Goal: Task Accomplishment & Management: Use online tool/utility

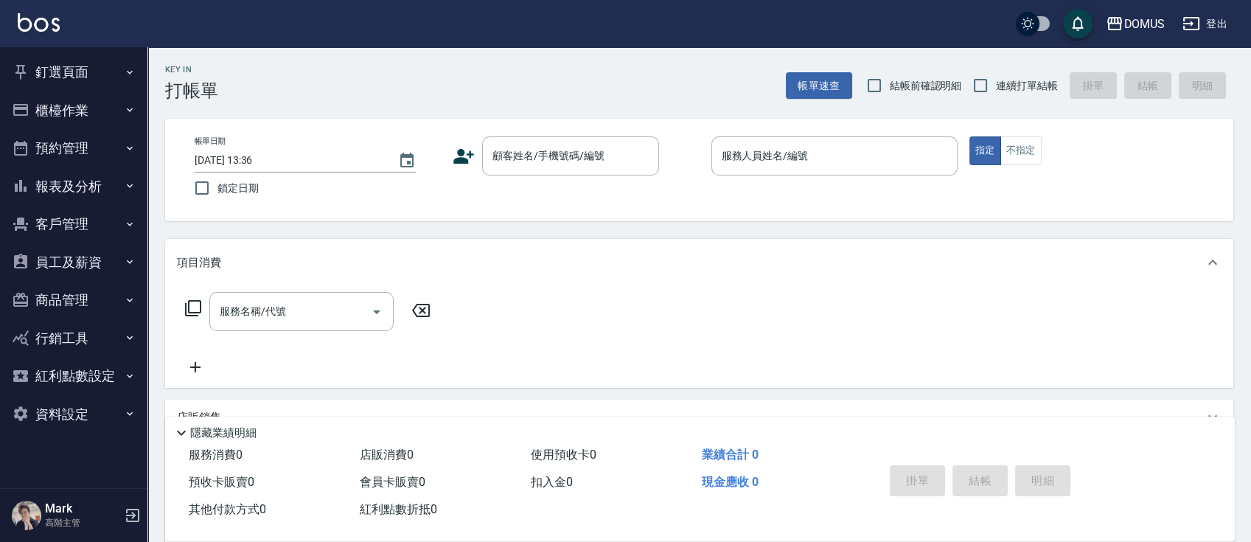
click at [1035, 80] on span "連續打單結帳" at bounding box center [1027, 85] width 62 height 15
click at [996, 80] on input "連續打單結帳" at bounding box center [980, 85] width 31 height 31
checkbox input "true"
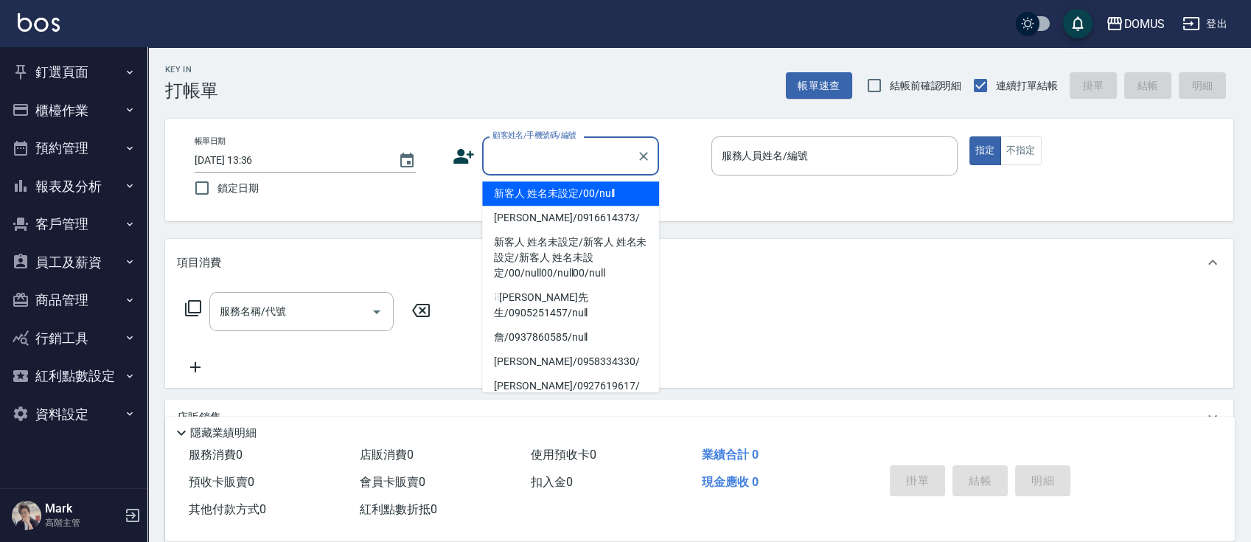
click at [588, 154] on input "顧客姓名/手機號碼/編號" at bounding box center [560, 156] width 142 height 26
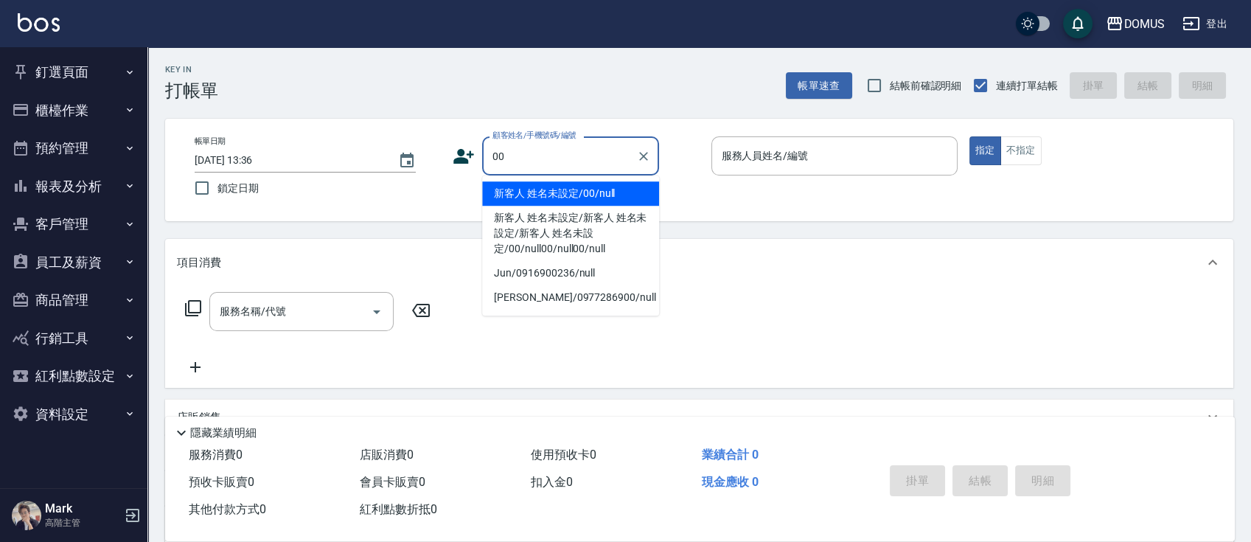
type input "新客人 姓名未設定/00/null"
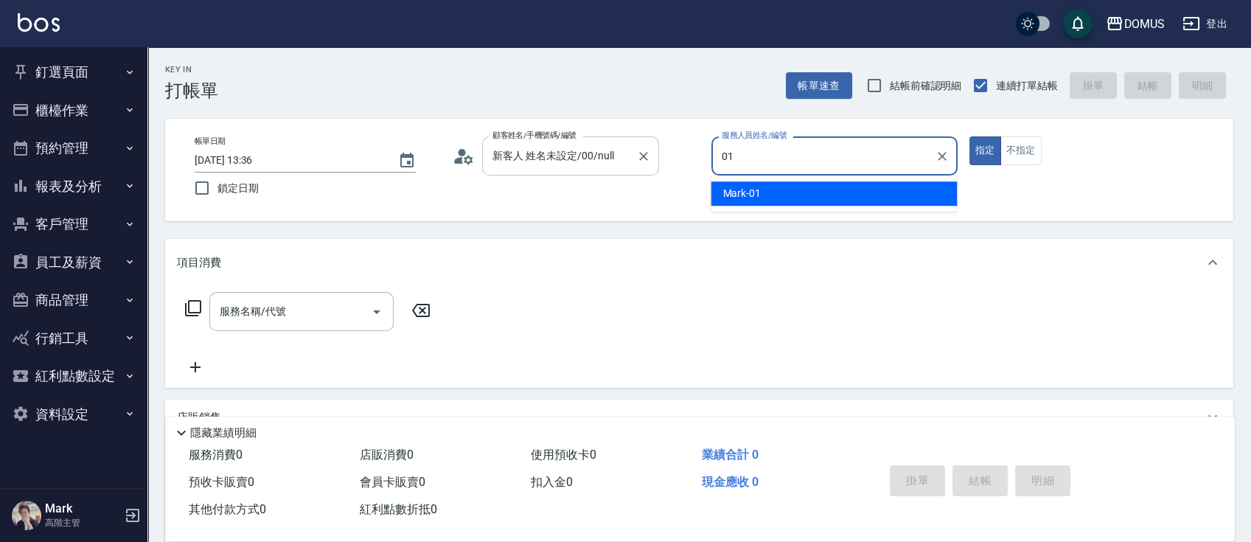
type input "Mark-01"
type button "true"
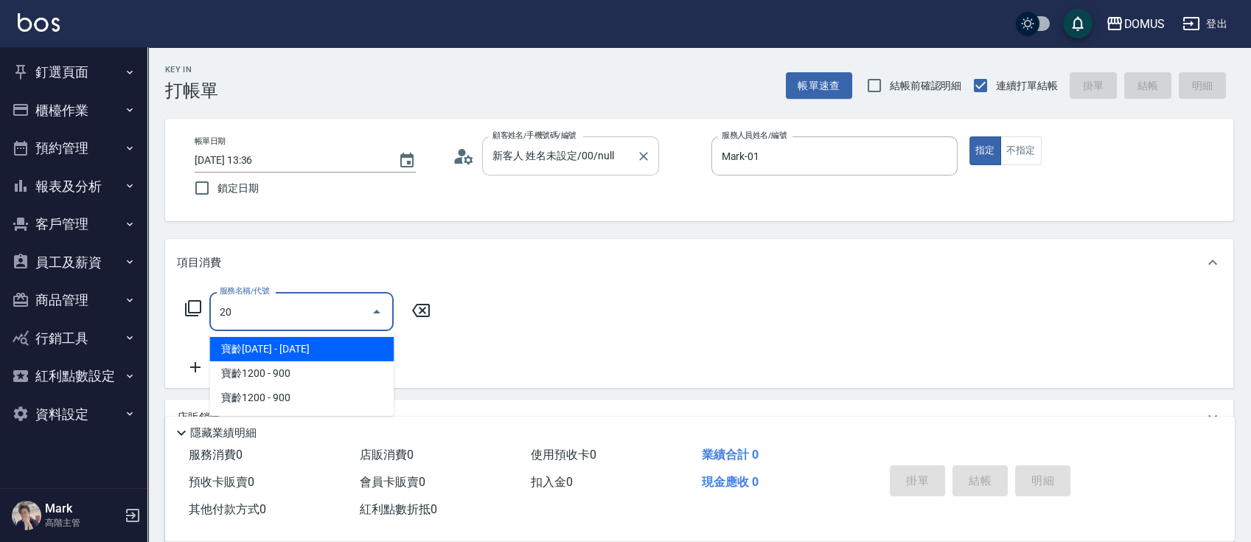
type input "206"
type input "20"
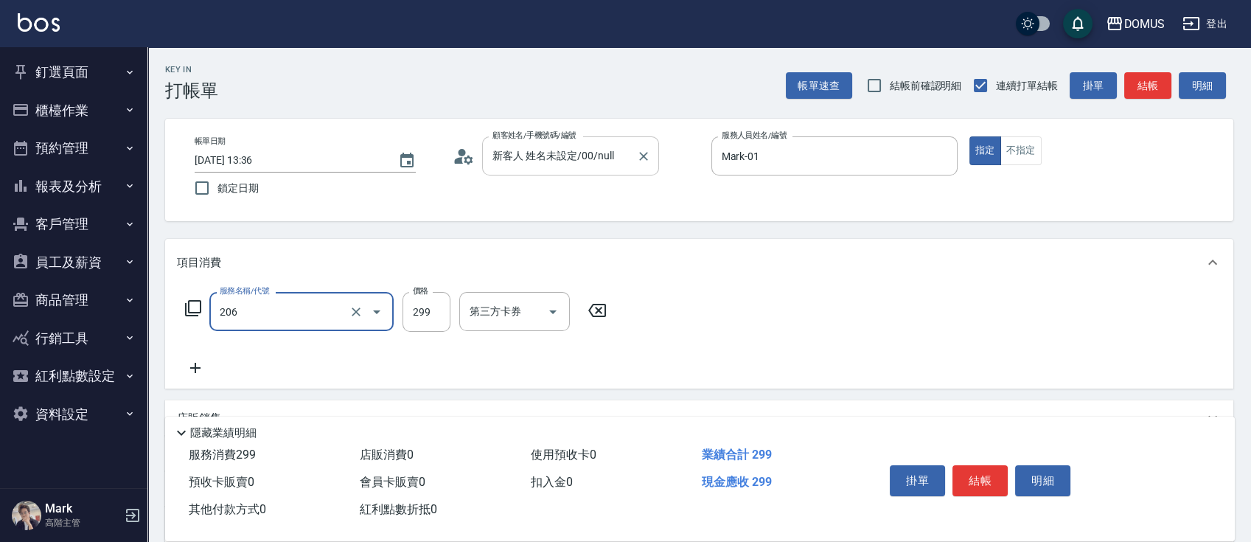
type input "健康洗髮(206)"
type input "3"
type input "0"
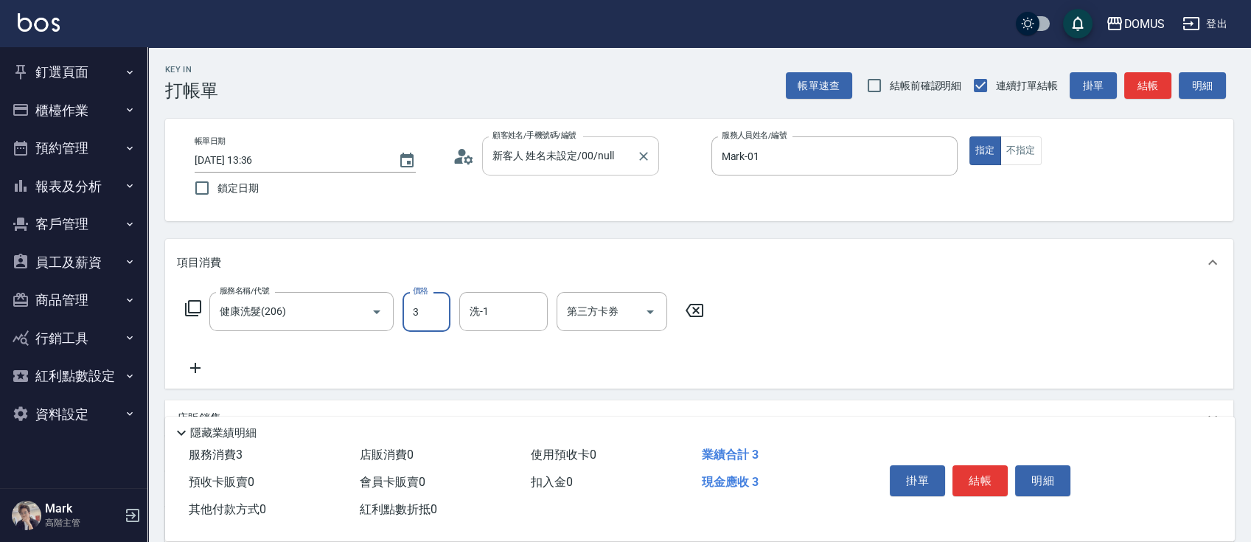
type input "30"
type input "300"
type input "Heidi-34"
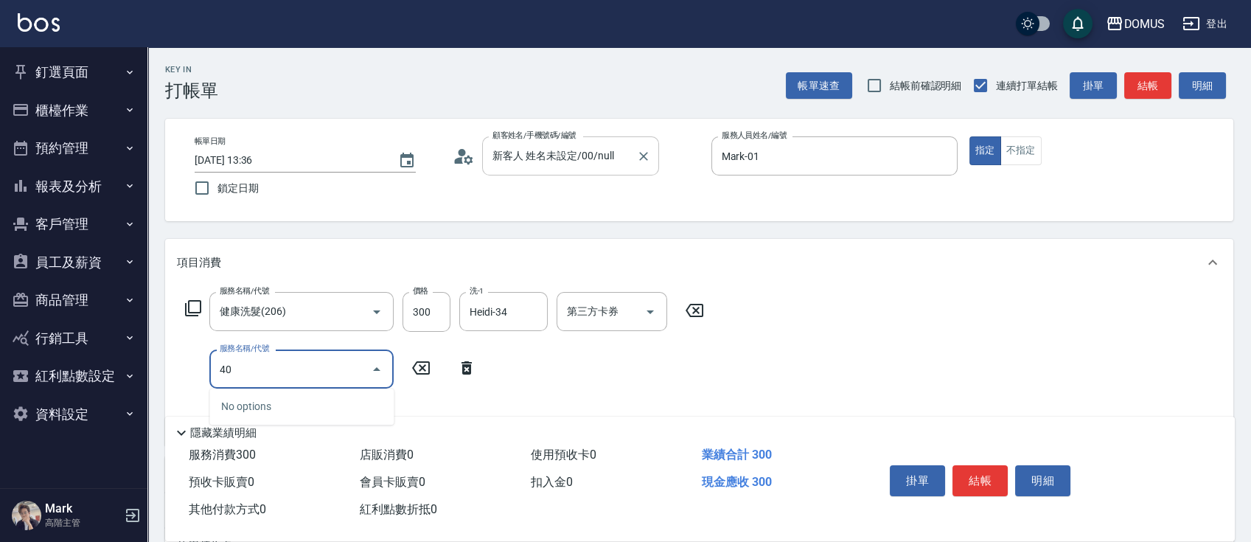
type input "401"
type input "50"
type input "剪髮(401)"
type input "5"
type input "30"
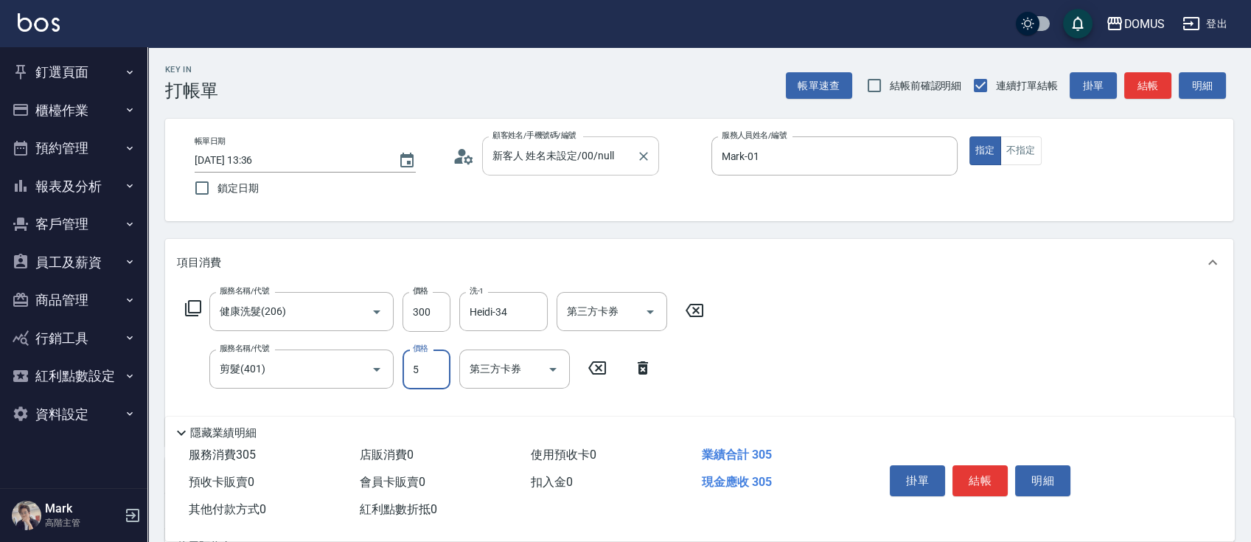
type input "50"
type input "80"
type input "500"
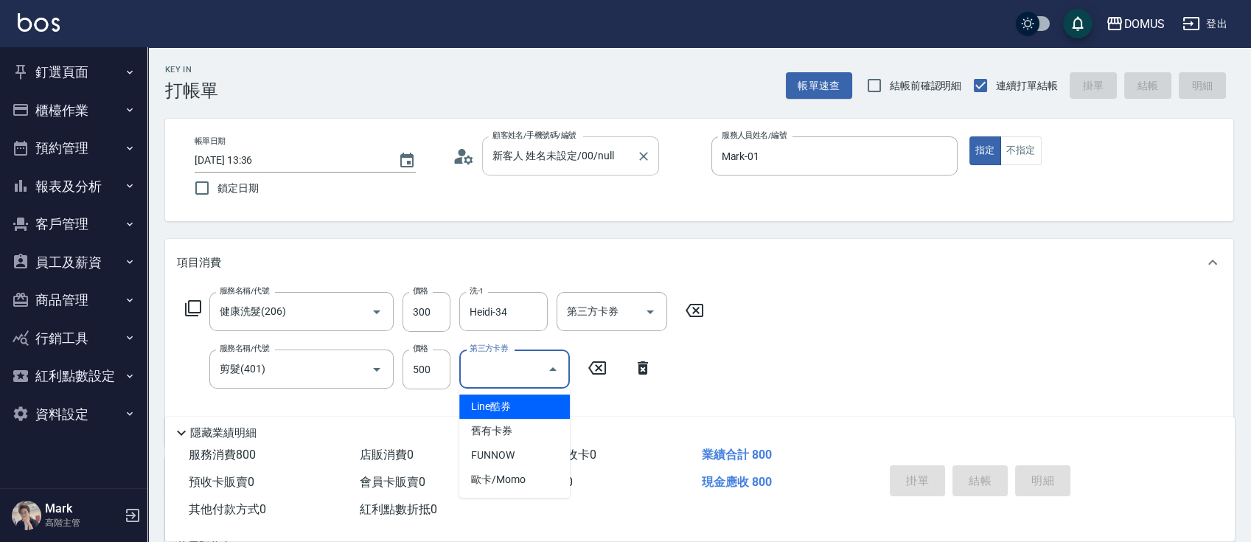
type input "30"
type input "Line酷券"
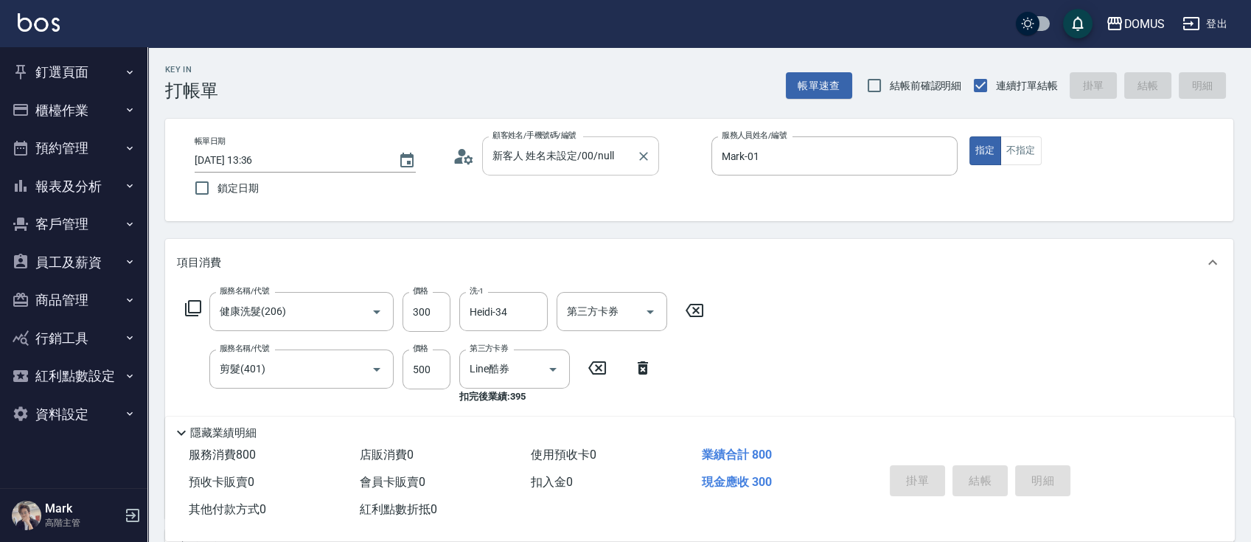
type input "2025/09/15 19:54"
type input "0"
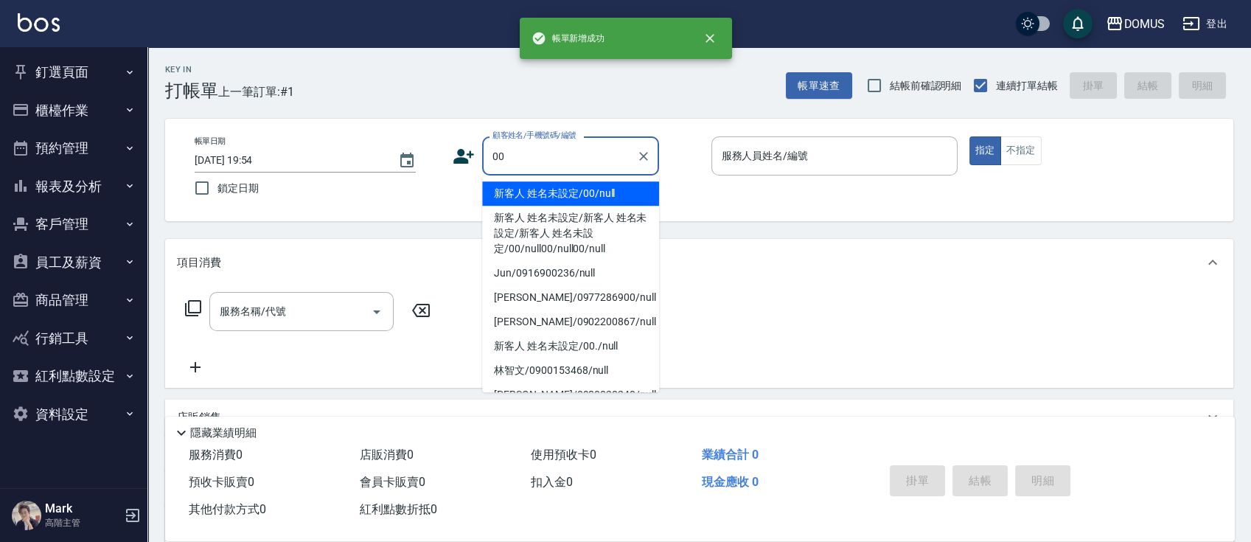
type input "新客人 姓名未設定/00/null"
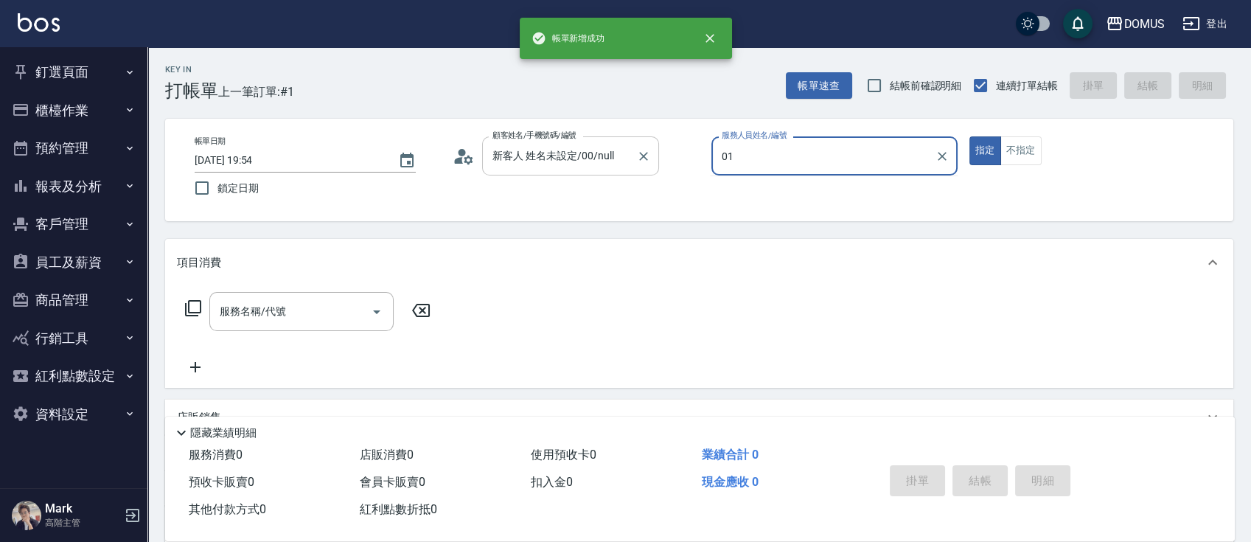
type input "Mark-01"
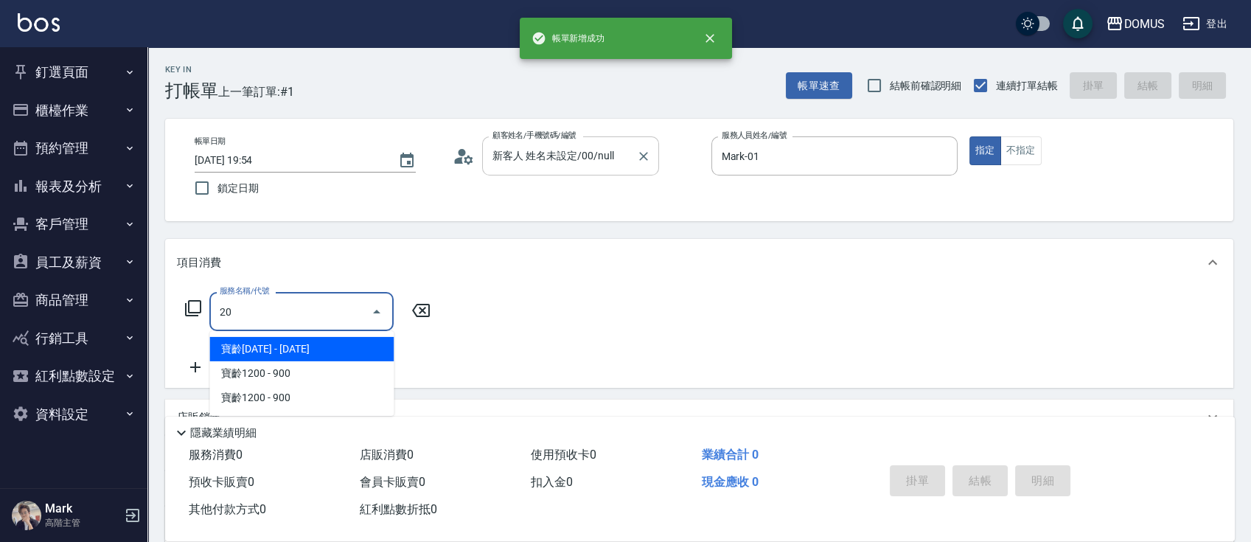
type input "206"
type input "20"
type input "健康洗髮(206)"
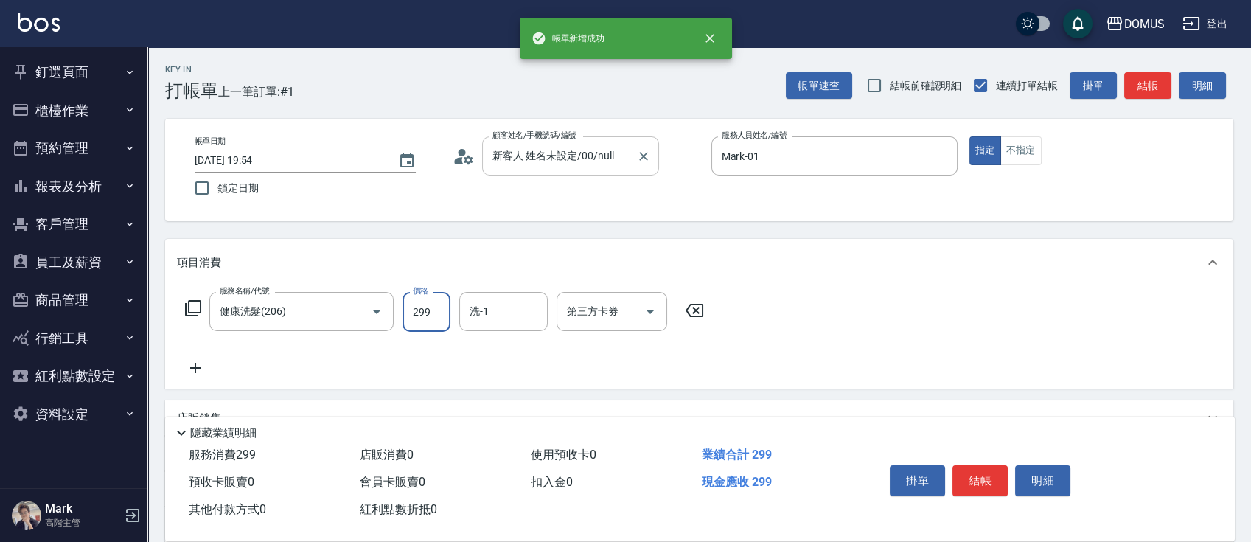
type input "3"
type input "0"
type input "30"
type input "300"
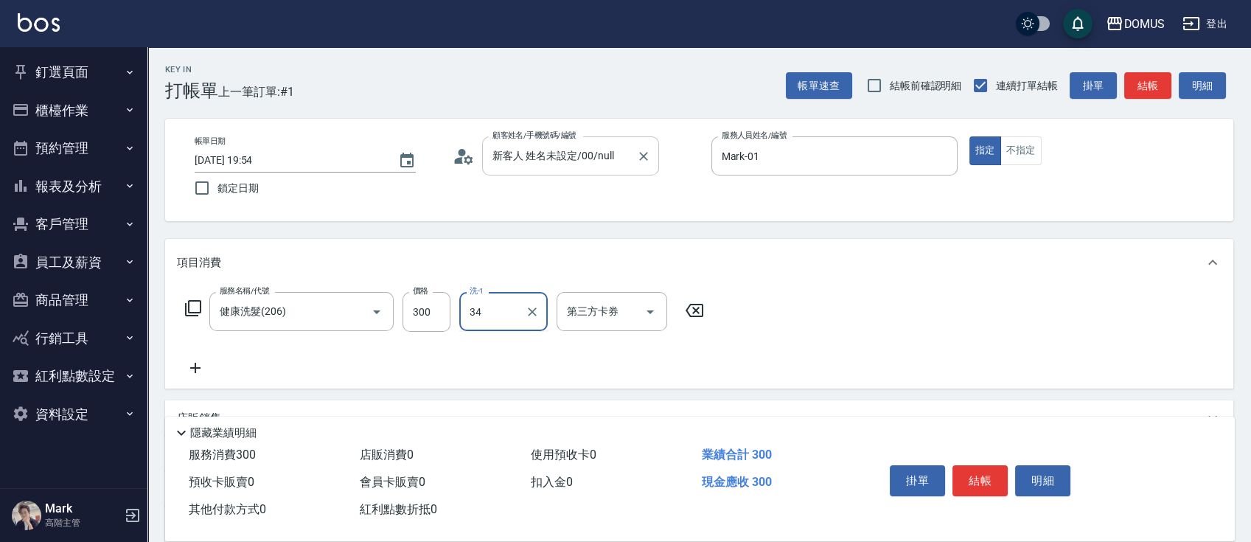
type input "Heidi-34"
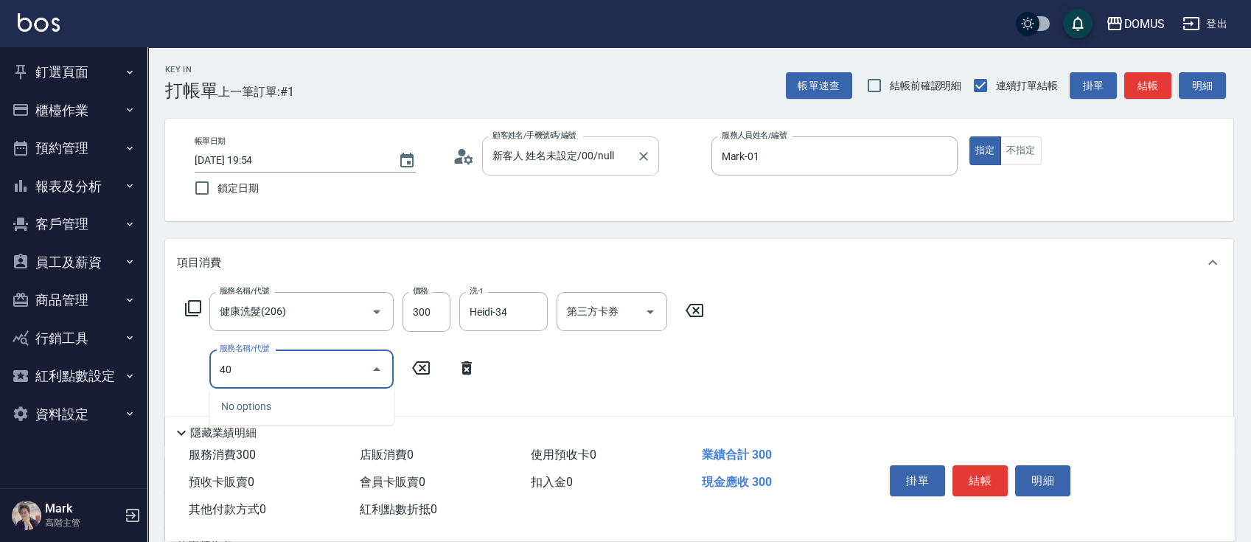
type input "401"
type input "50"
type input "剪髮(401)"
type input "30"
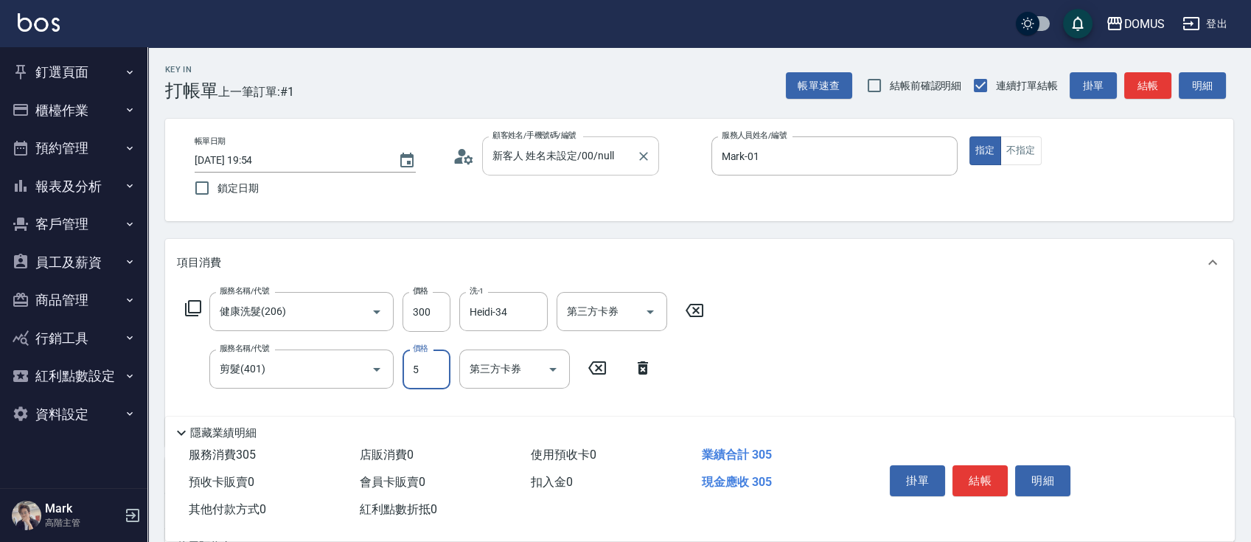
type input "50"
type input "80"
type input "500"
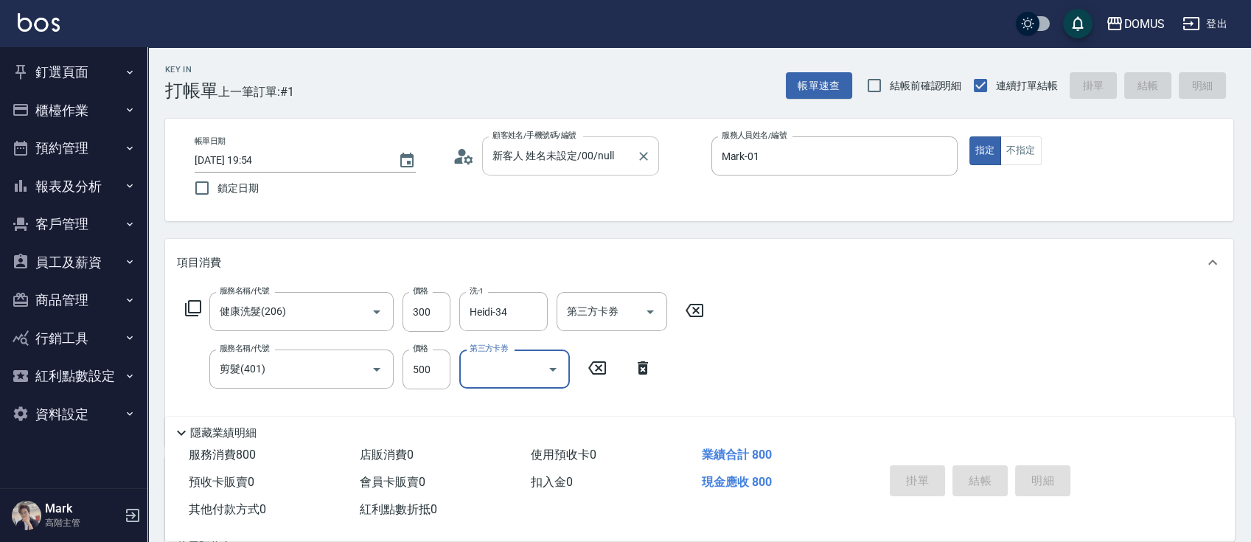
type input "0"
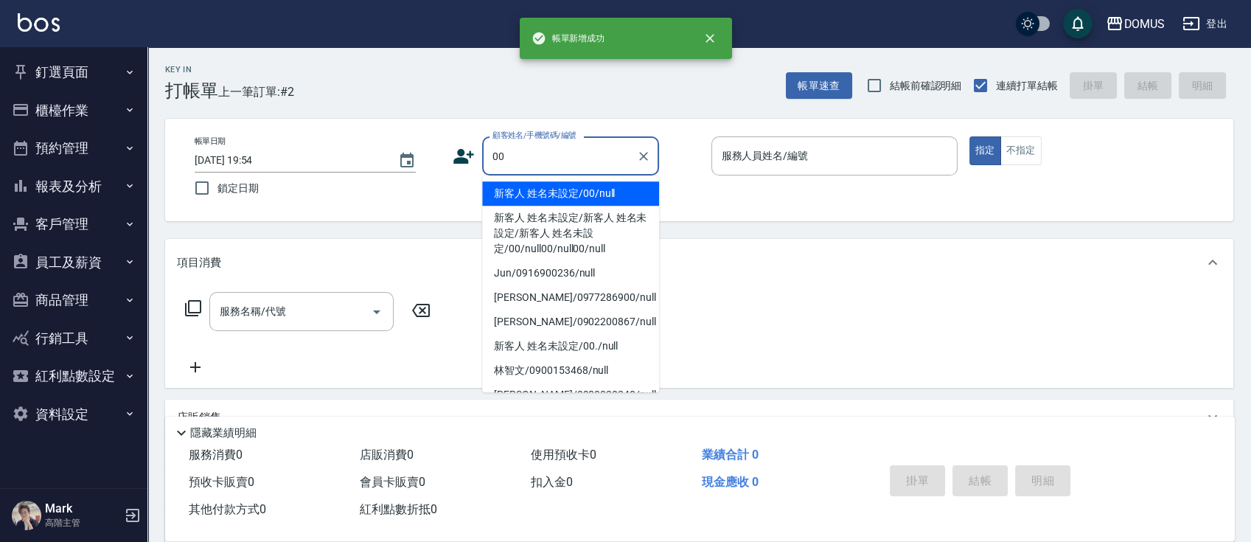
type input "00"
type input "0"
type input "新客人 姓名未設定/00/null"
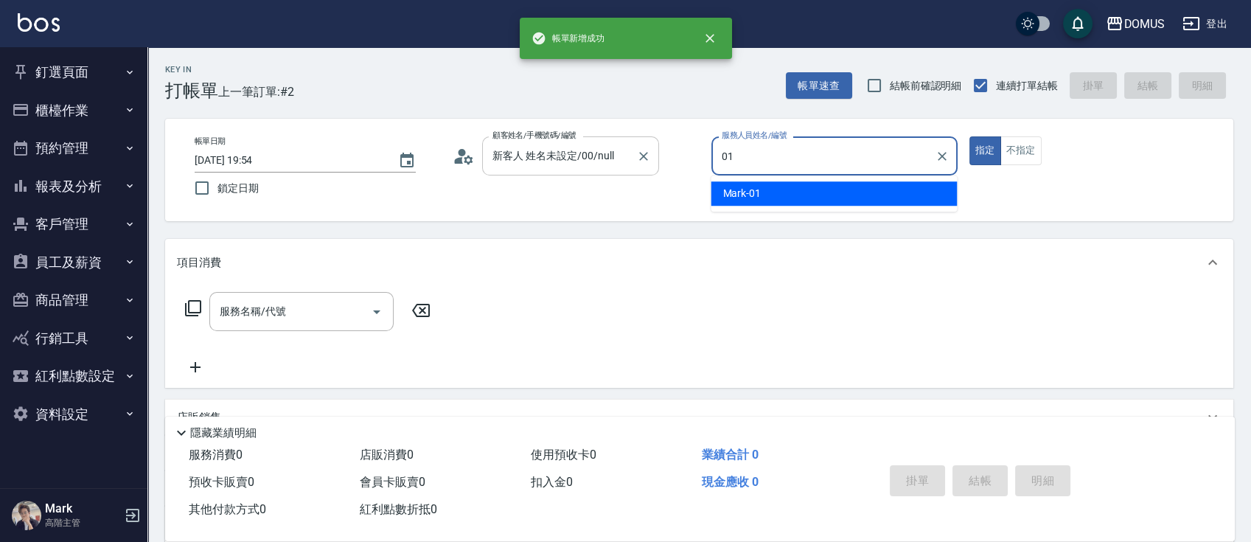
type input "Mark-01"
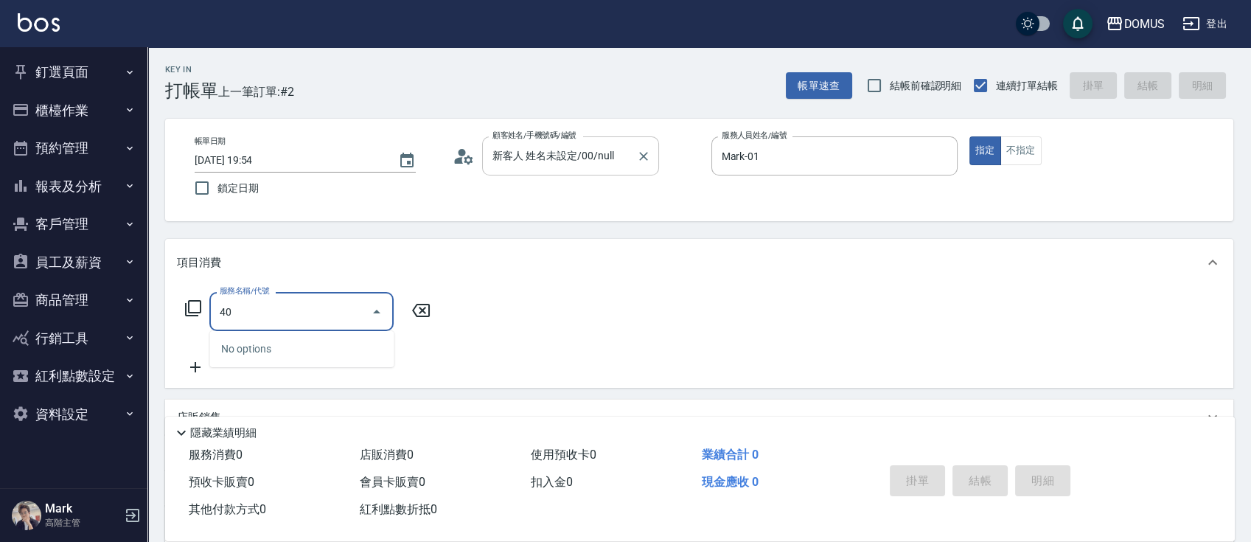
type input "401"
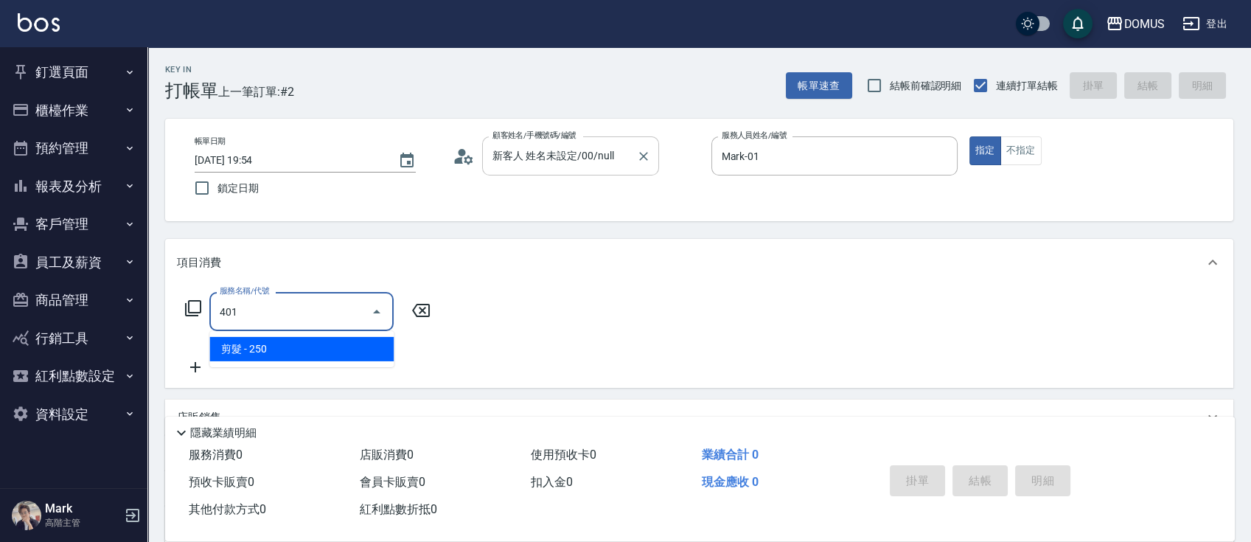
type input "20"
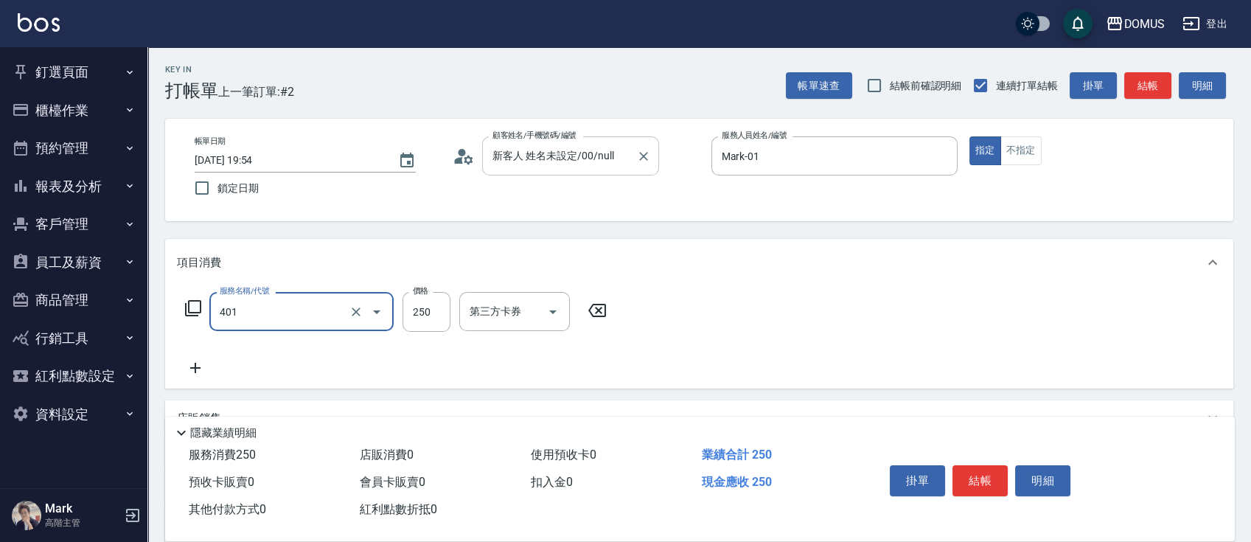
type input "剪髮(401)"
type input "8"
type input "0"
type input "80"
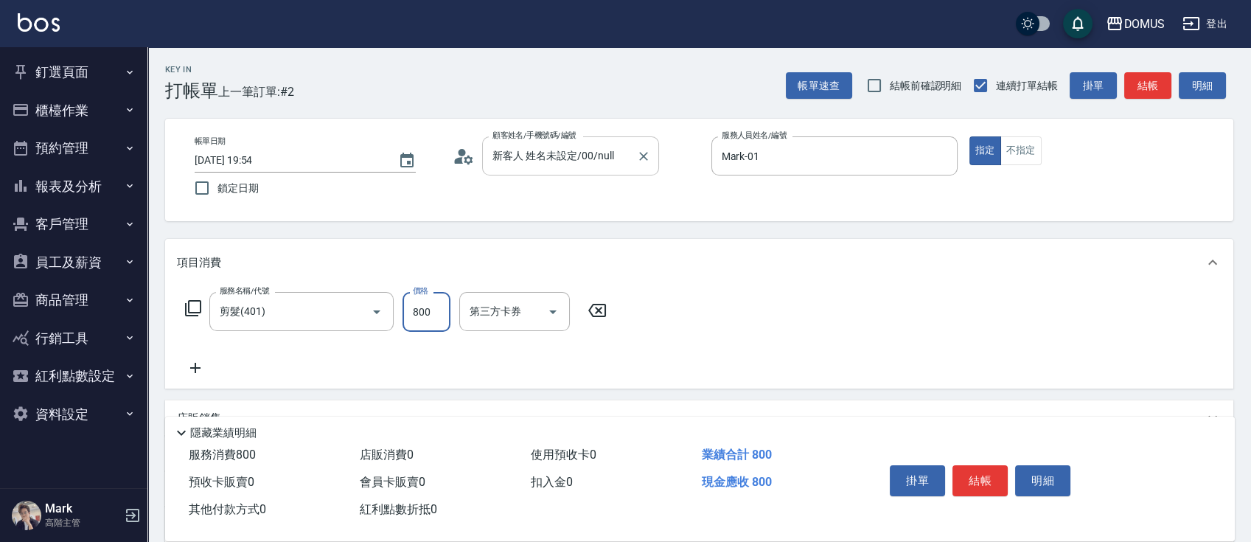
type input "800"
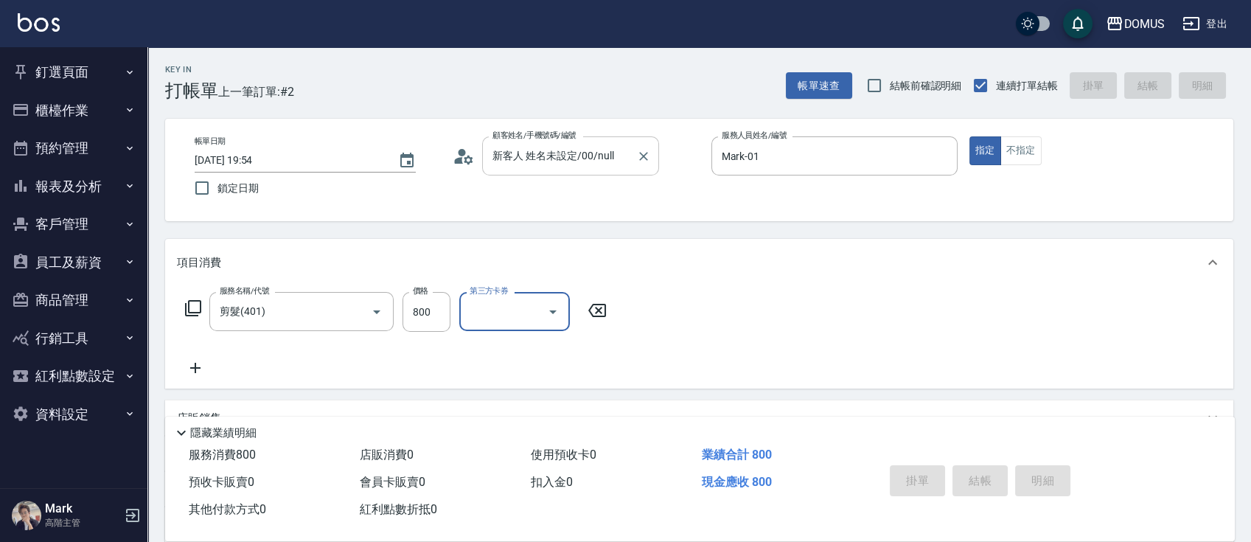
type input "0"
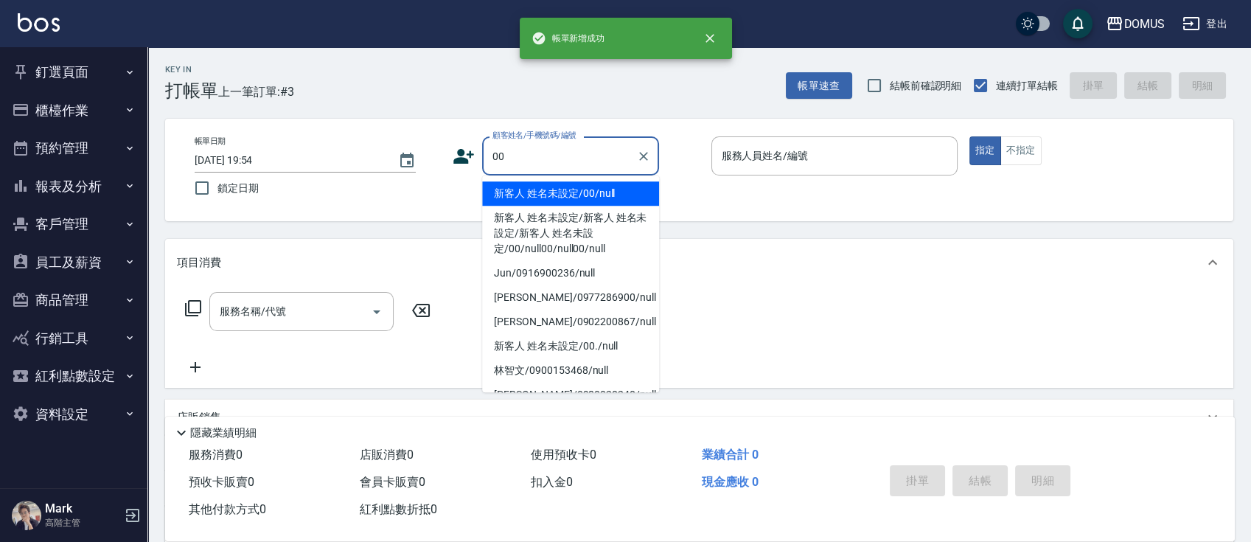
type input "新客人 姓名未設定/00/null"
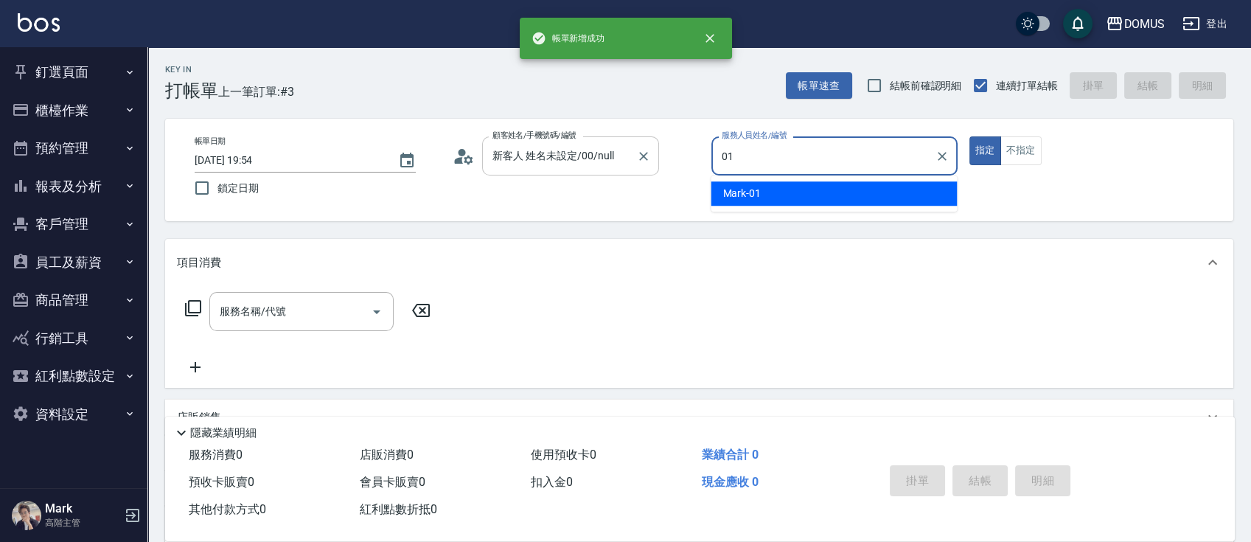
type input "Mark-01"
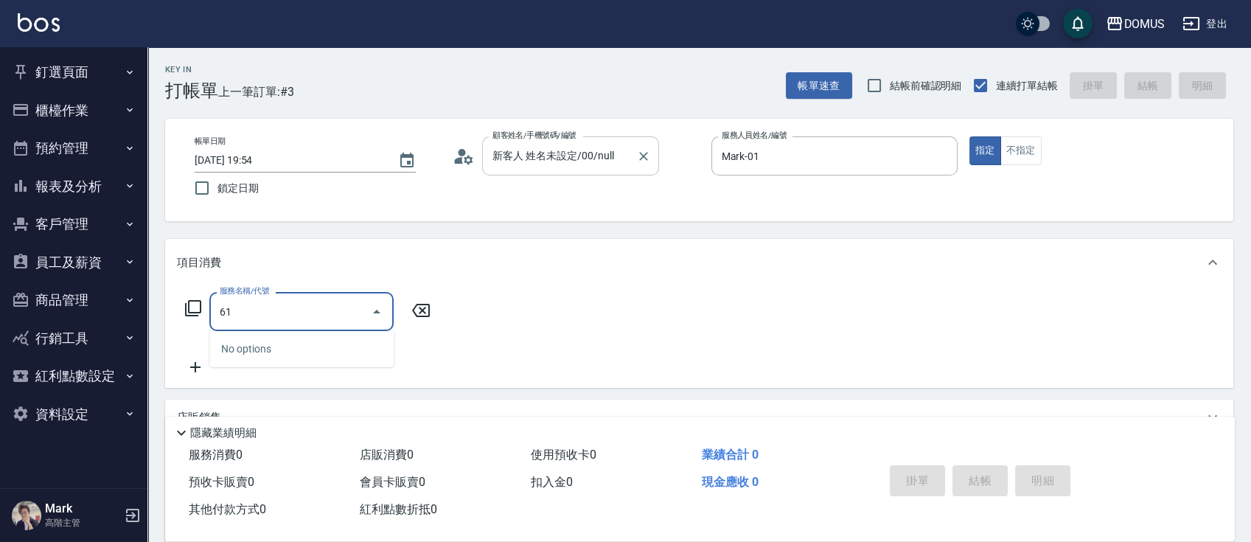
type input "618"
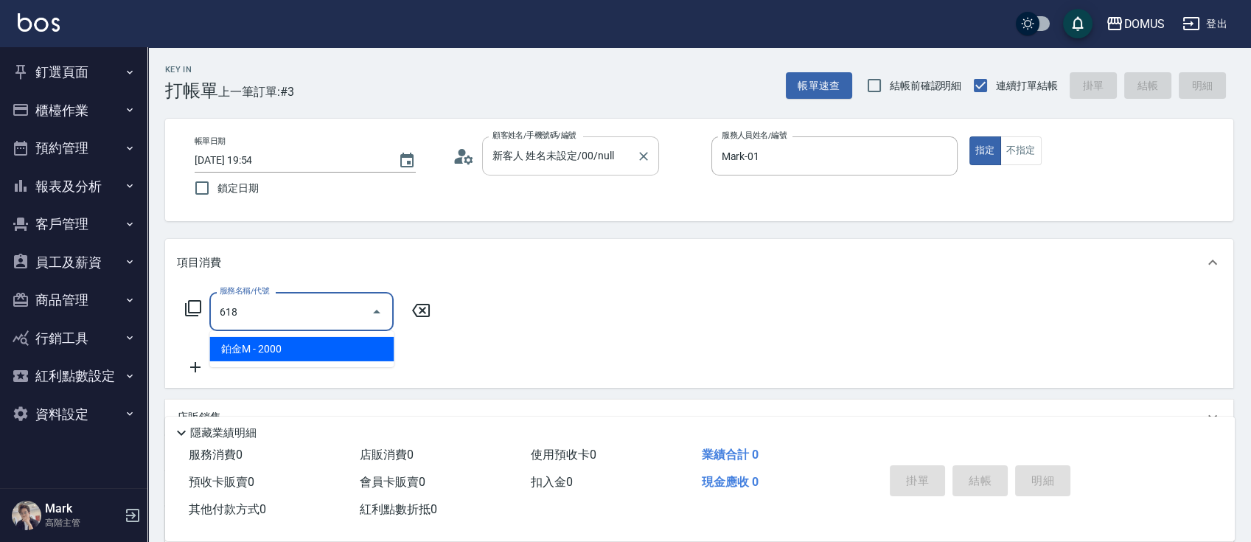
type input "200"
type input "鉑金M(618)"
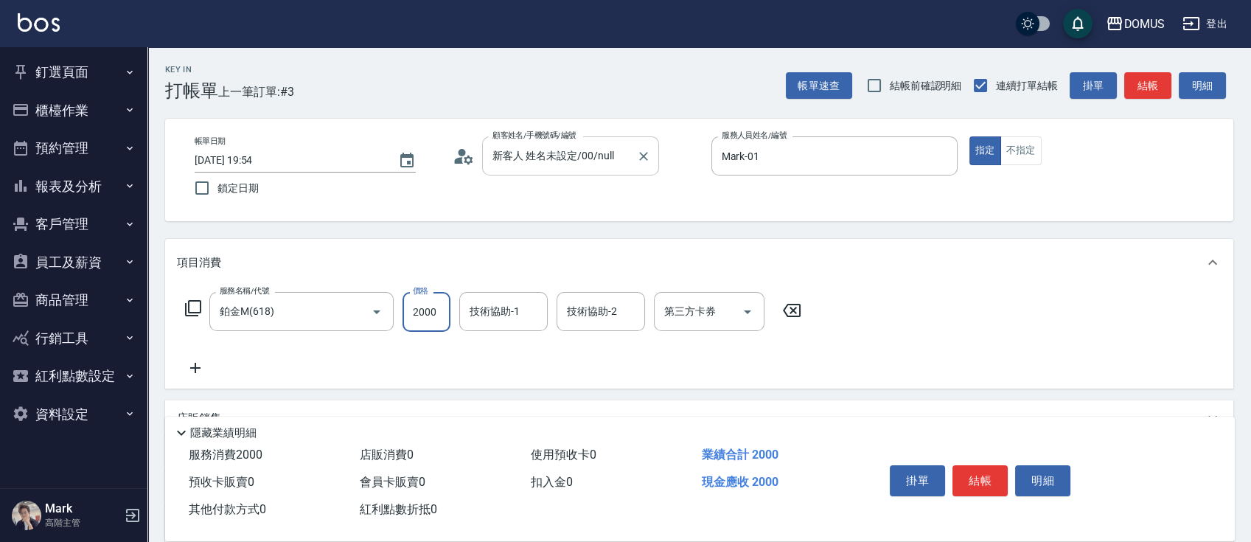
type input "1"
type input "0"
type input "18"
type input "10"
type input "180"
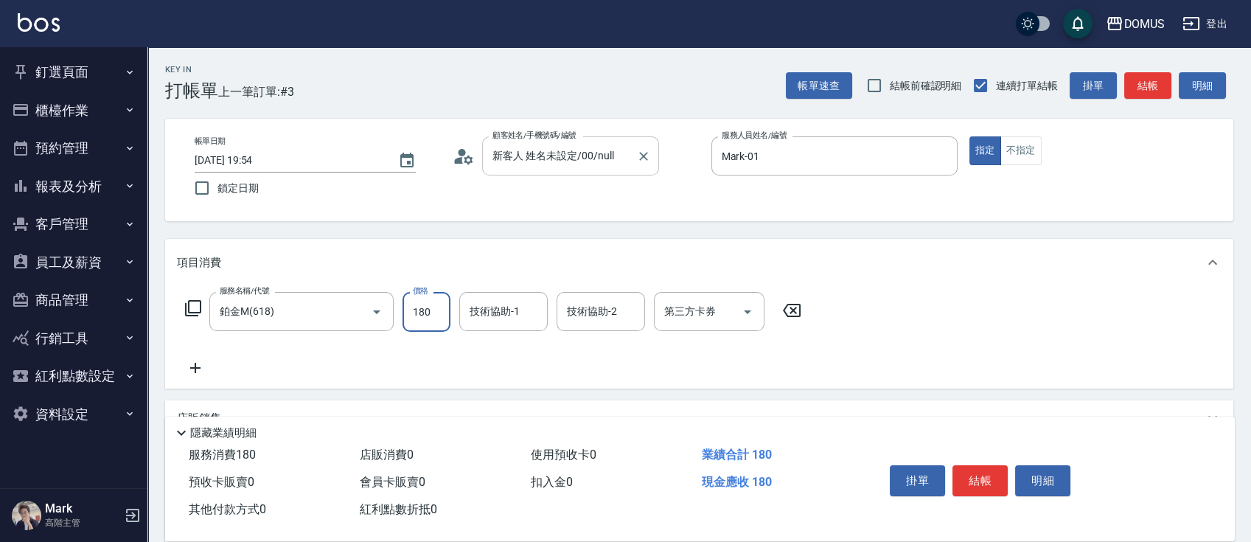
type input "180"
type input "1800"
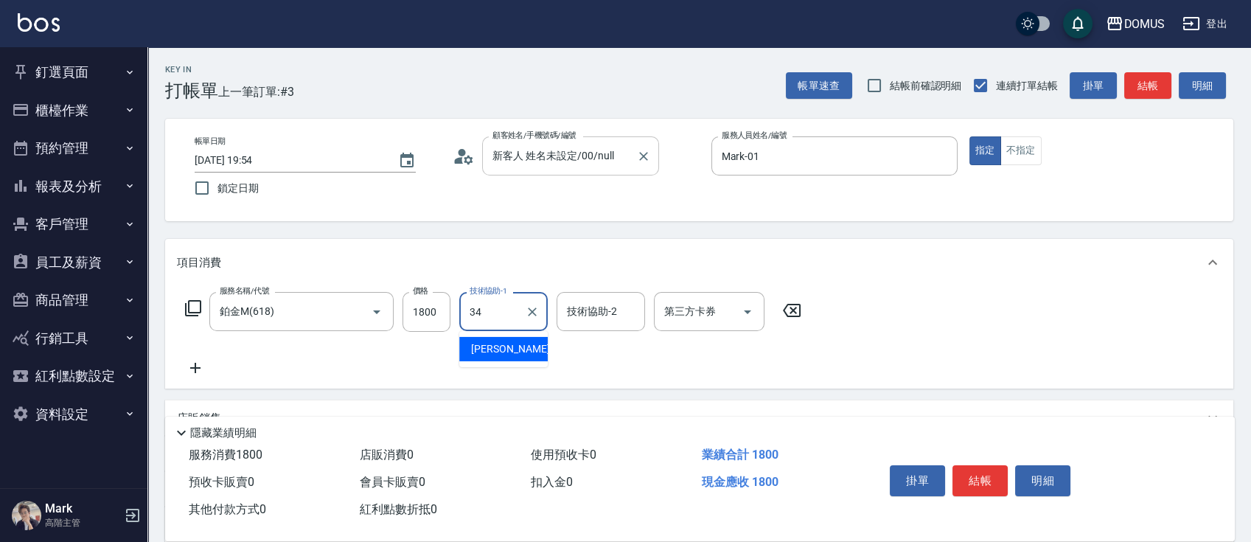
type input "Heidi-34"
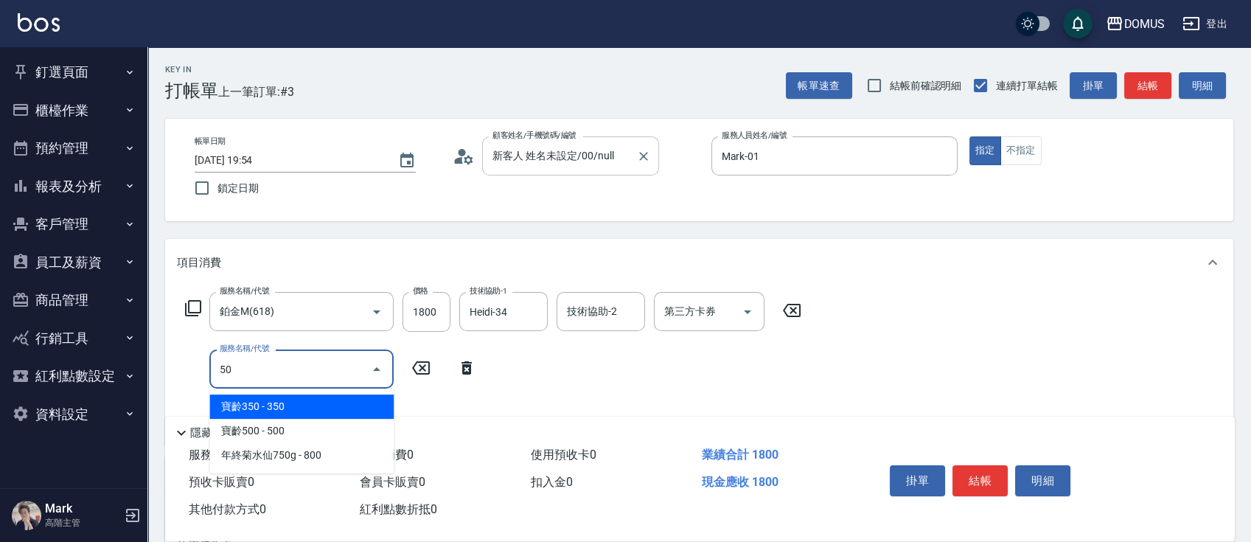
type input "501"
type input "280"
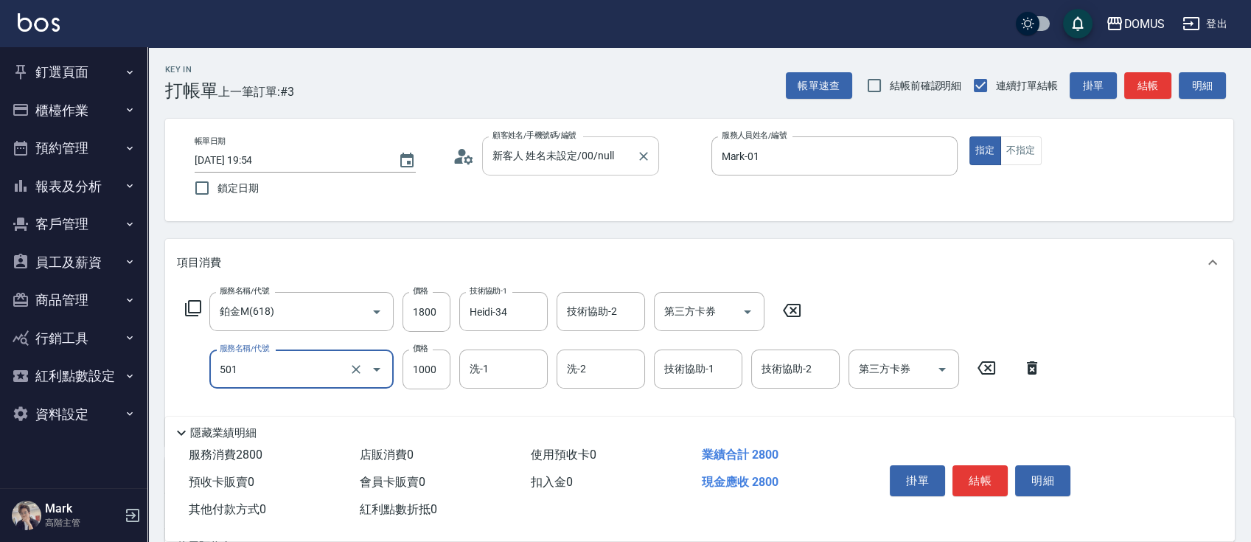
type input "染髮(501)"
type input "180"
type input "25"
type input "200"
type input "250"
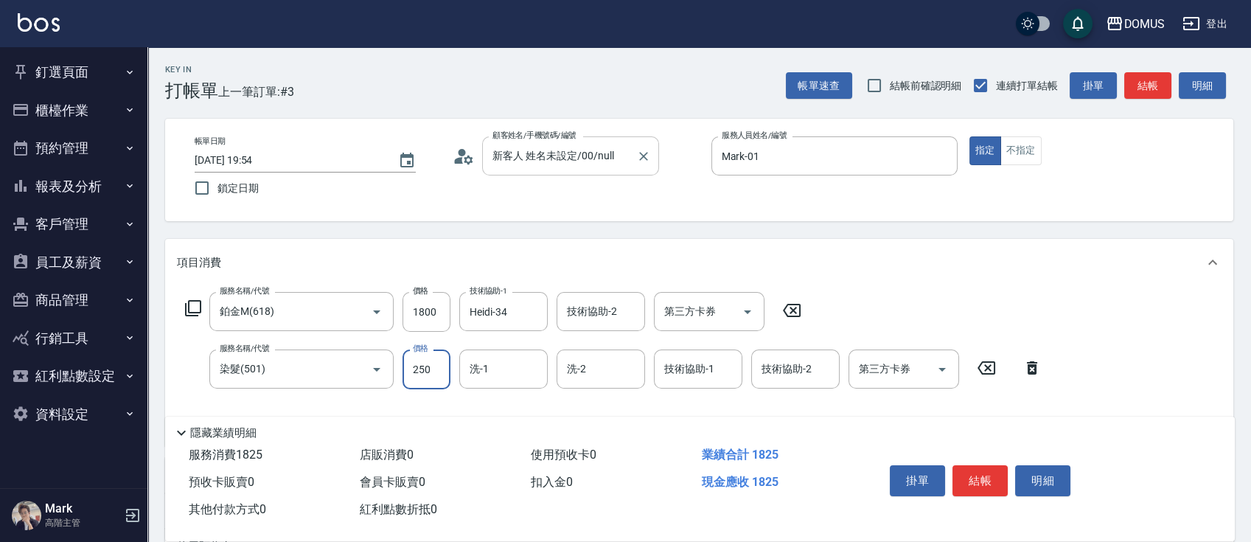
type input "430"
type input "2500"
type input "Heidi-34"
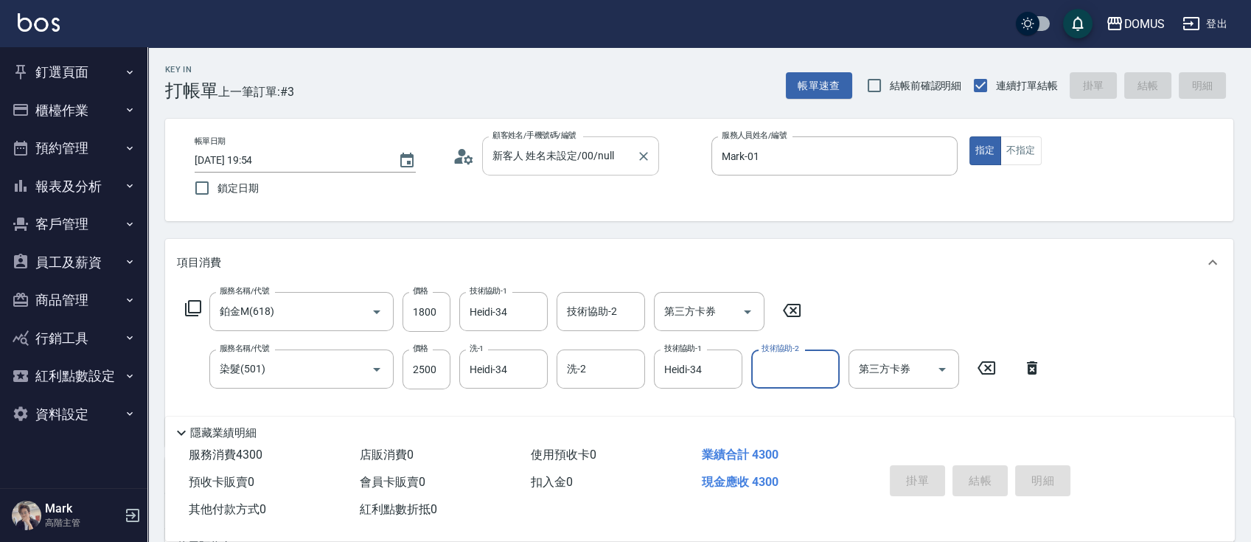
type input "2025/09/15 19:55"
type input "0"
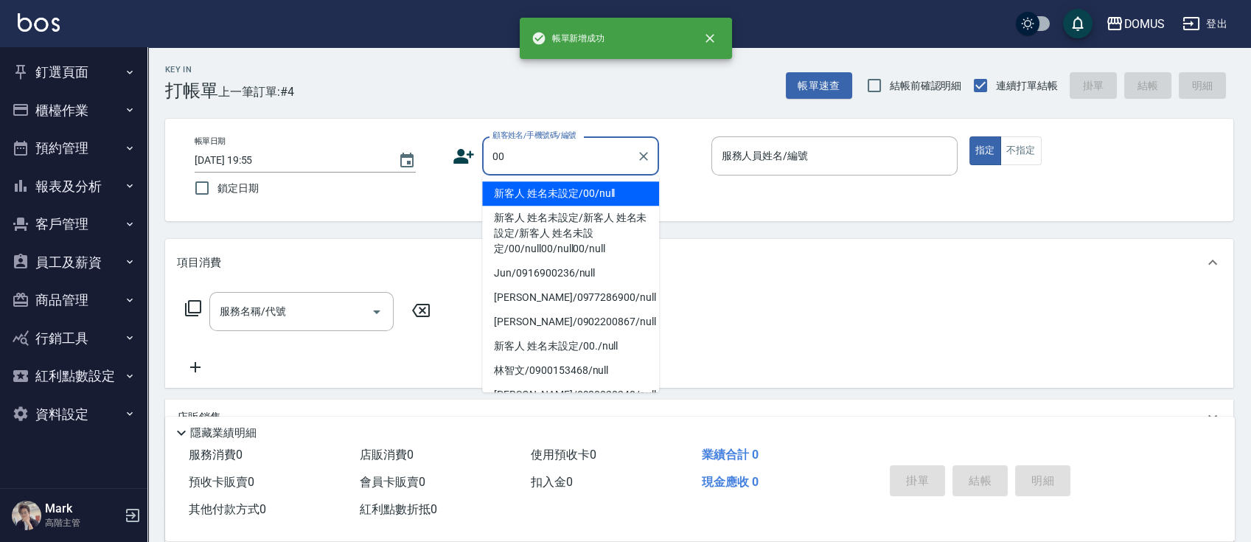
type input "新客人 姓名未設定/00/null"
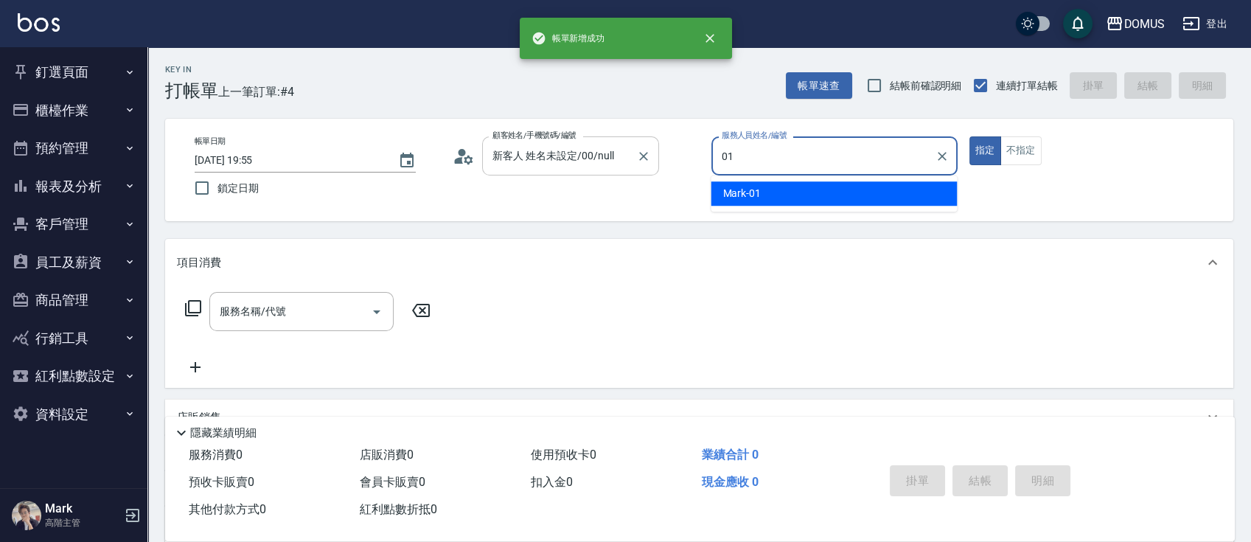
type input "Mark-01"
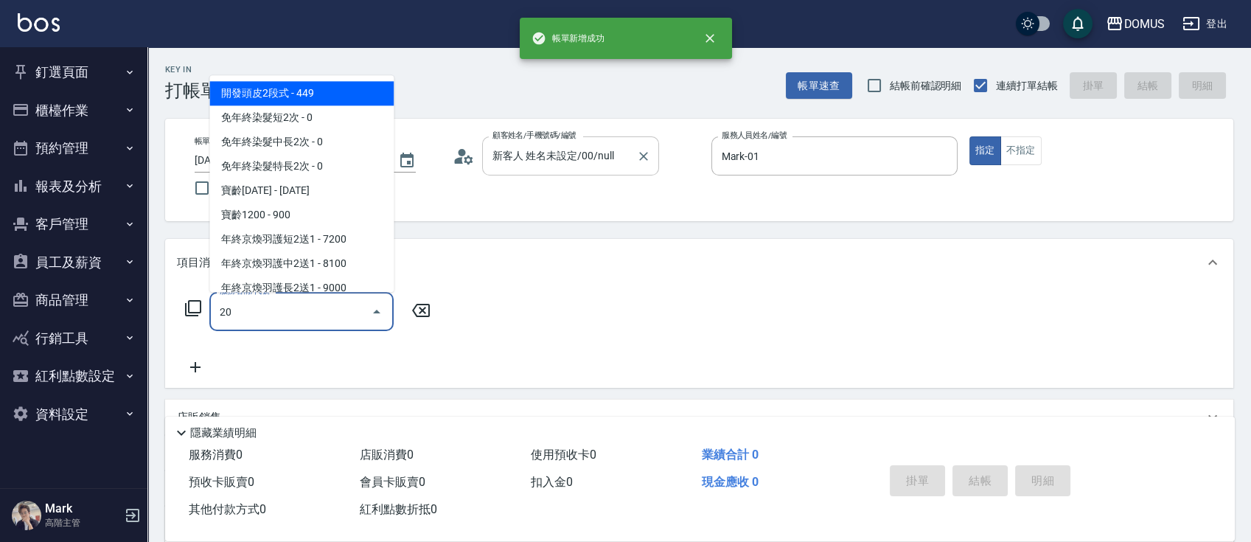
type input "206"
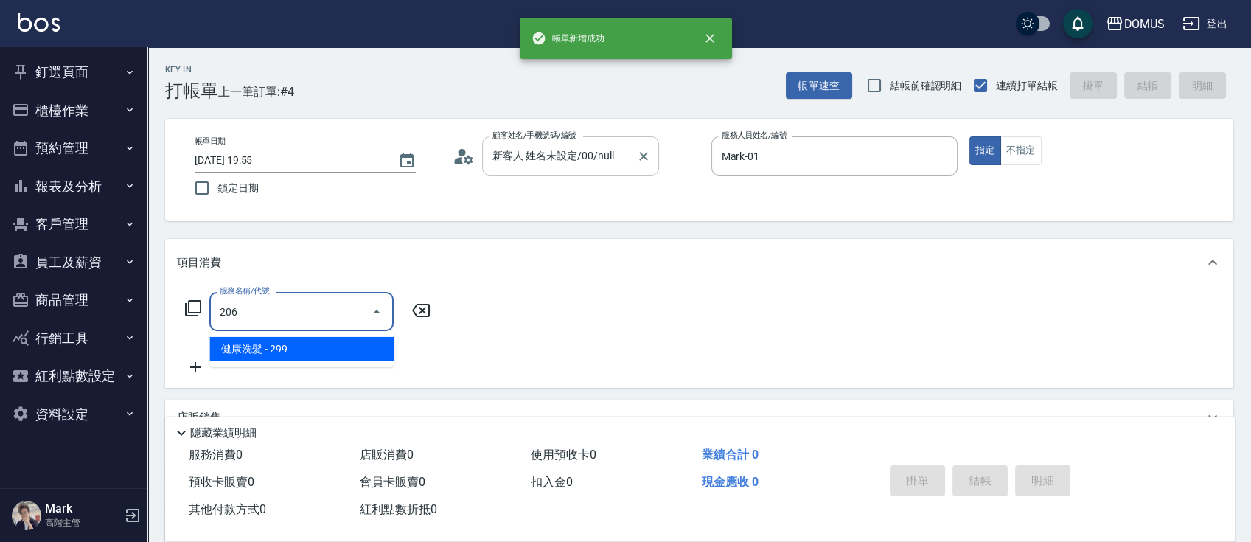
type input "20"
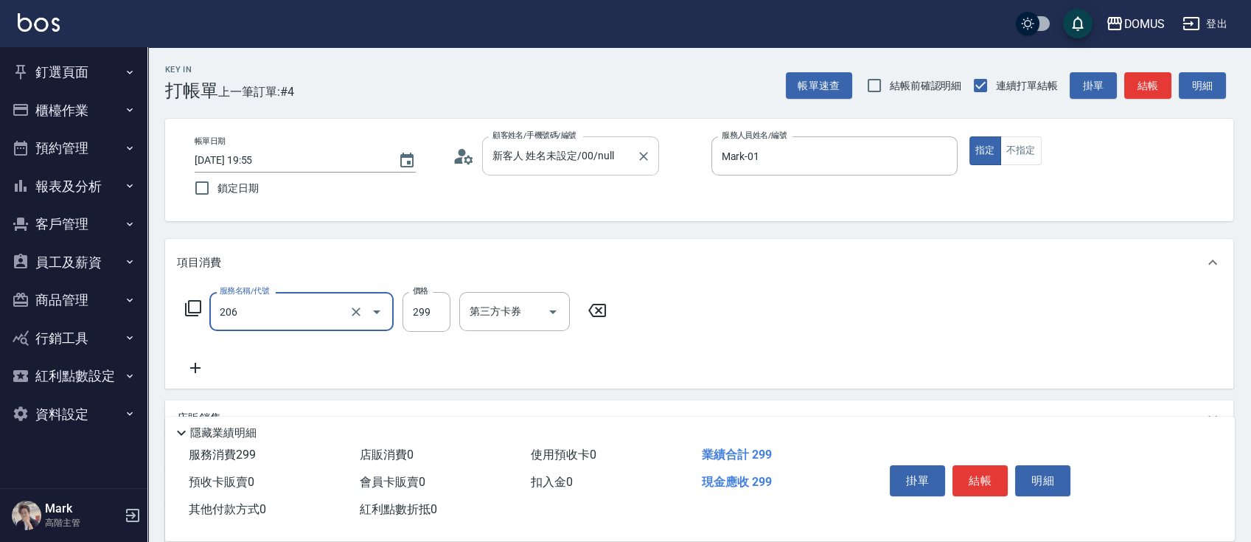
type input "健康洗髮(206)"
type input "3"
type input "0"
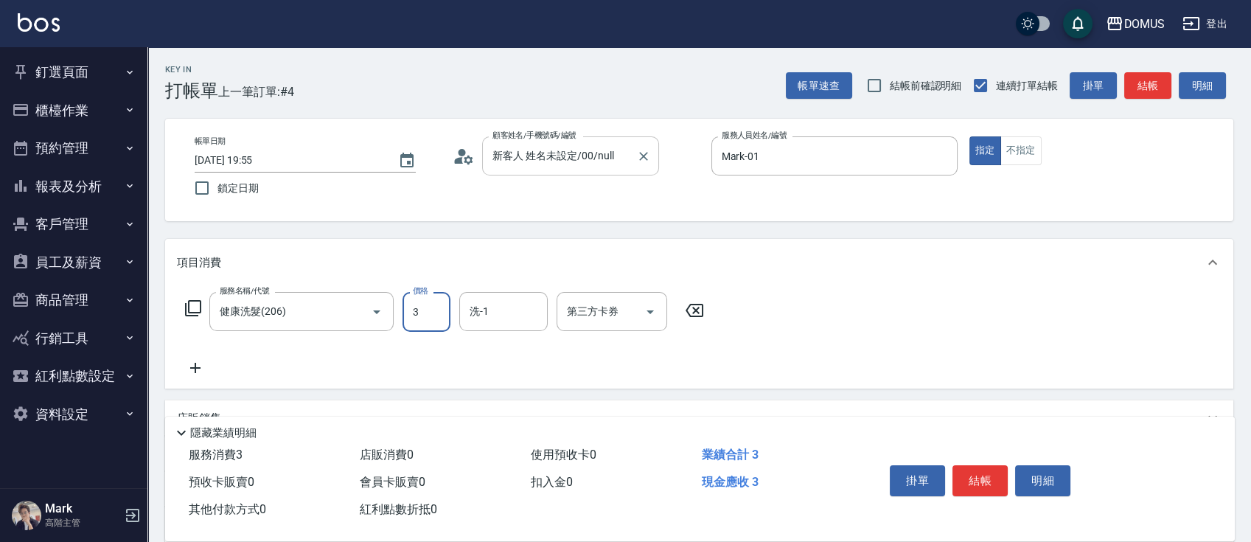
type input "30"
type input "300"
type input "Heidi-34"
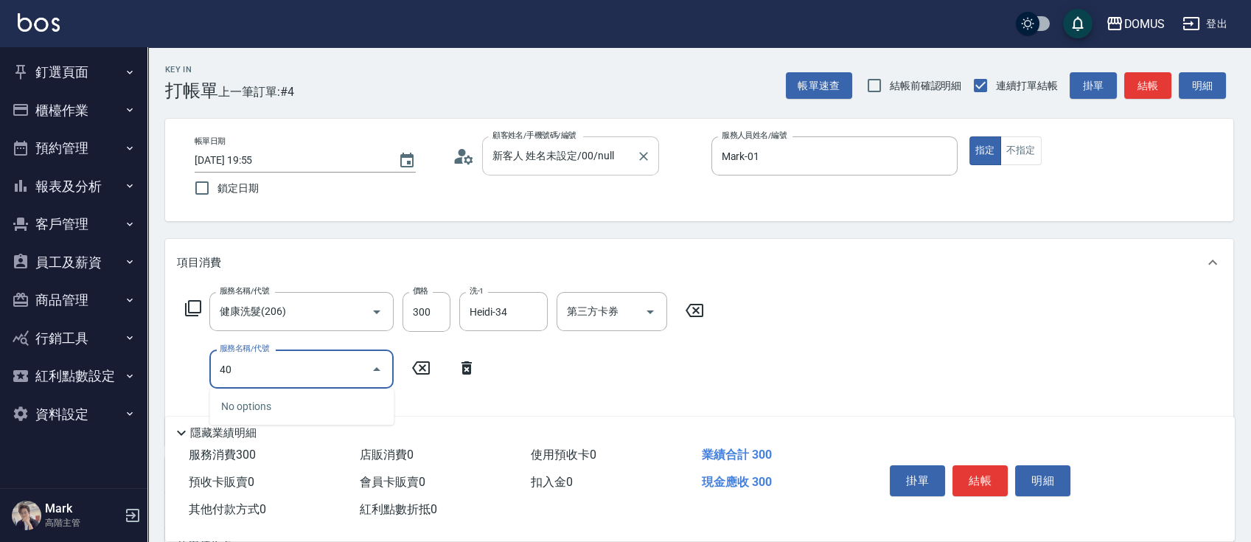
type input "401"
type input "50"
type input "剪髮(401)"
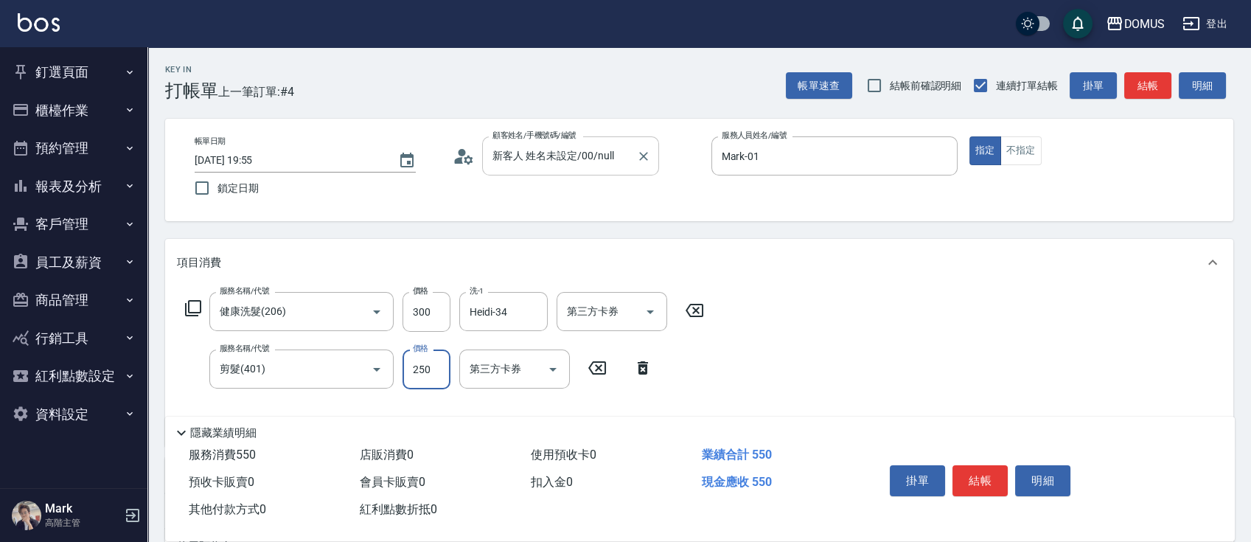
type input "30"
type input "40"
type input "70"
type input "400"
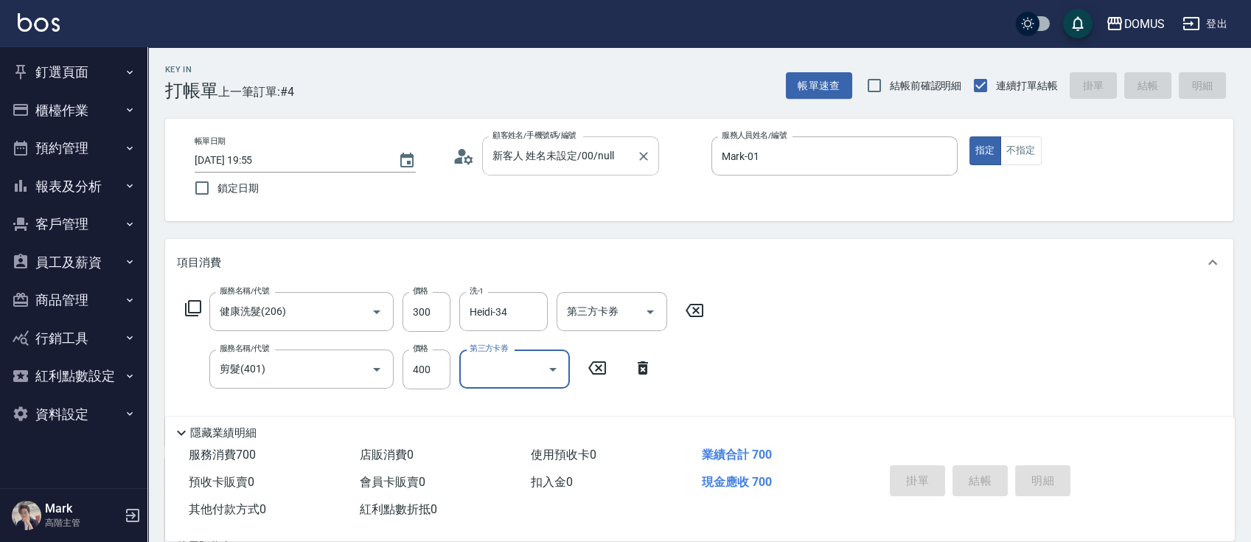
type input "0"
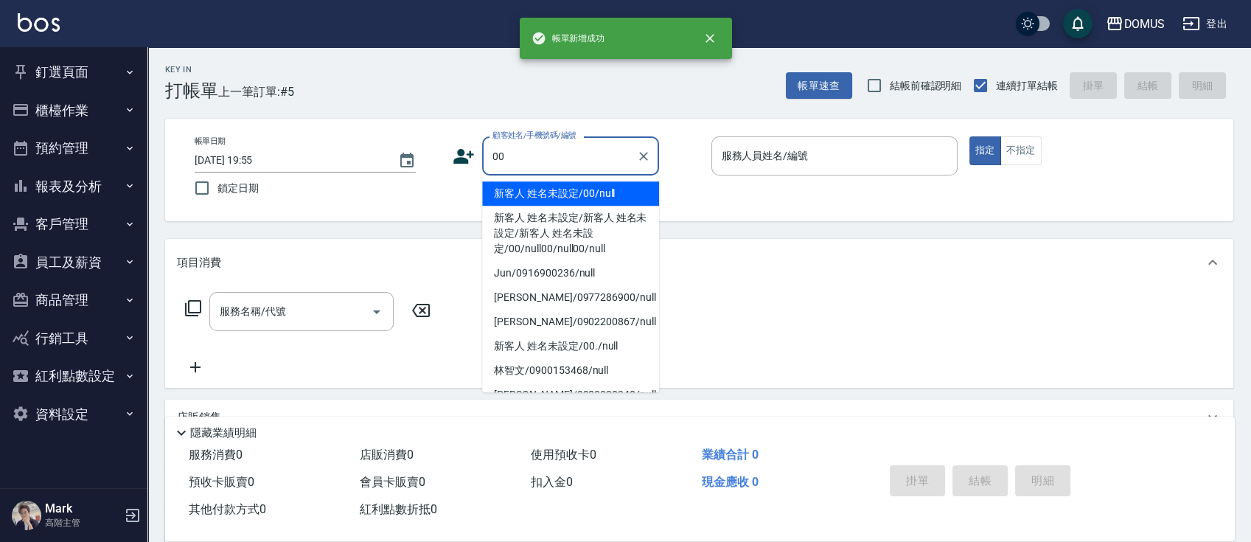
type input "新客人 姓名未設定/00/null"
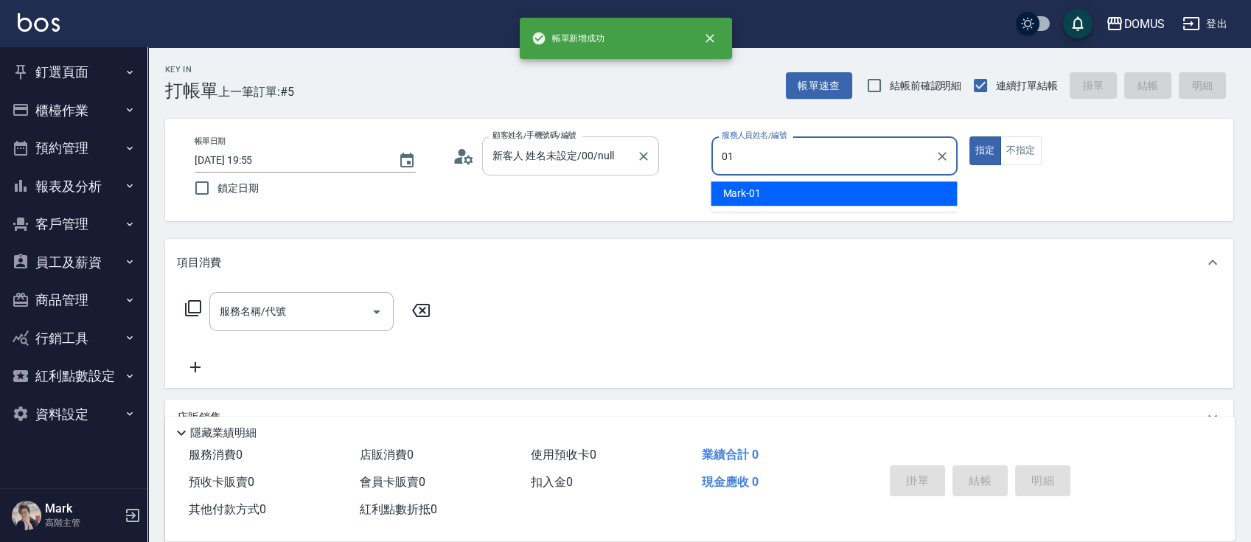
type input "Mark-01"
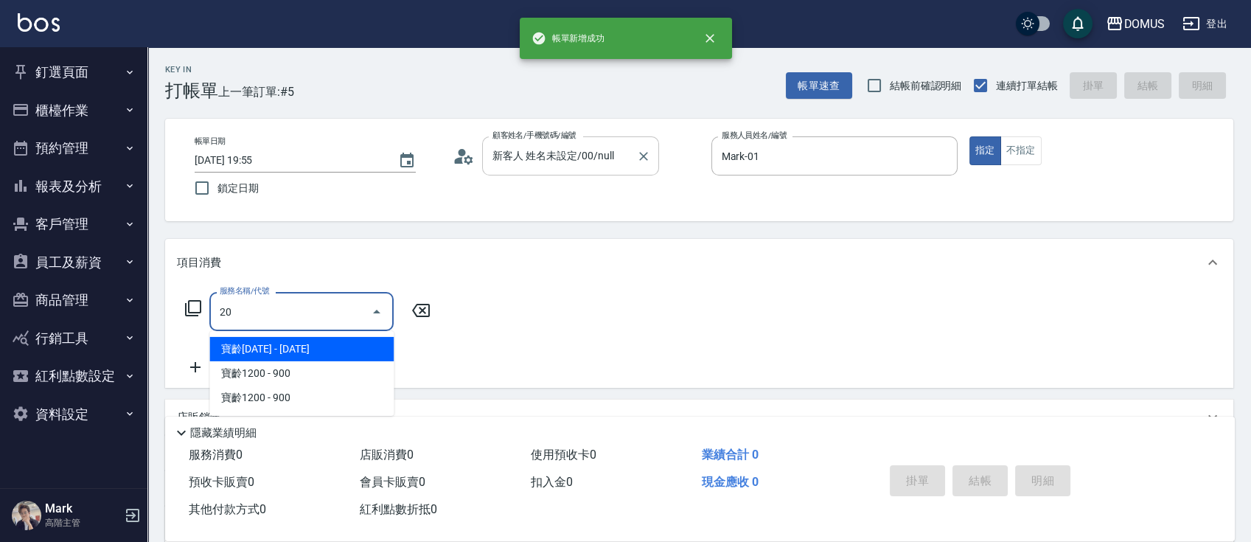
type input "206"
type input "20"
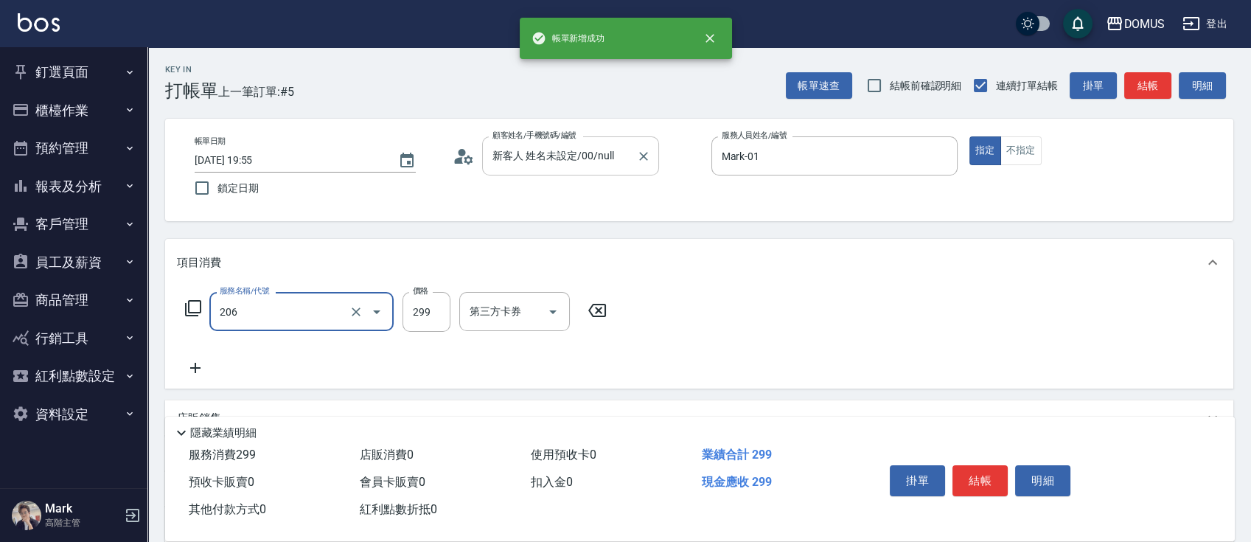
type input "健康洗髮(206)"
type input "3"
type input "0"
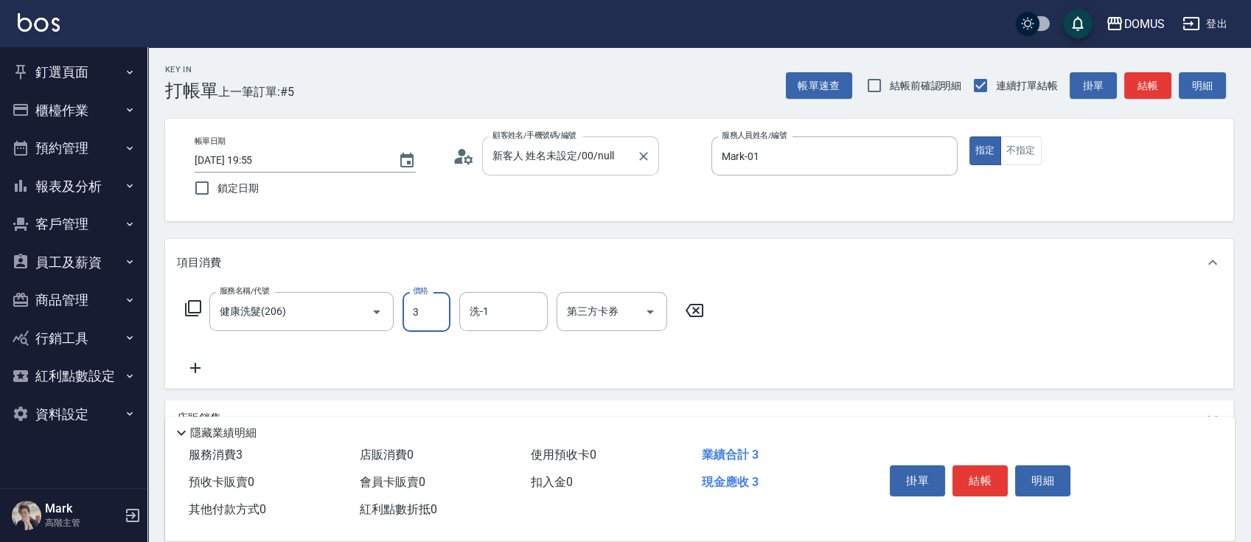
type input "30"
type input "300"
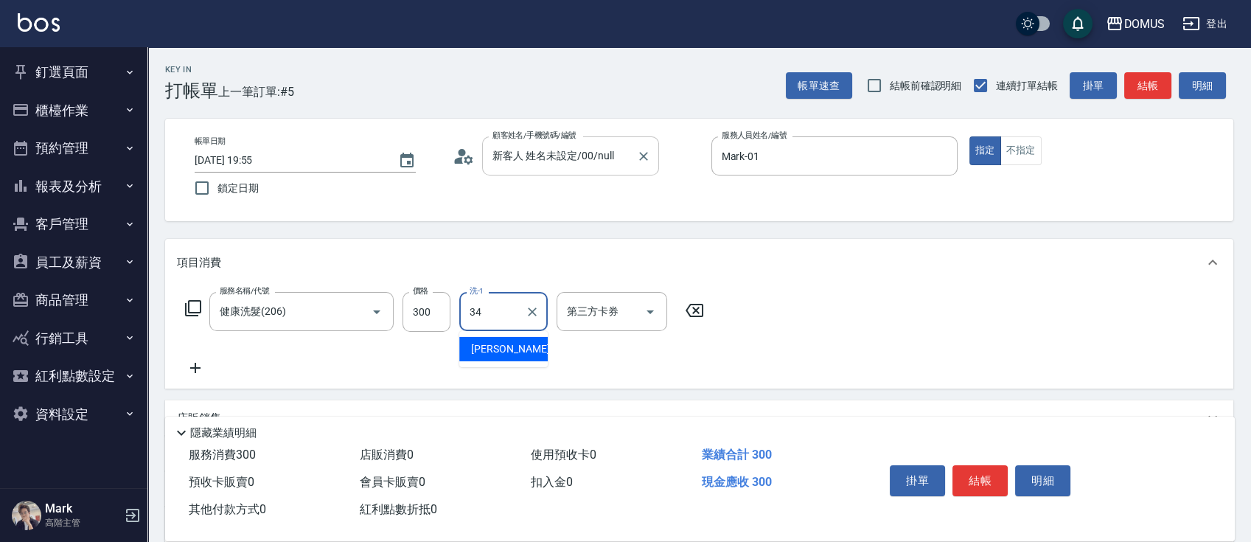
type input "Heidi-34"
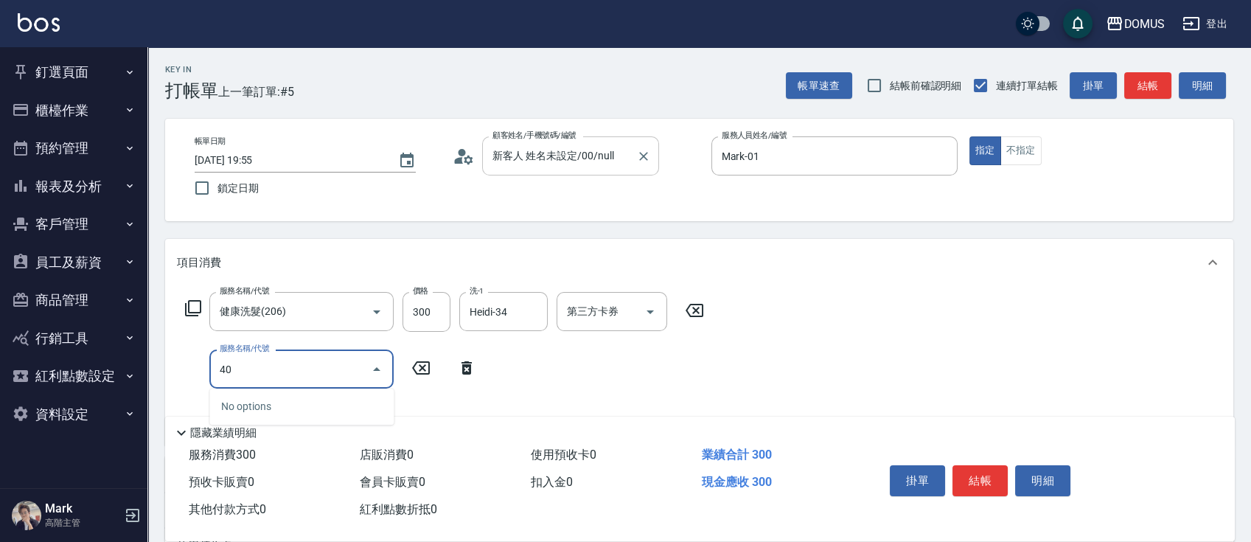
type input "401"
type input "50"
type input "剪髮(401)"
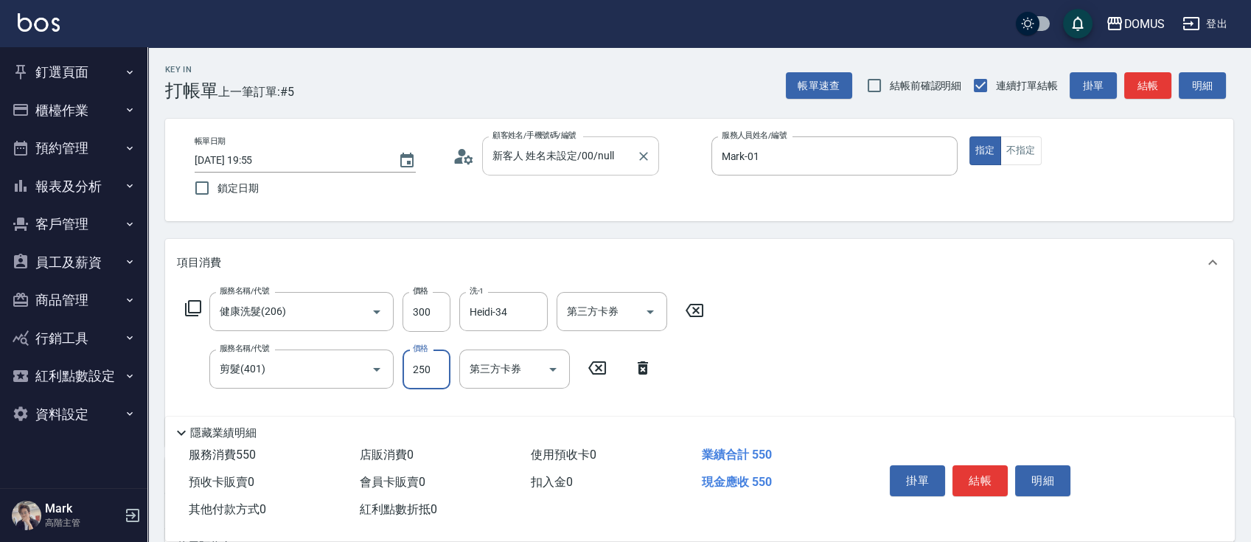
type input "5"
type input "30"
type input "50"
type input "80"
type input "500"
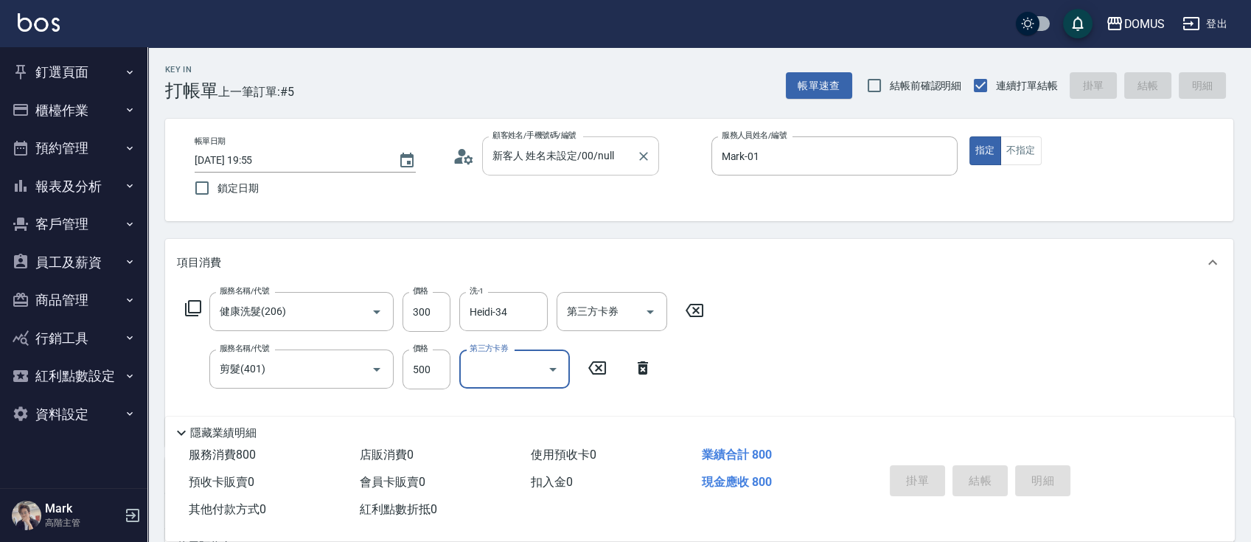
type input "0"
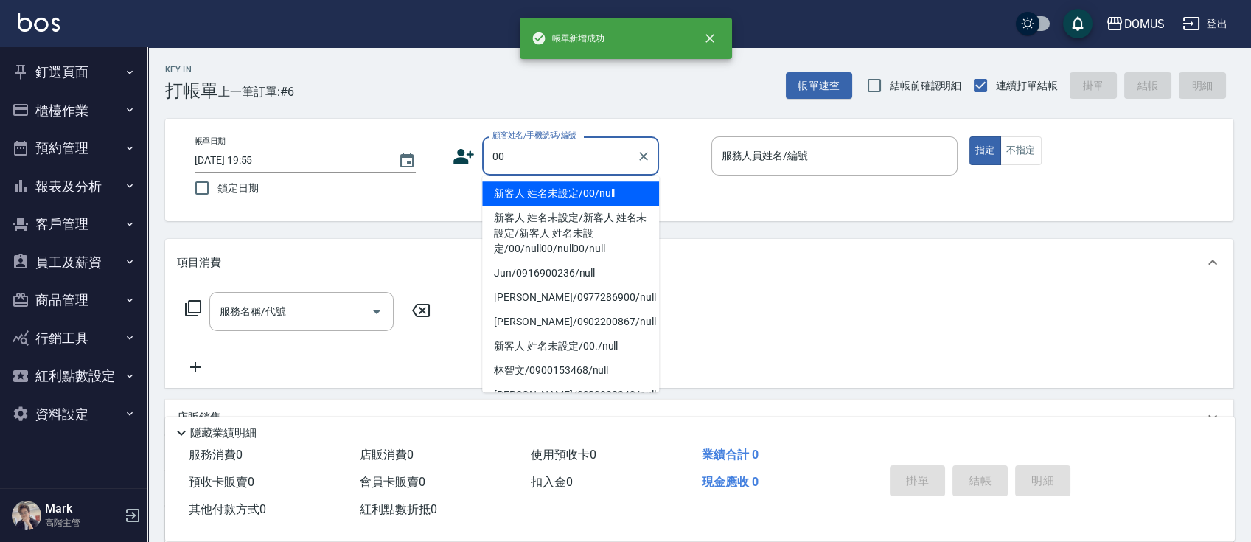
type input "新客人 姓名未設定/00/null"
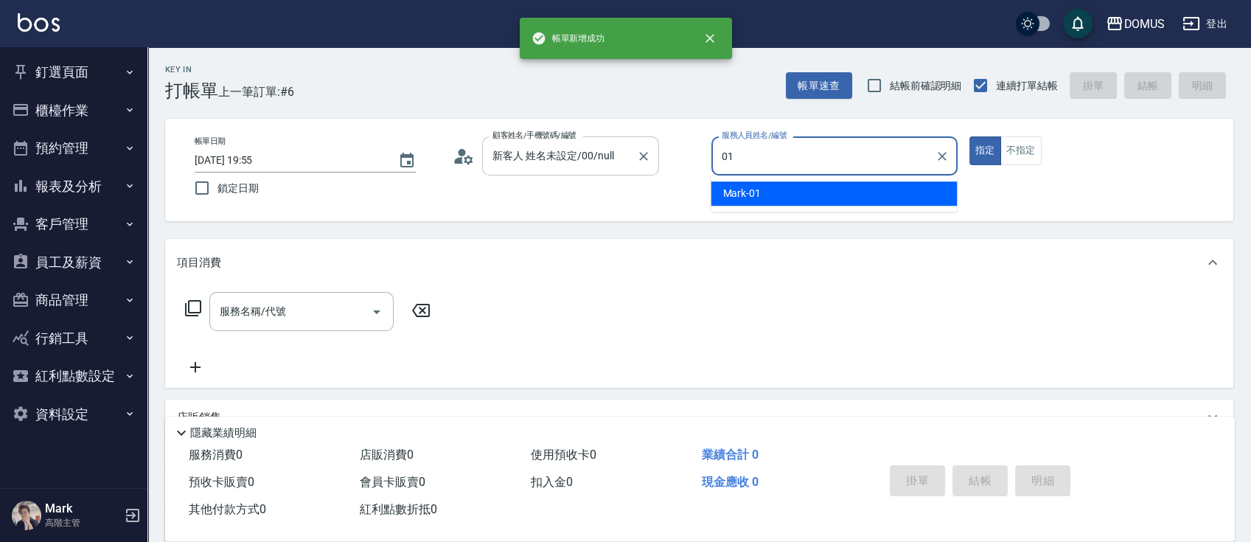
type input "Mark-01"
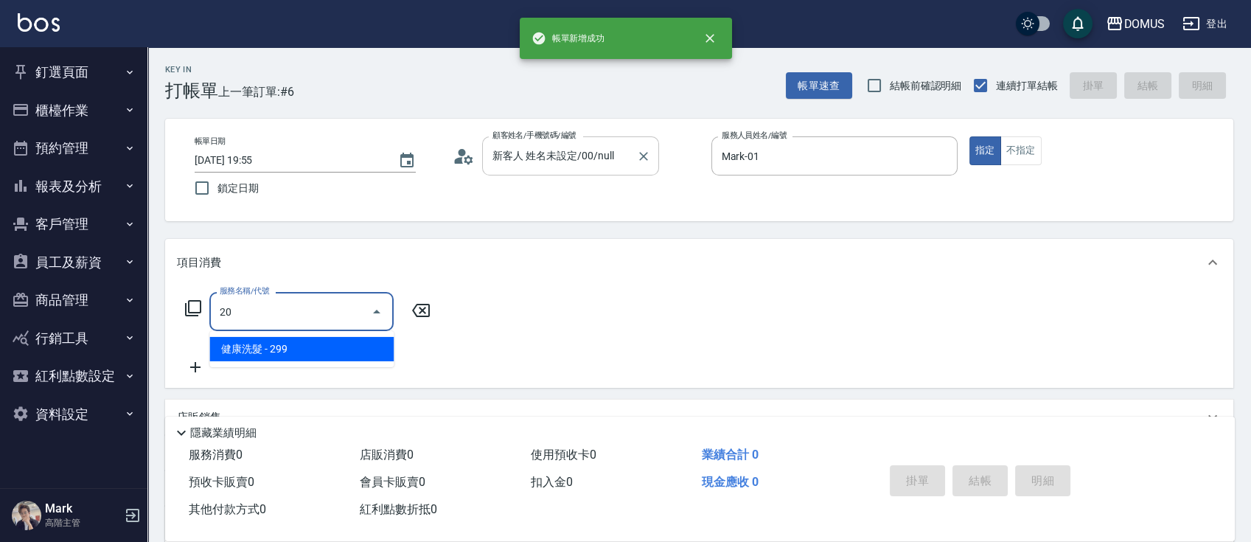
type input "206"
type input "20"
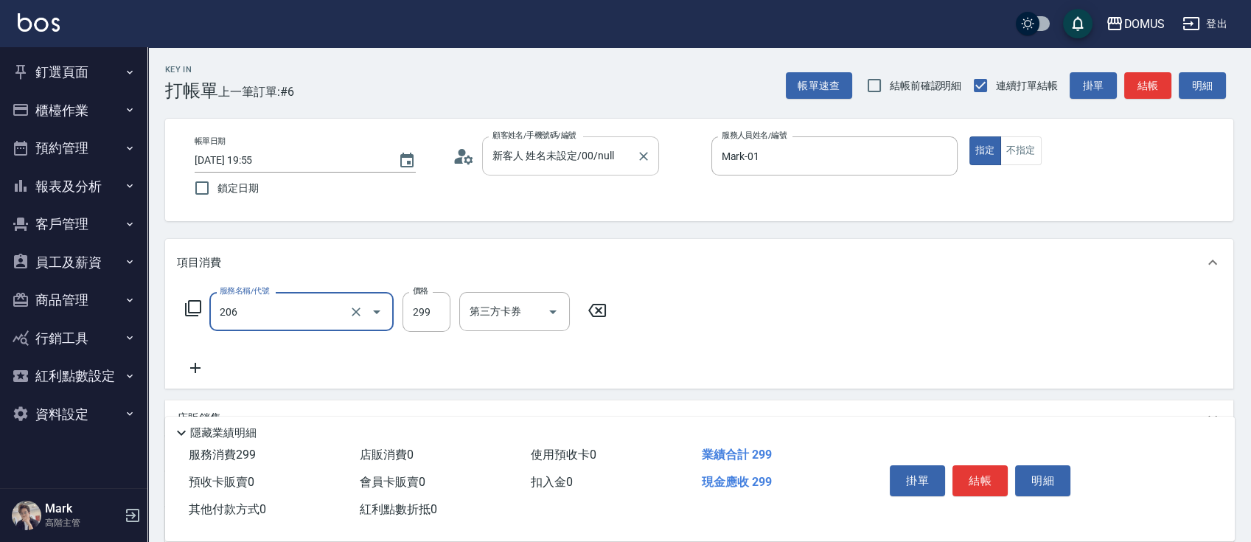
type input "健康洗髮(206)"
type input "3"
type input "0"
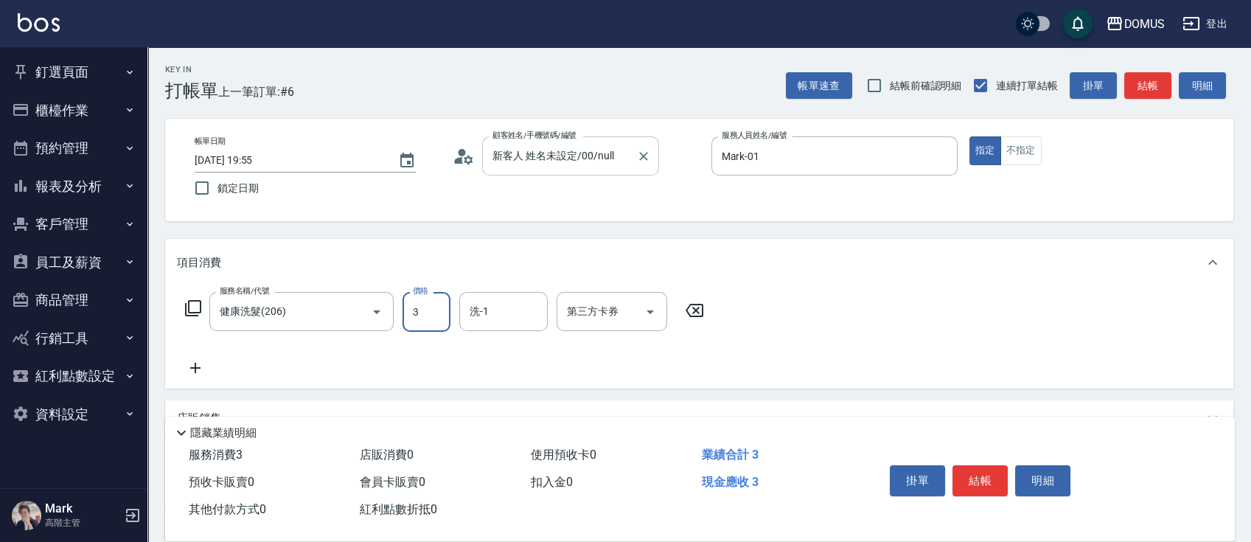
type input "30"
type input "300"
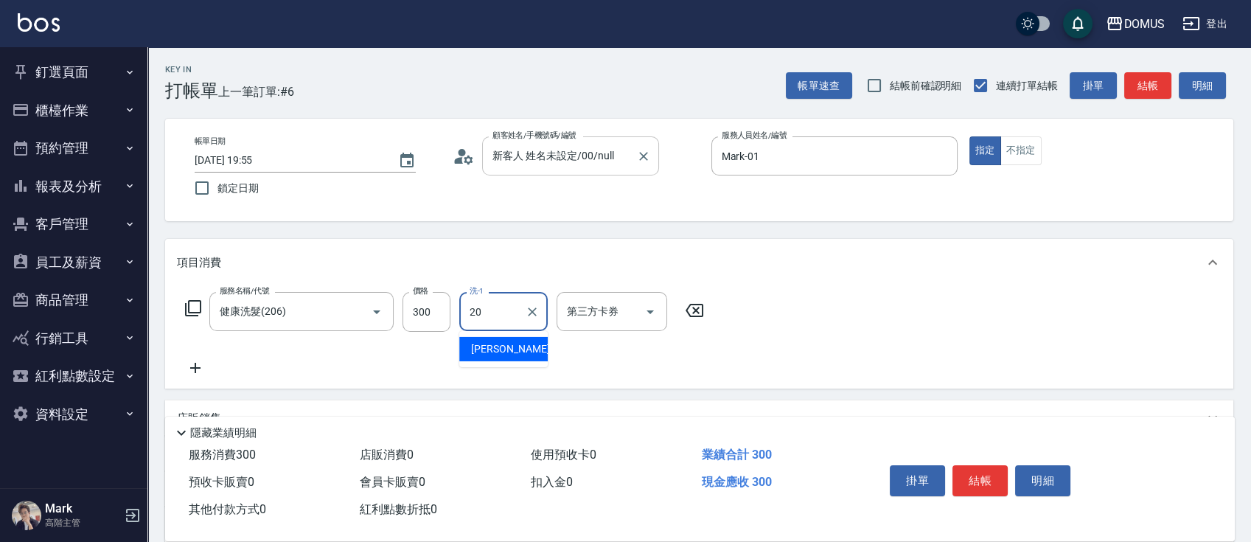
type input "小宸-20"
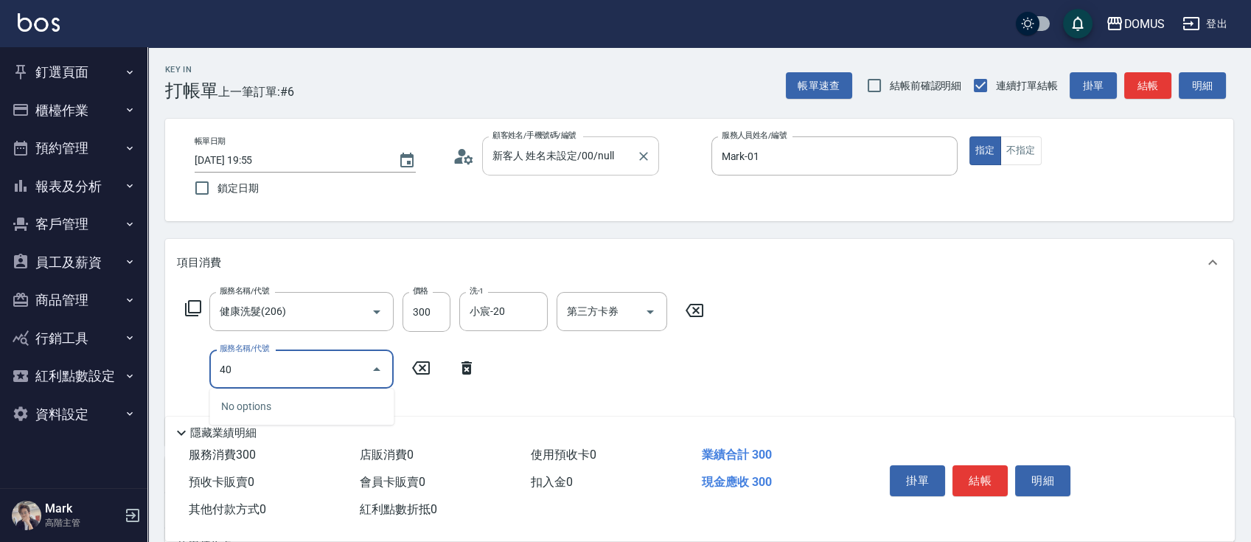
type input "401"
type input "50"
type input "剪髮(401)"
type input "30"
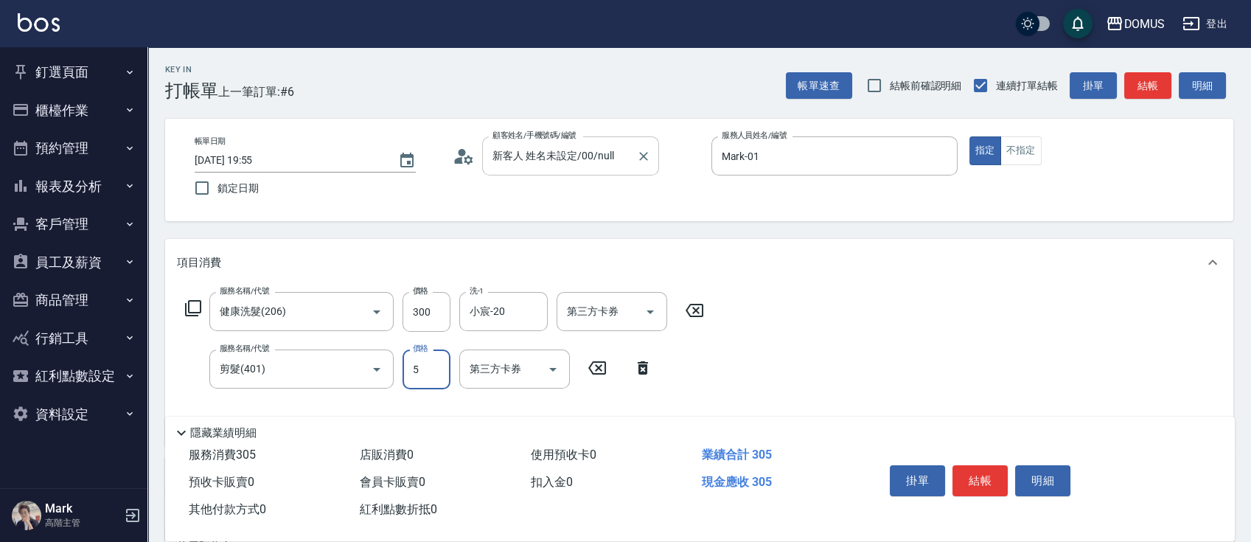
type input "50"
type input "80"
type input "500"
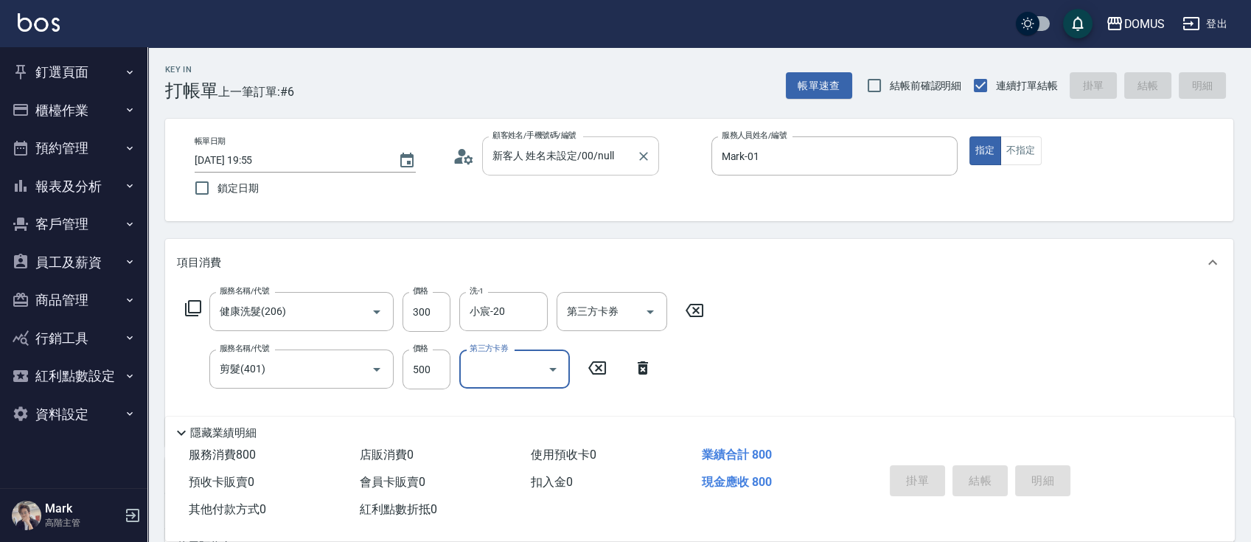
type input "0"
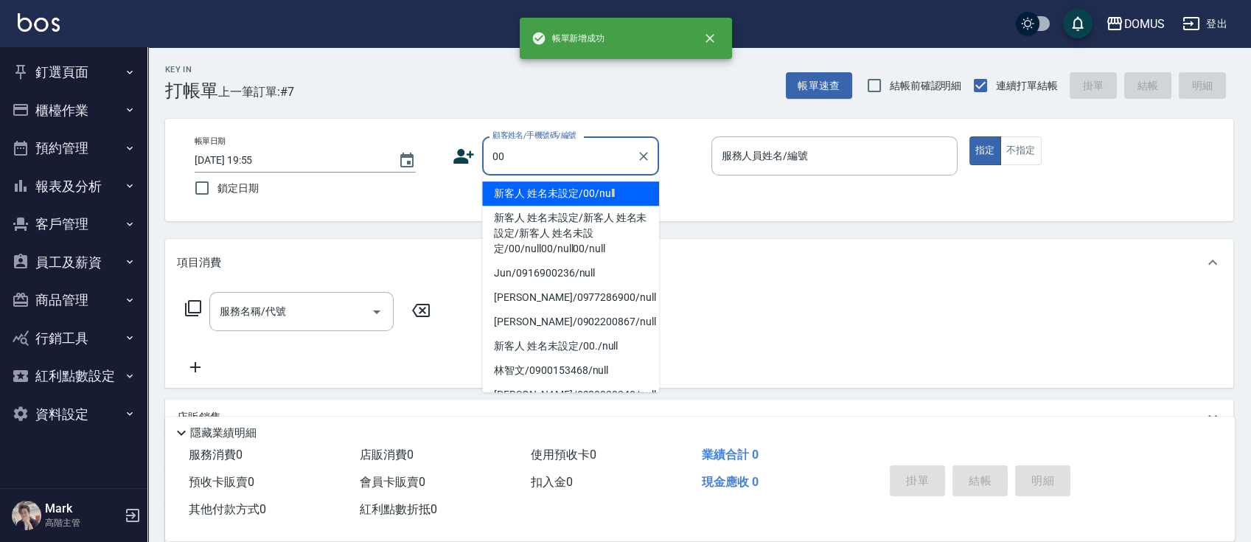
type input "新客人 姓名未設定/00/null"
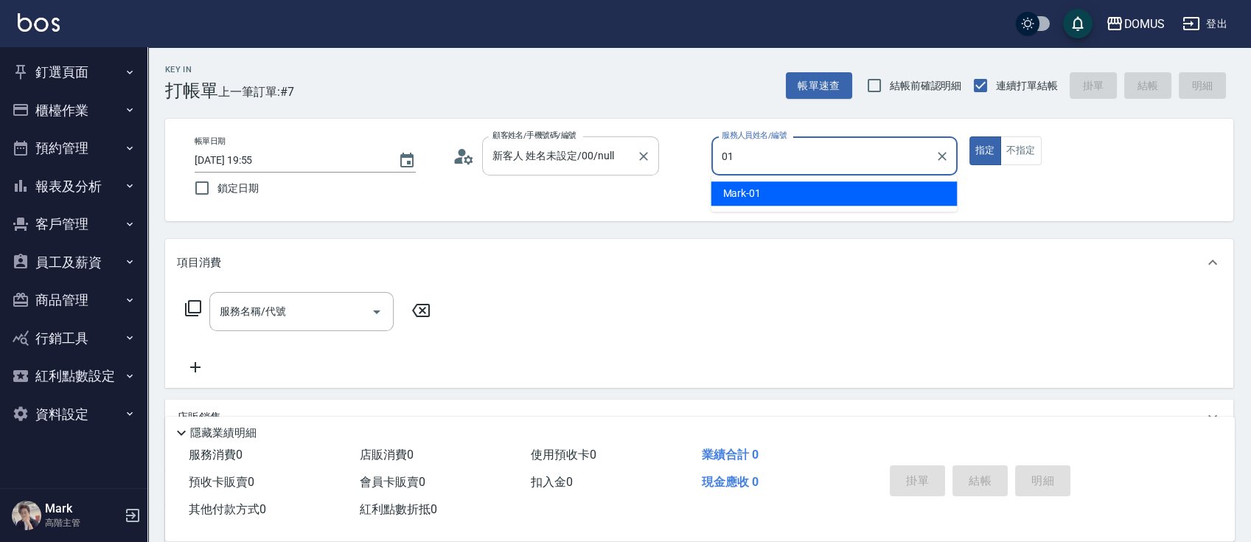
type input "Mark-01"
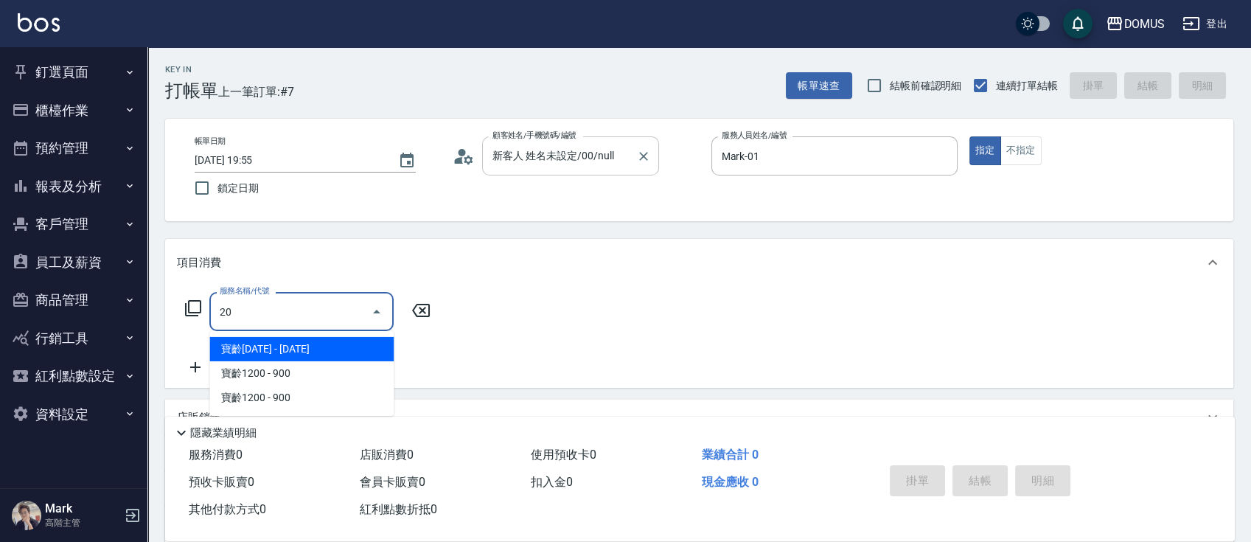
type input "206"
type input "20"
type input "健康洗髮(206)"
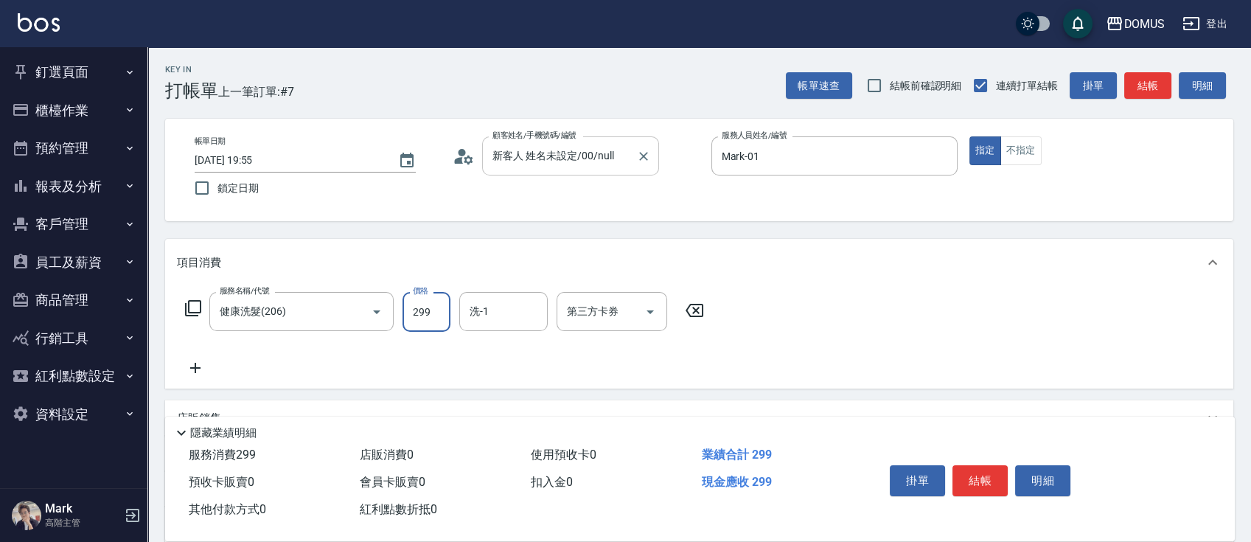
type input "3"
type input "0"
type input "30"
type input "300"
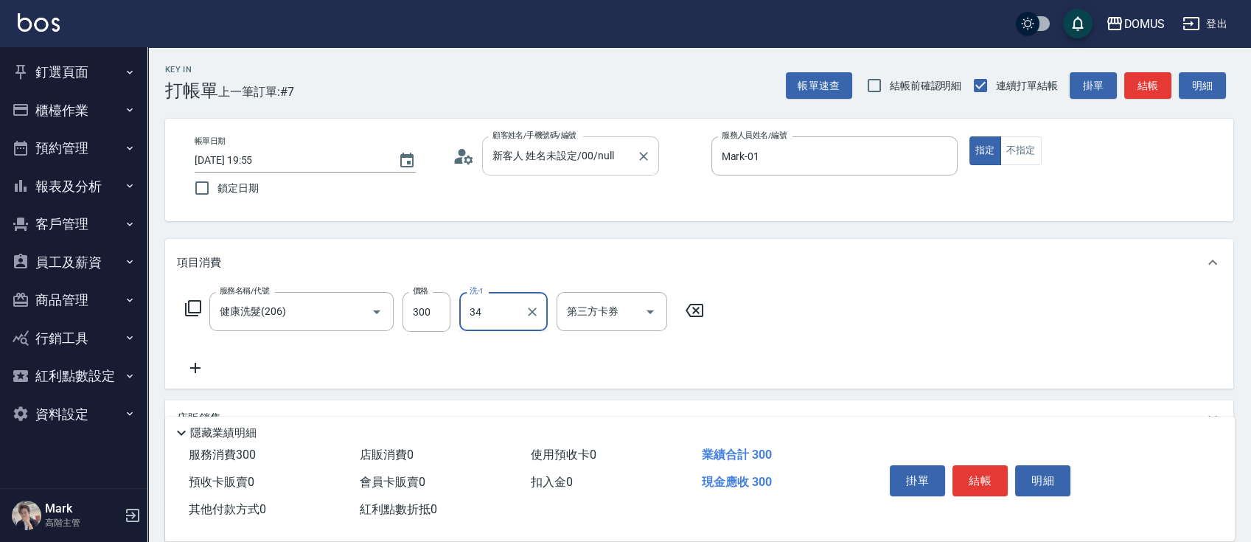
type input "Heidi-34"
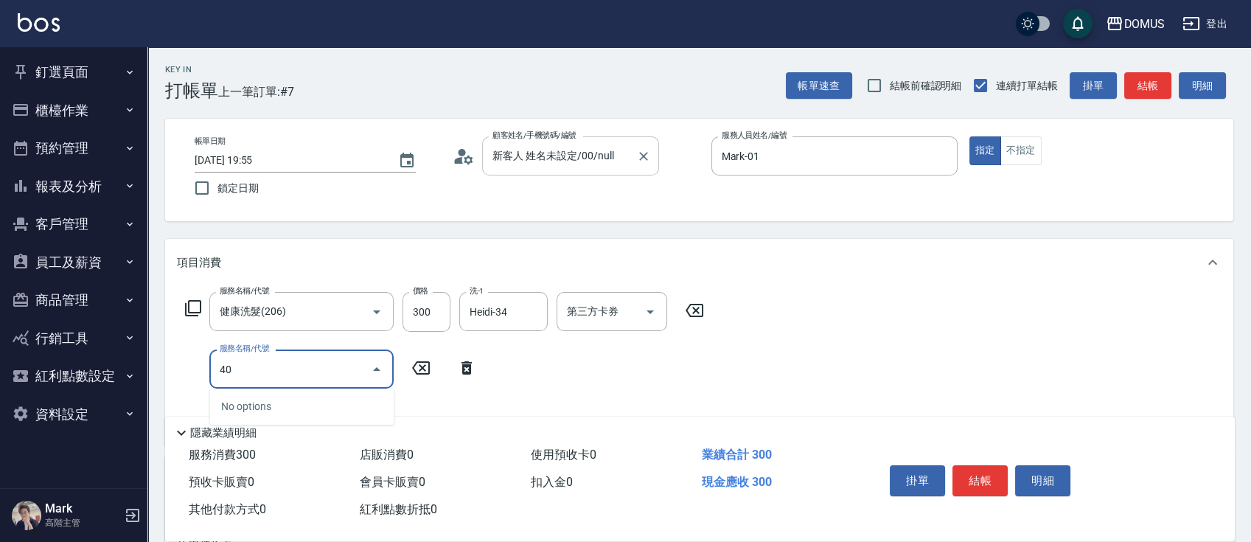
type input "401"
type input "50"
type input "剪髮(401)"
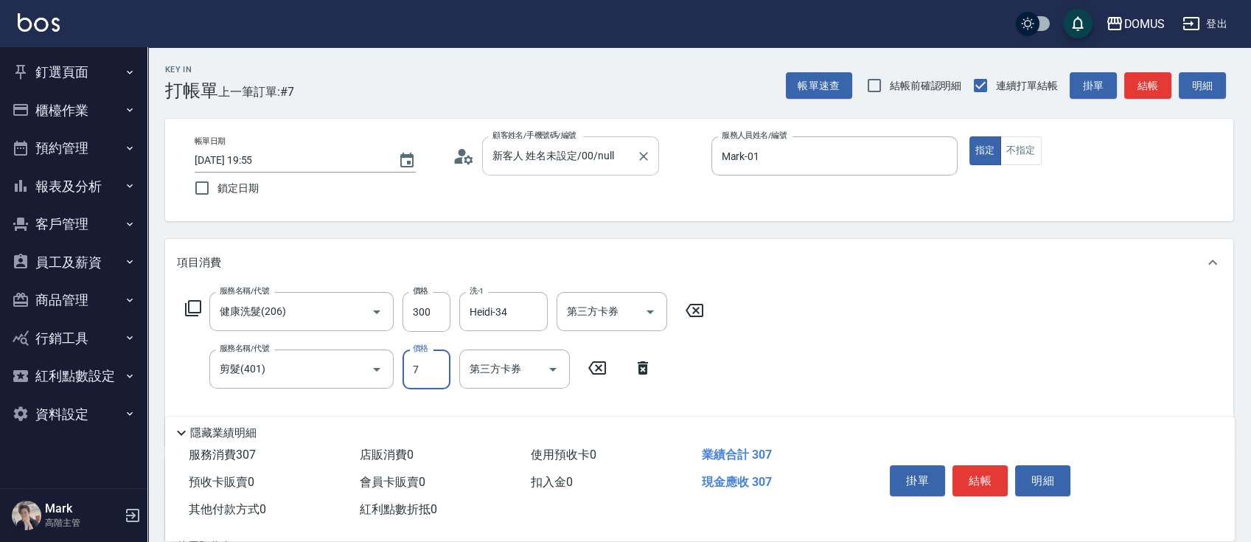
type input "30"
type input "70"
type input "100"
type input "700"
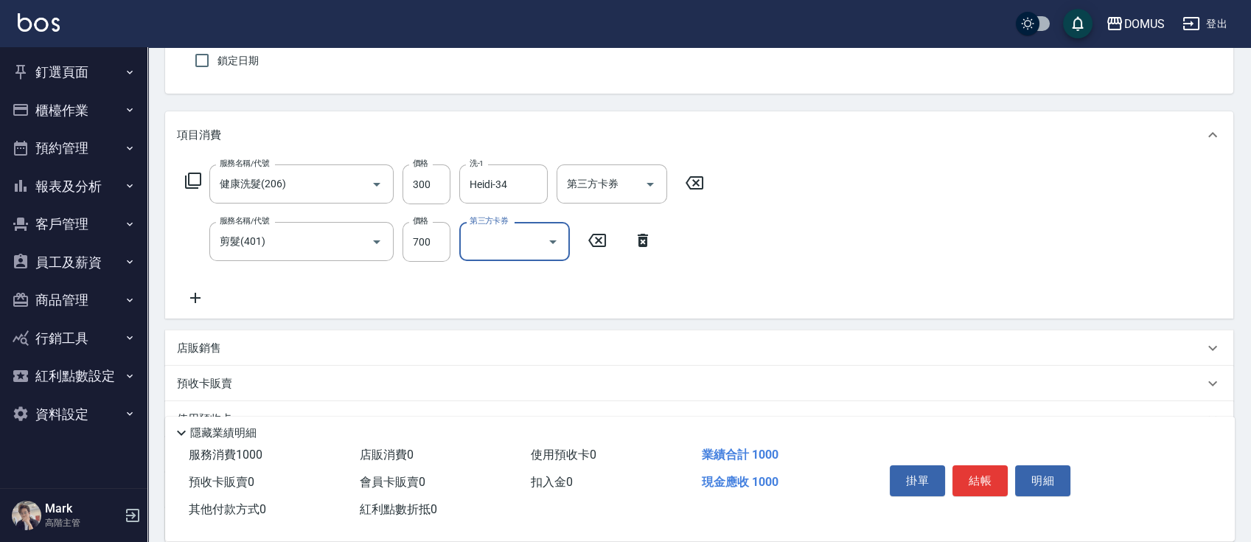
scroll to position [268, 0]
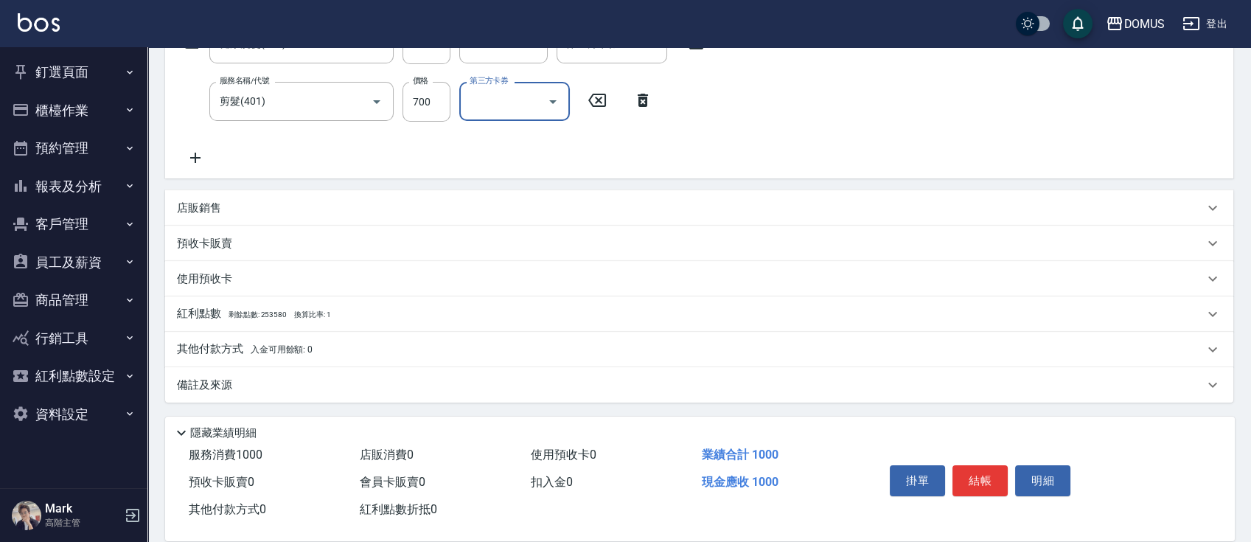
click at [259, 328] on div "紅利點數 剩餘點數: 253580 換算比率: 1" at bounding box center [699, 313] width 1068 height 35
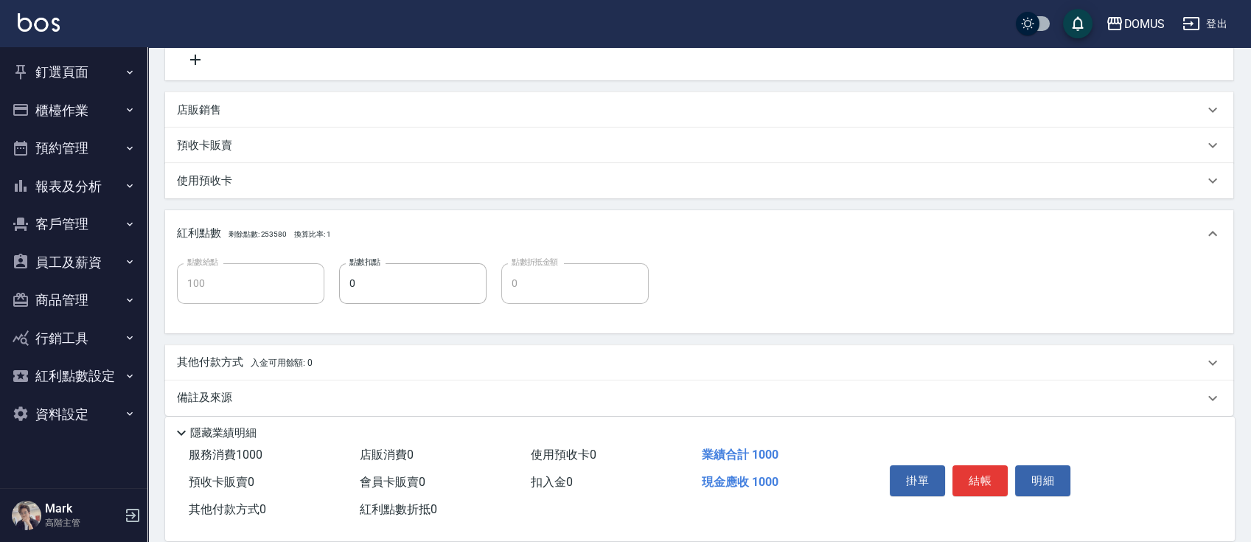
click at [227, 212] on div "紅利點數 剩餘點數: 253580 換算比率: 1" at bounding box center [699, 233] width 1068 height 47
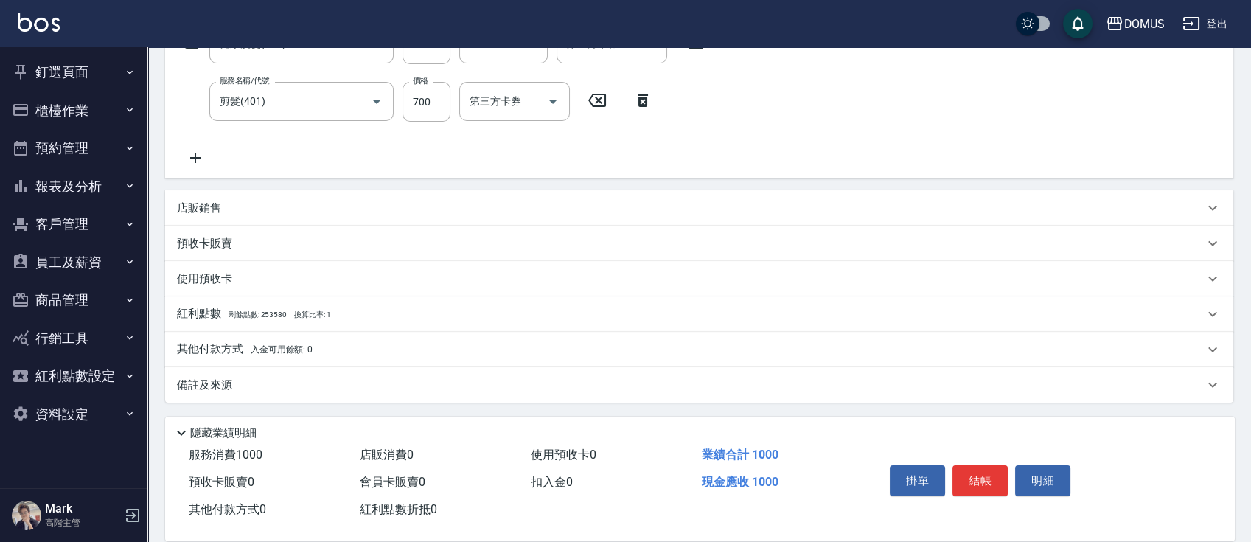
click at [233, 350] on p "其他付款方式 入金可用餘額: 0" at bounding box center [245, 349] width 136 height 16
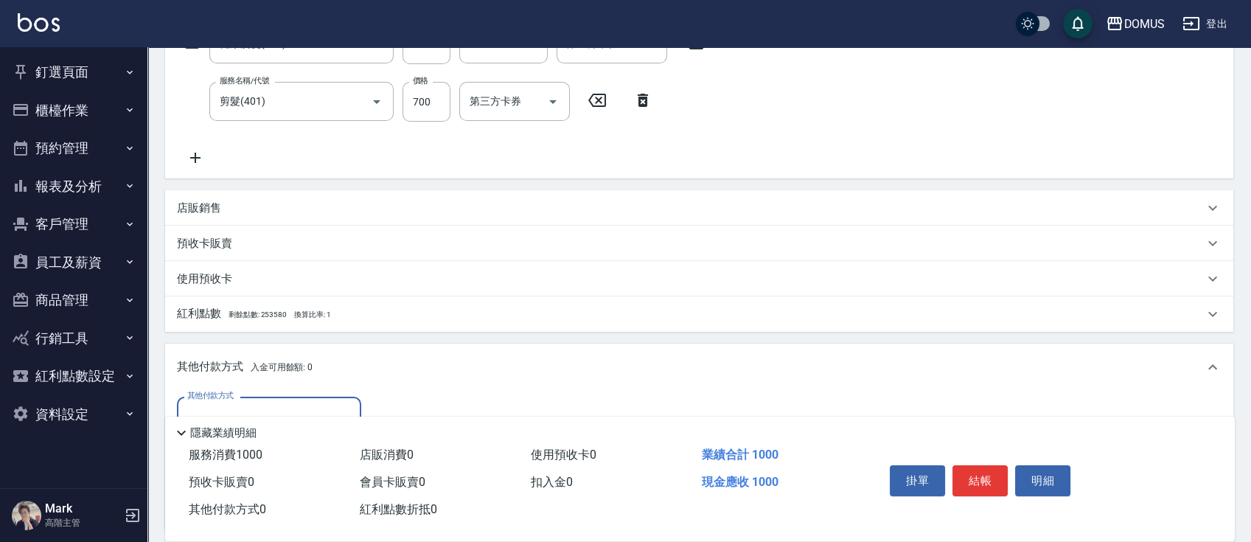
scroll to position [366, 0]
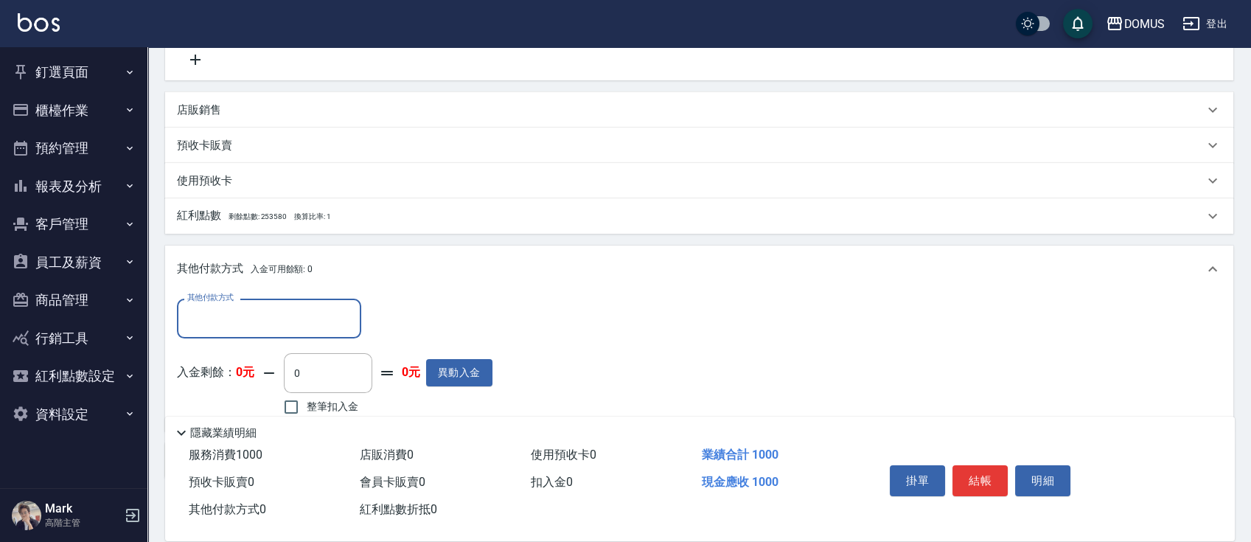
click at [215, 310] on input "其他付款方式" at bounding box center [269, 318] width 171 height 26
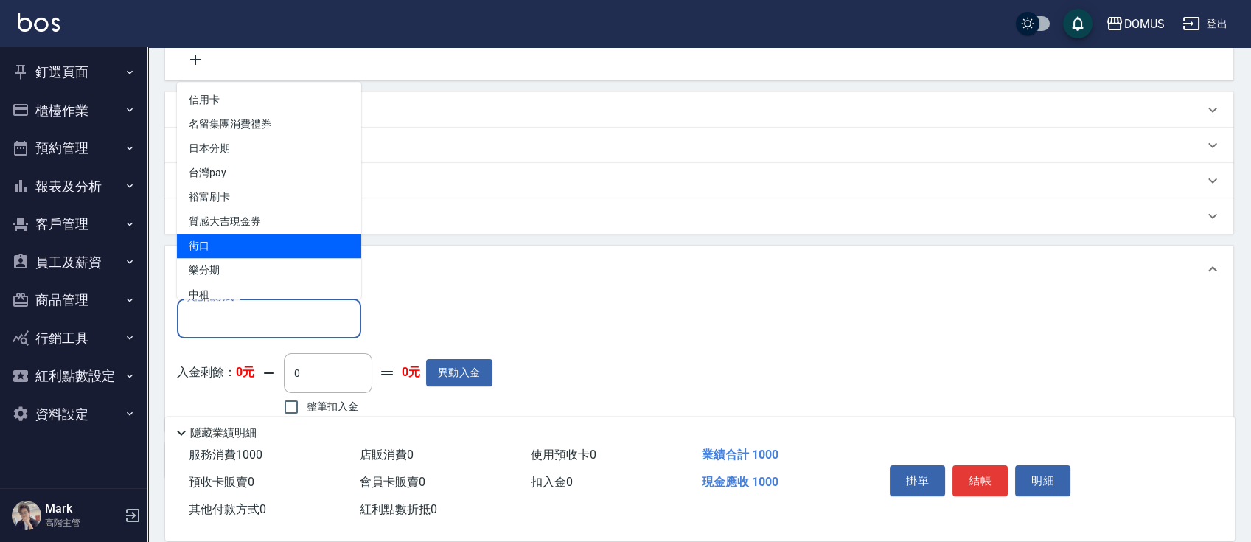
type input "街口"
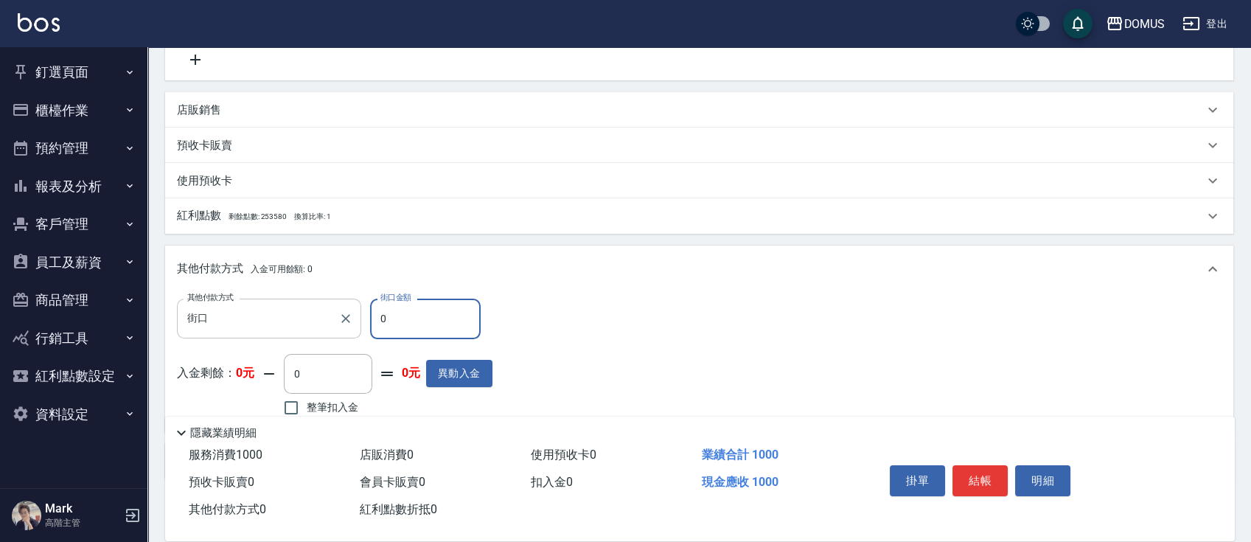
type input "90"
type input "11"
type input "80"
type input "110"
type input "90"
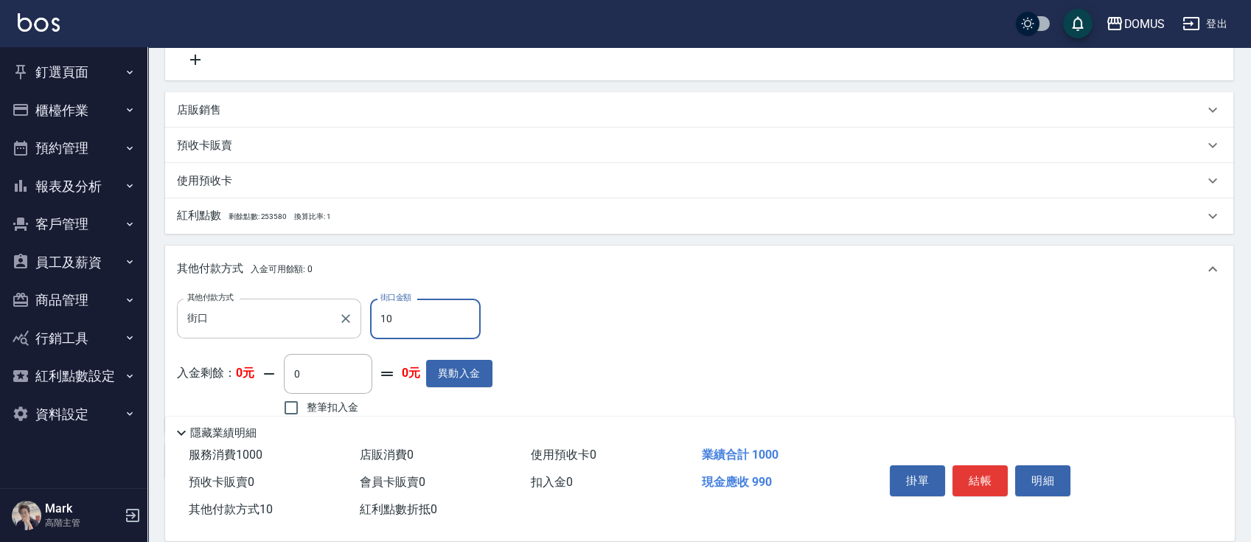
type input "100"
type input "0"
type input "1000"
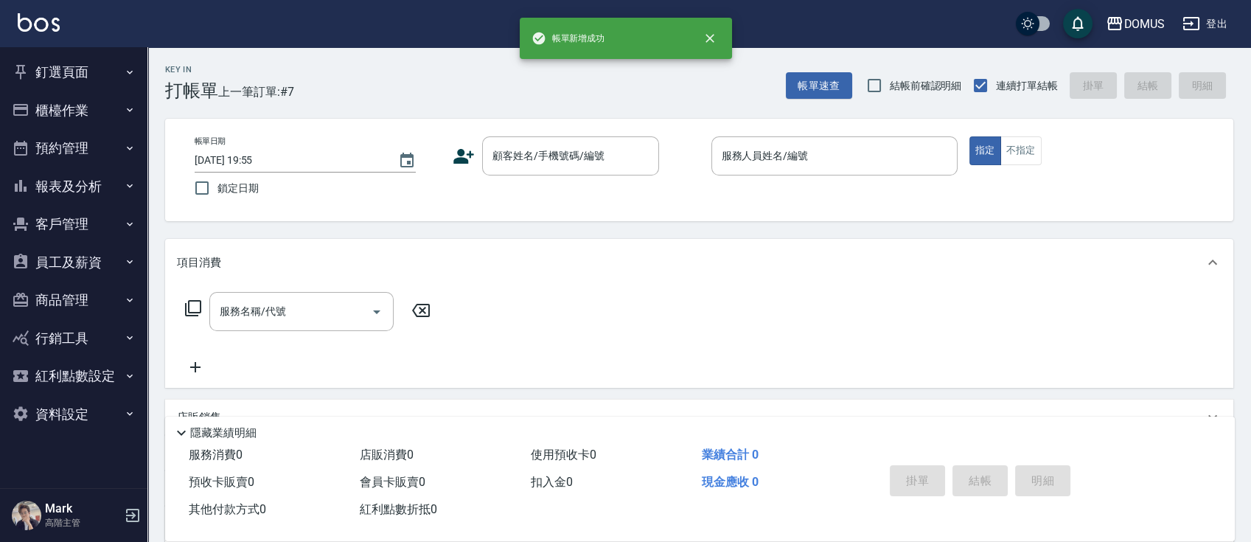
scroll to position [0, 0]
drag, startPoint x: 273, startPoint y: 333, endPoint x: 530, endPoint y: 174, distance: 301.9
click at [529, 174] on div "顧客姓名/手機號碼/編號" at bounding box center [570, 155] width 177 height 39
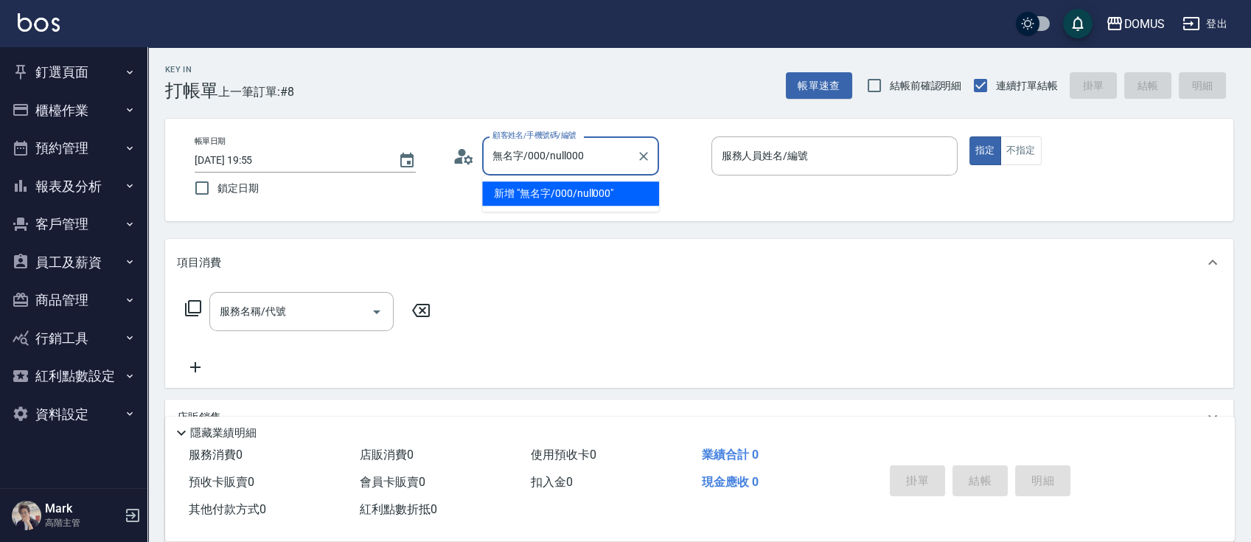
type input "無名字/000/null000"
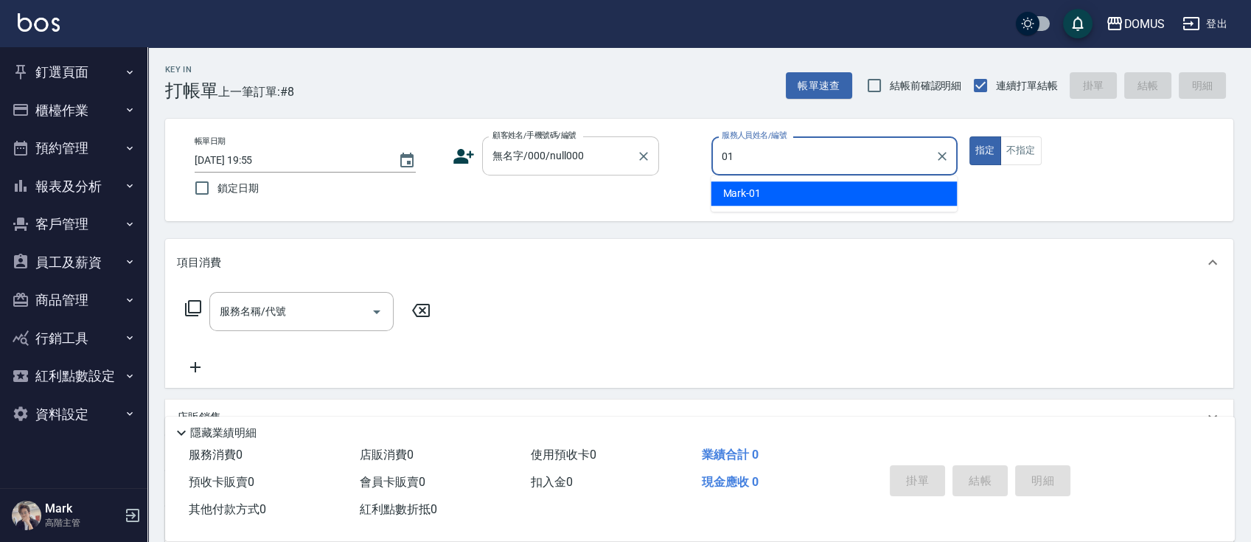
type input "Mark-01"
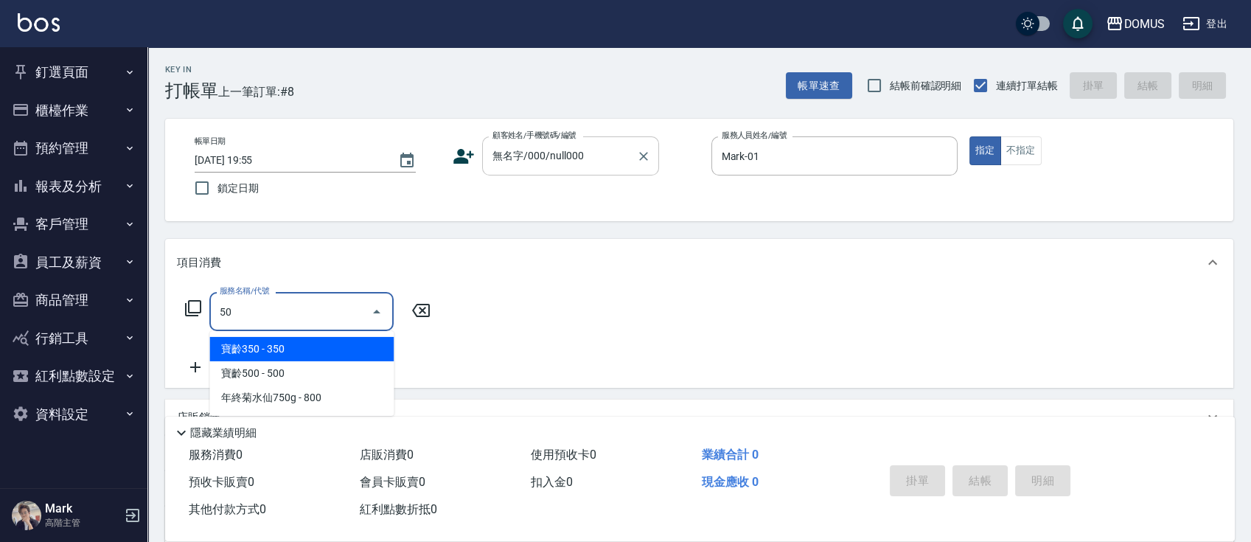
type input "502"
type input "50"
type input "漂髮(502)"
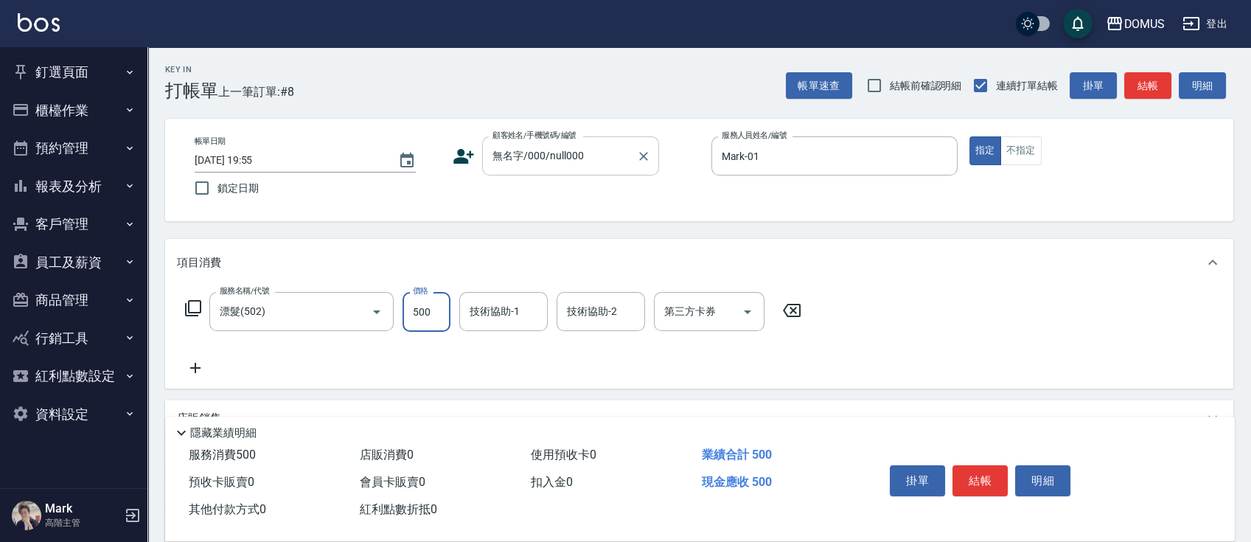
type input "8"
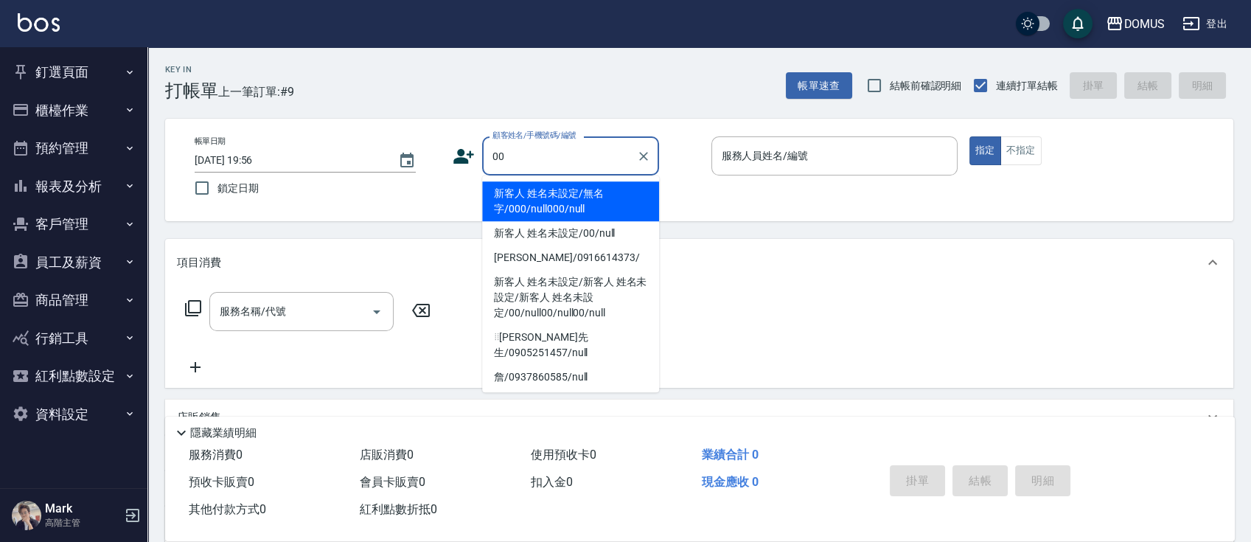
type input "新客人 姓名未設定/無名字/000/null000/null"
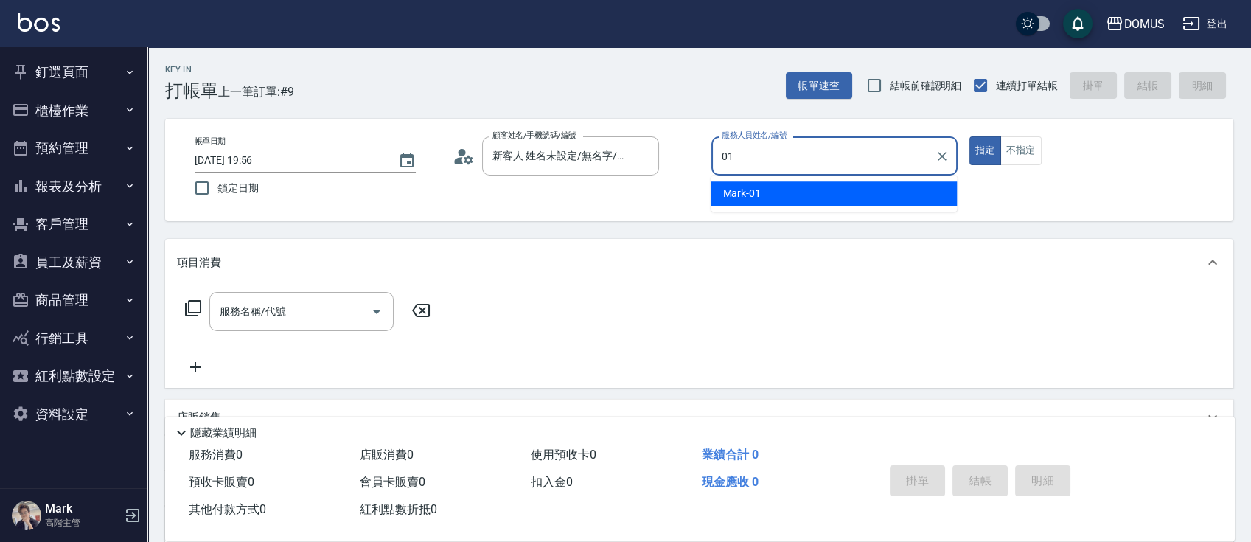
type input "Mark-01"
type button "true"
type input "新客人 姓名未設定/00/null"
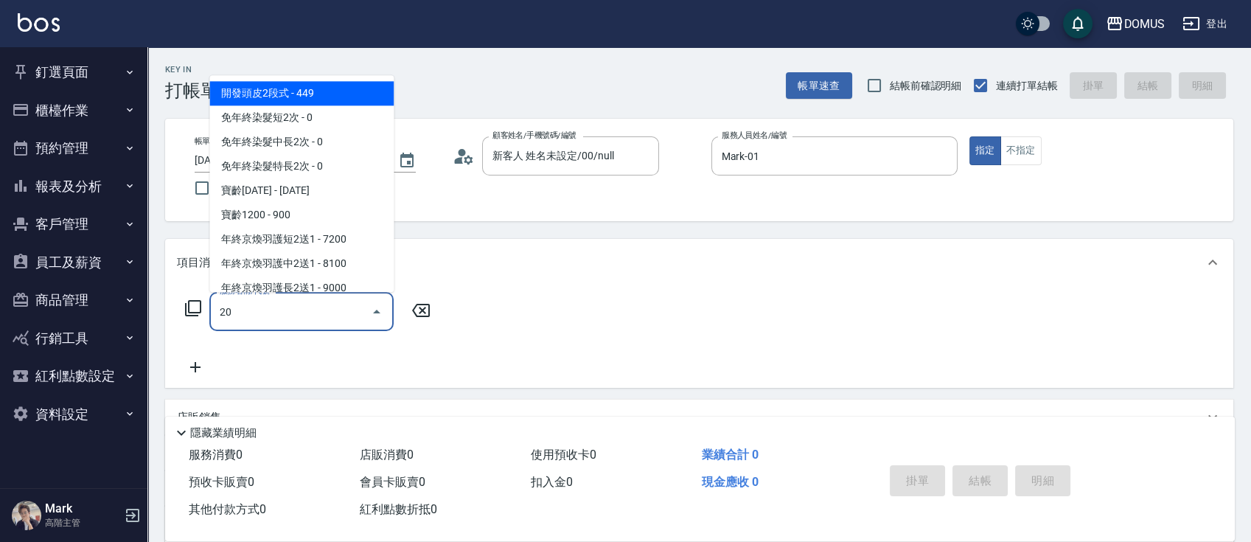
type input "206"
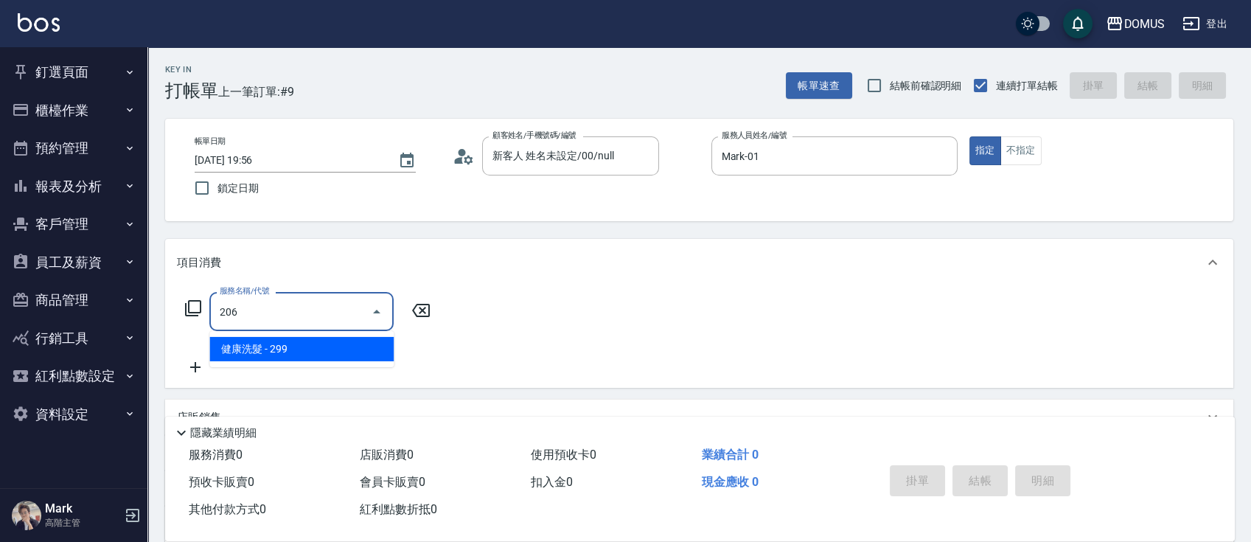
type input "20"
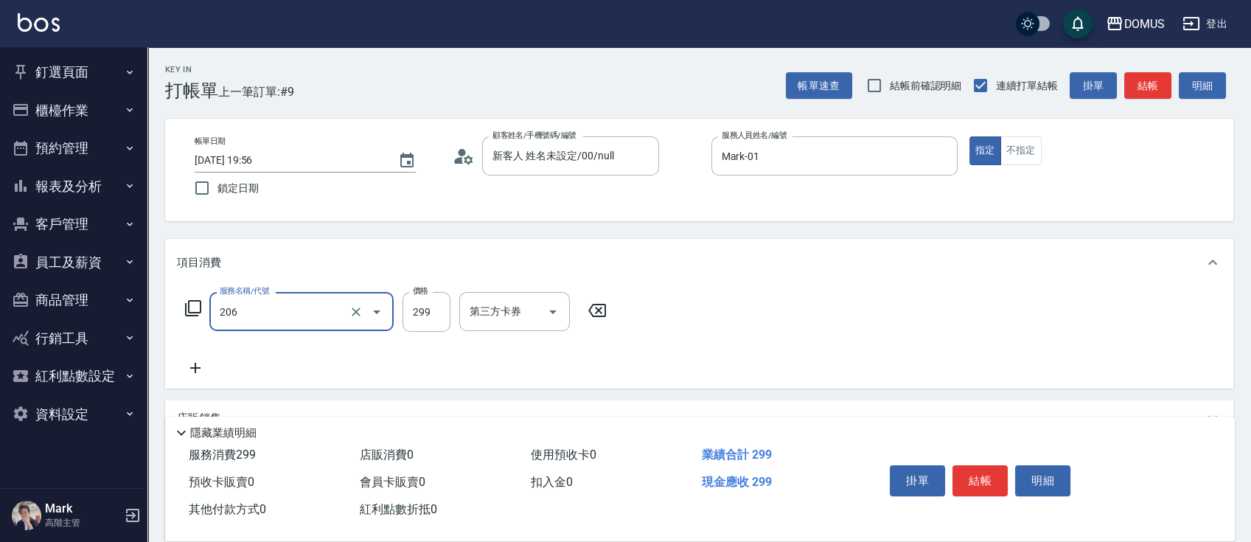
type input "健康洗髮(206)"
type input "3"
type input "0"
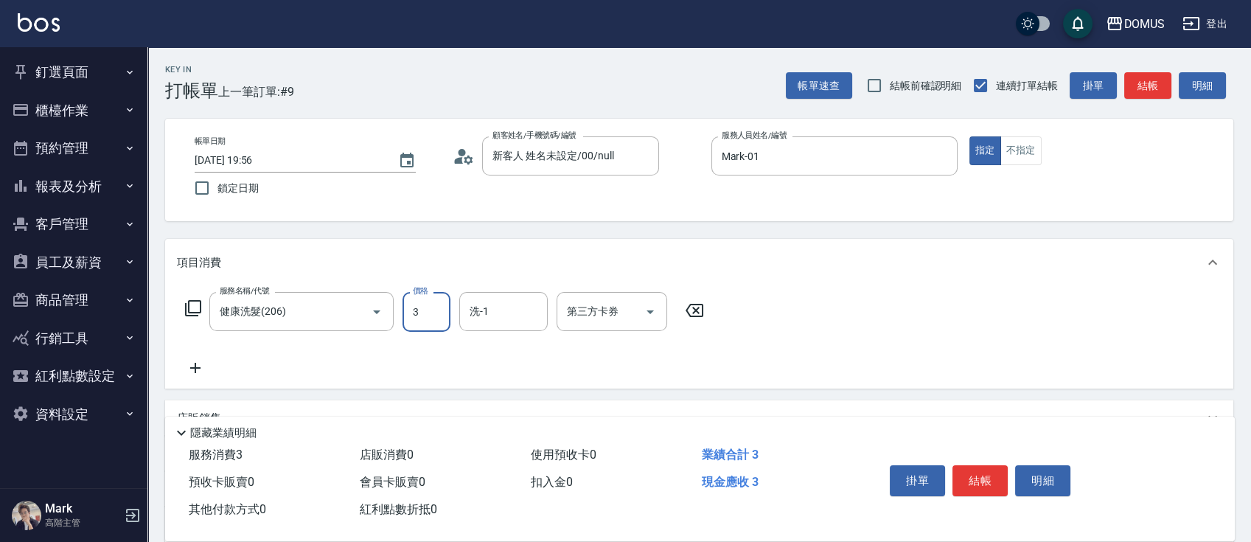
type input "30"
type input "300"
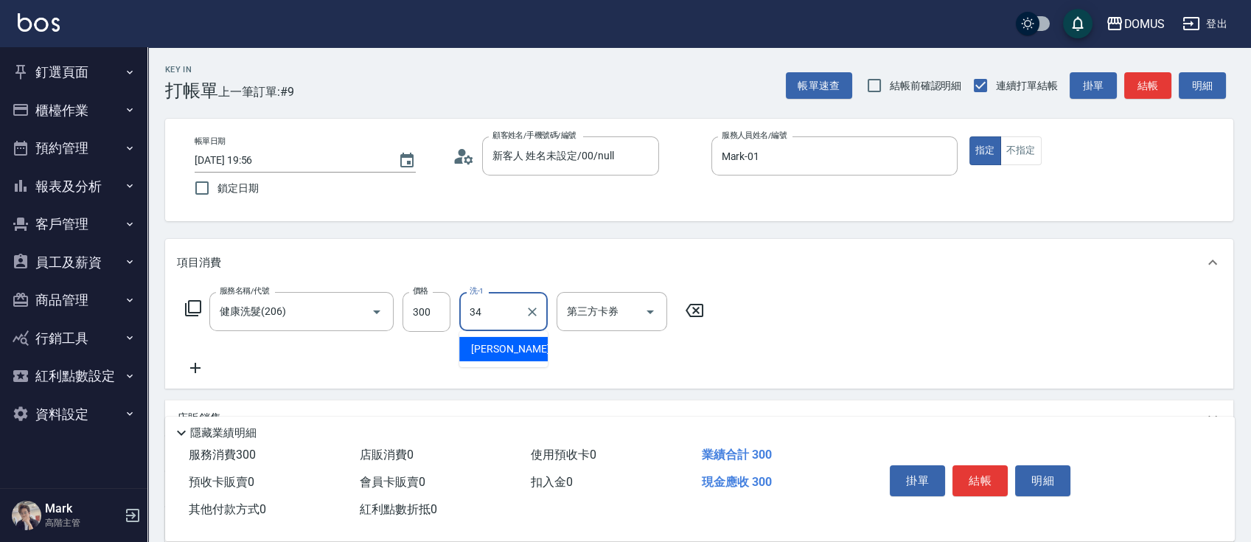
type input "Heidi-34"
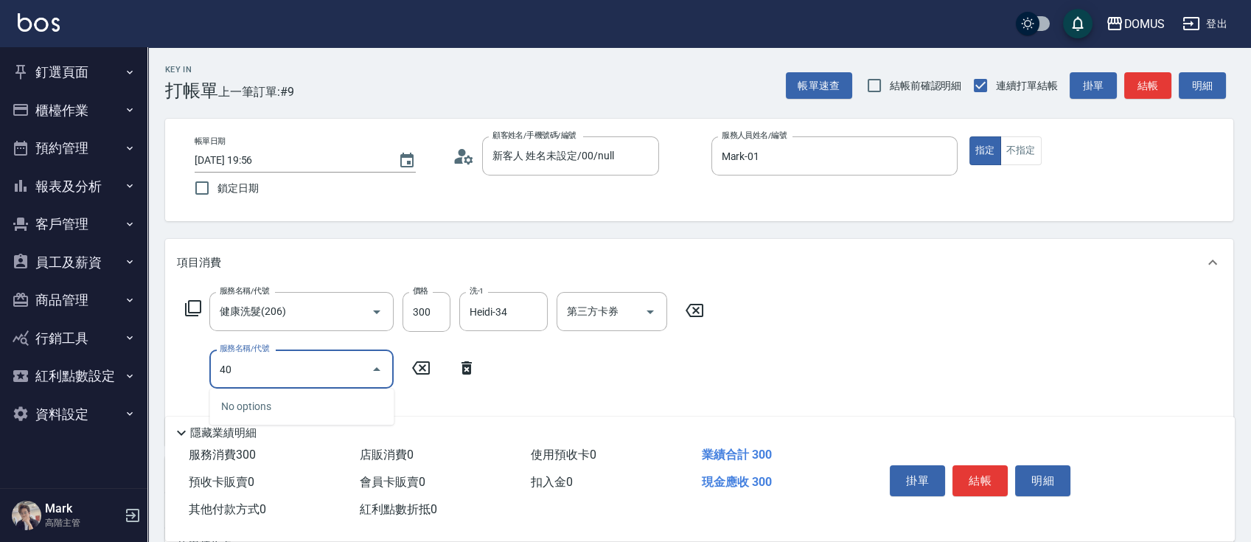
type input "401"
type input "50"
type input "剪髮(401)"
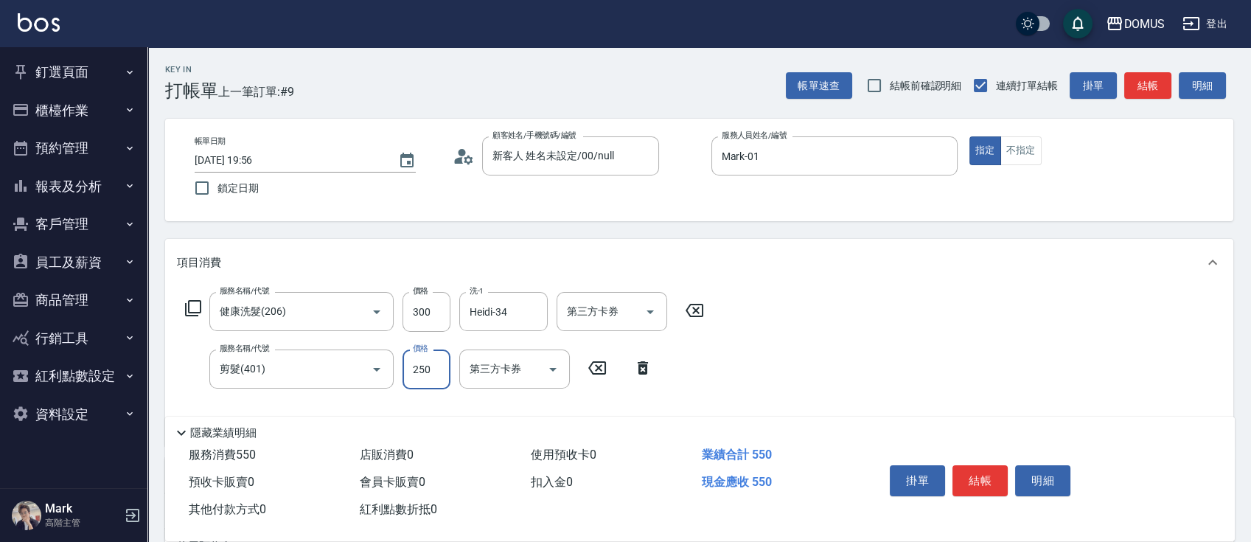
type input "5"
type input "30"
type input "50"
type input "80"
type input "500"
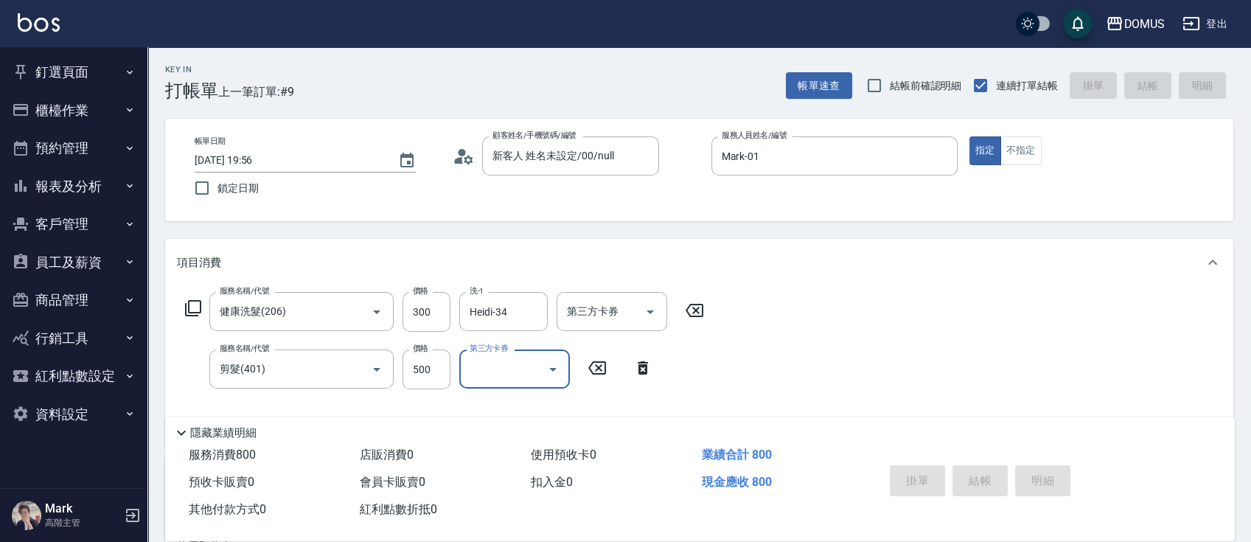
type input "0"
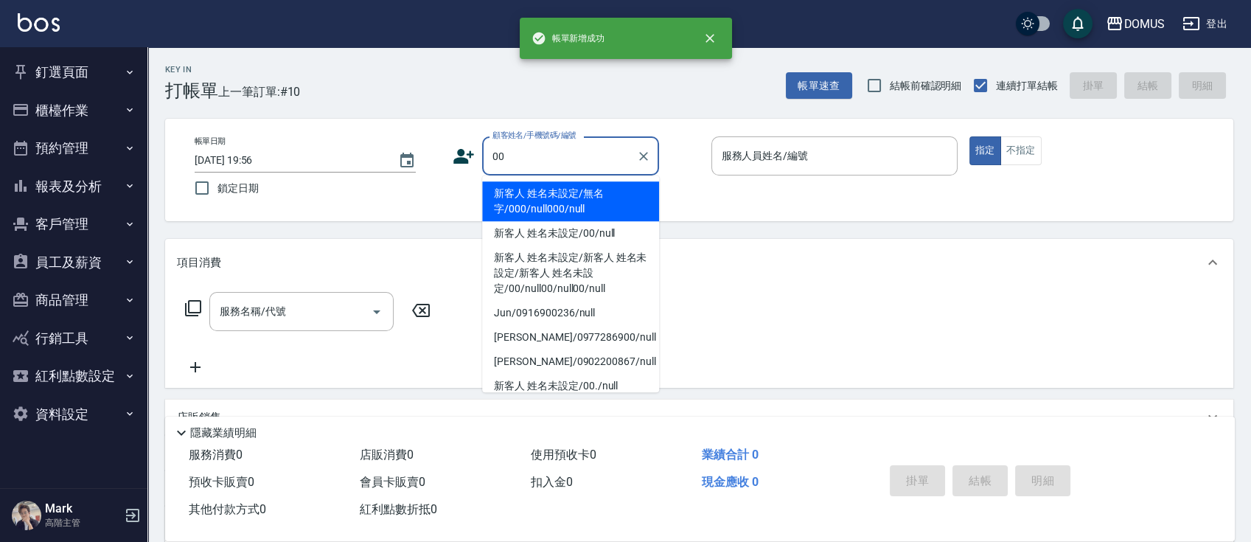
type input "新客人 姓名未設定/無名字/000/null000/null"
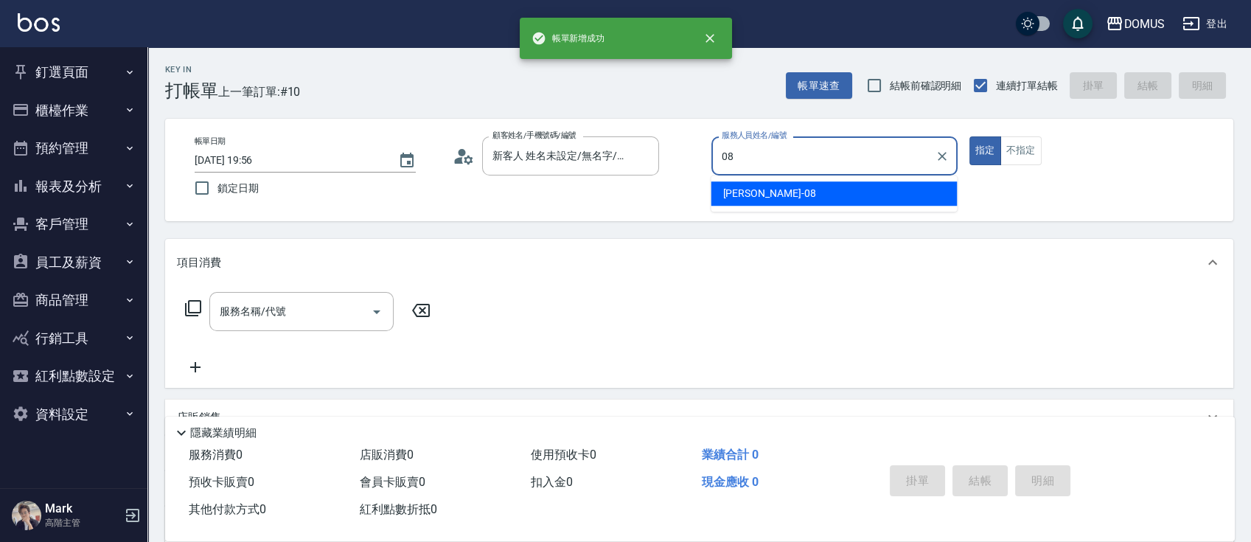
type input "小朱-08"
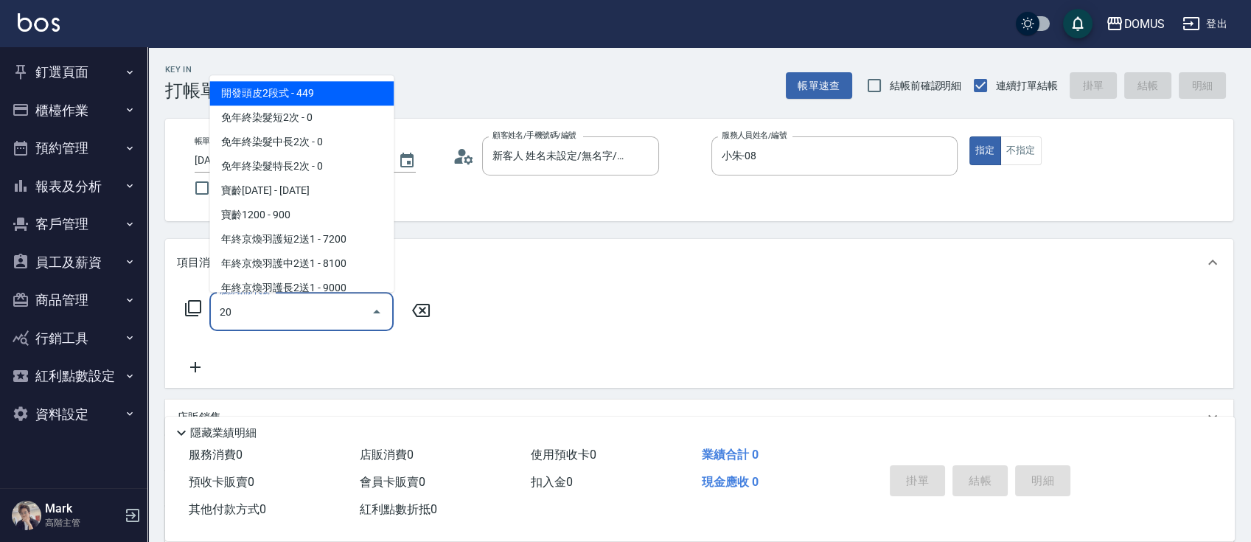
type input "201"
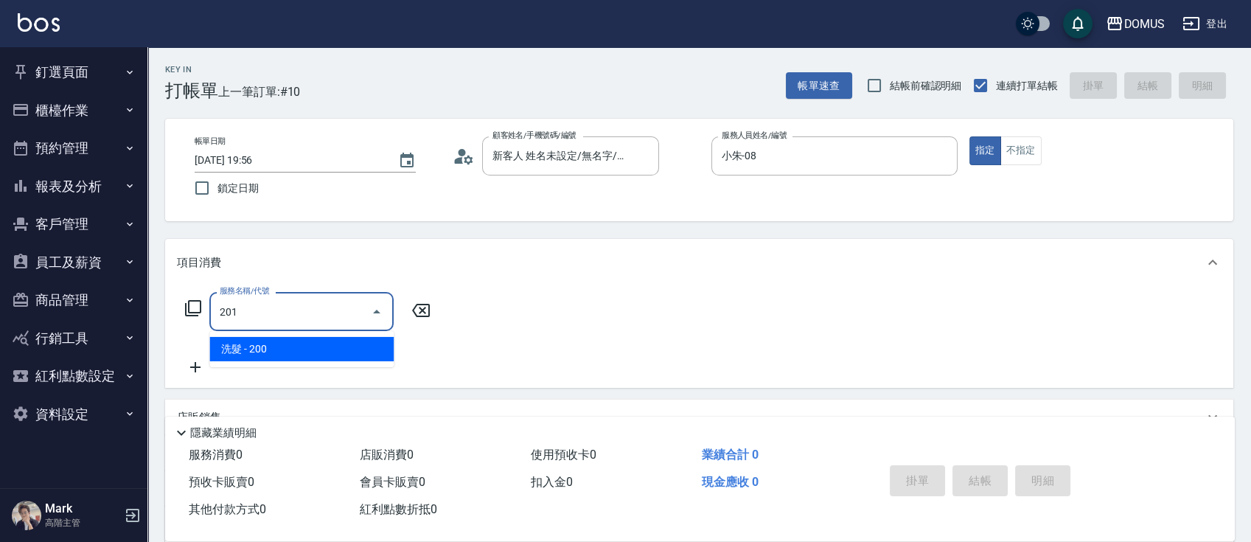
type input "20"
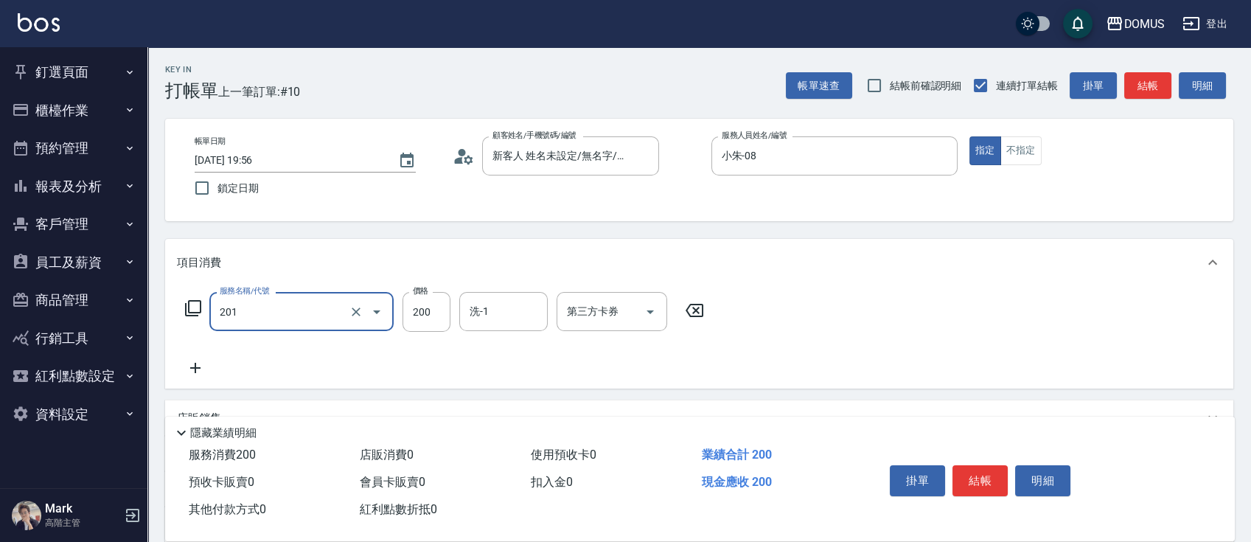
type input "洗髮(201)"
type input "[PERSON_NAME]-40"
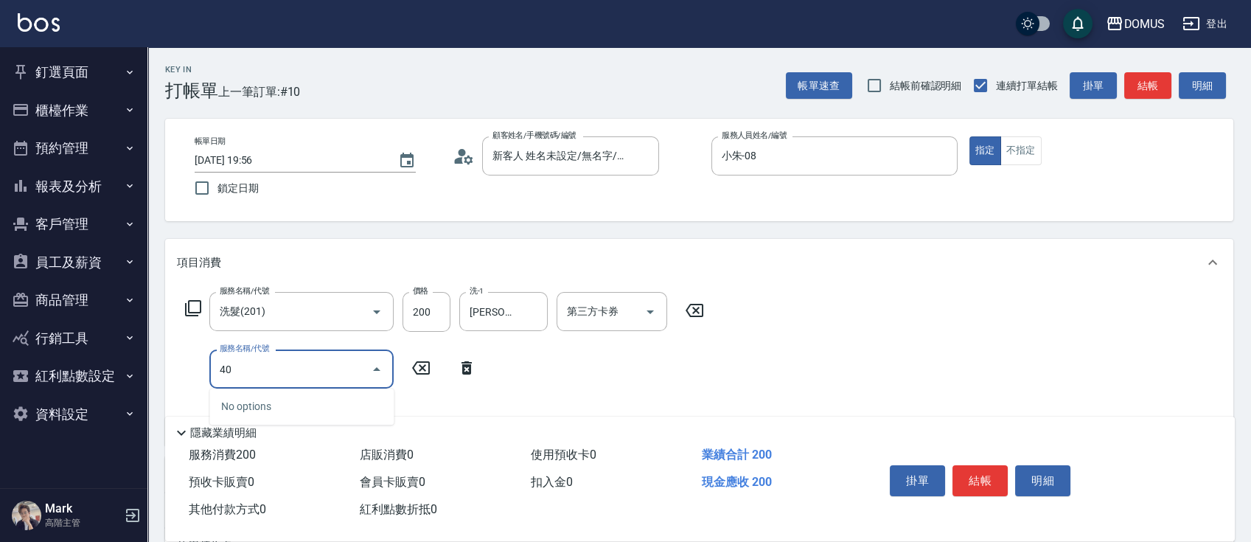
type input "401"
type input "40"
type input "剪髮(401)"
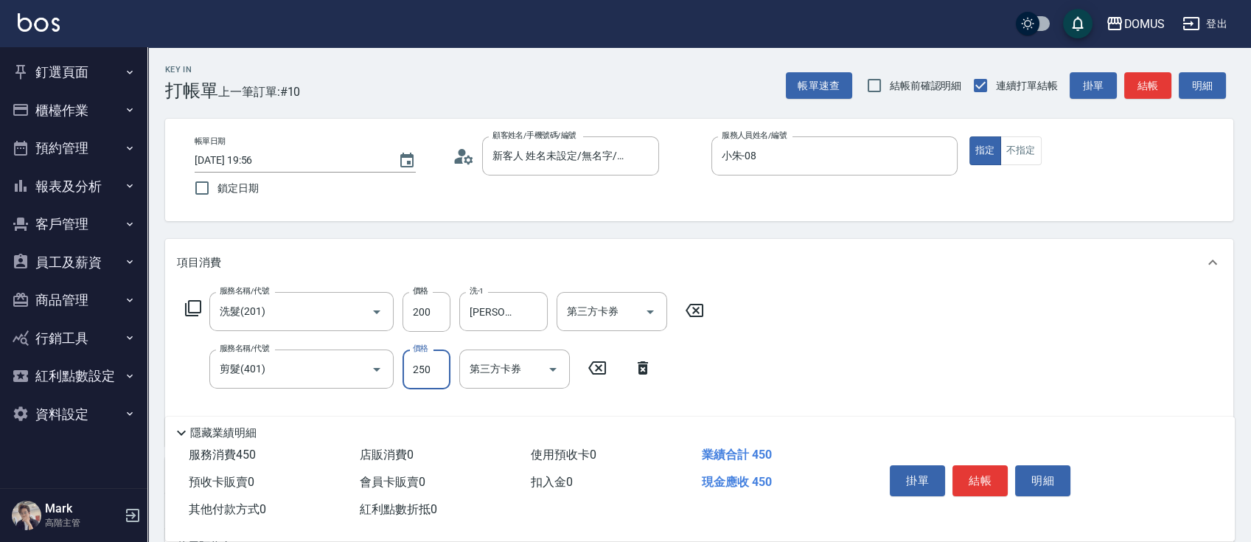
type input "20"
type input "40"
type input "60"
type input "400"
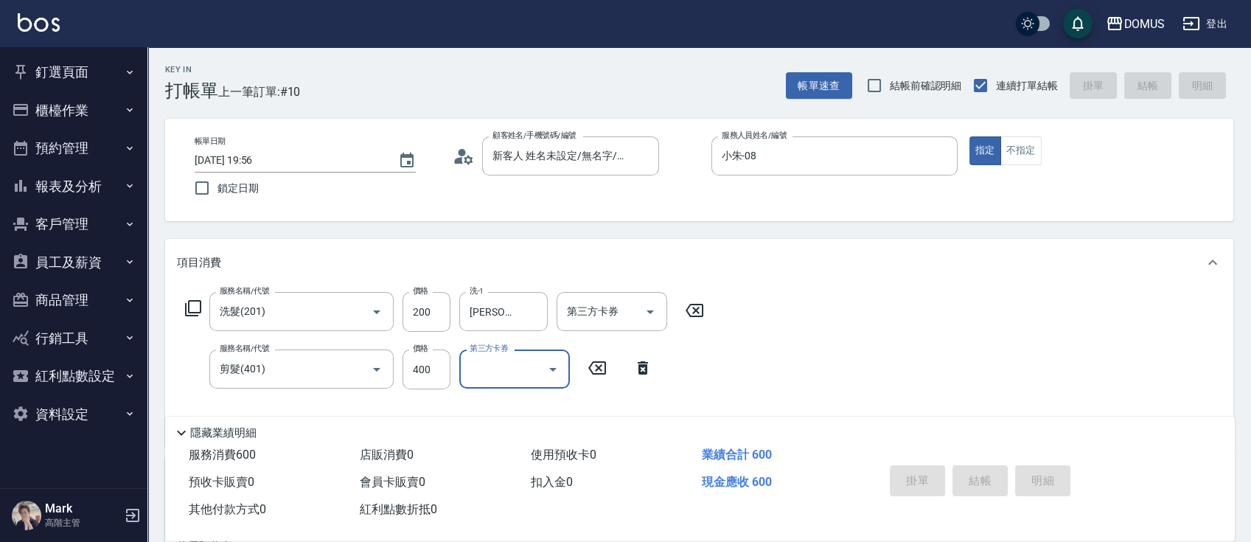
type input "0"
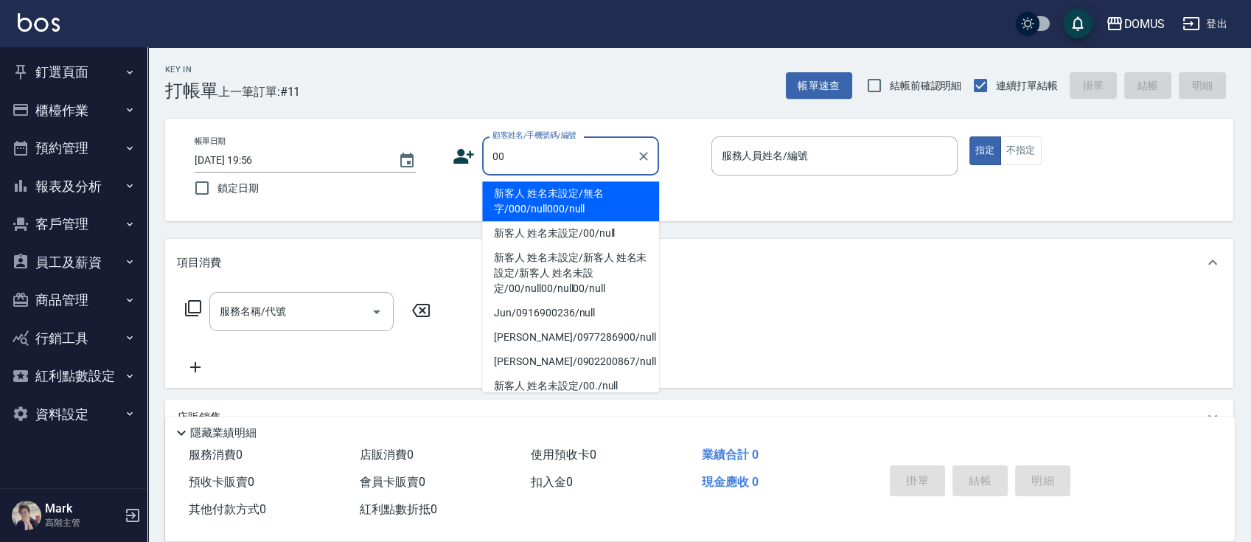
type input "新客人 姓名未設定/無名字/000/null000/null"
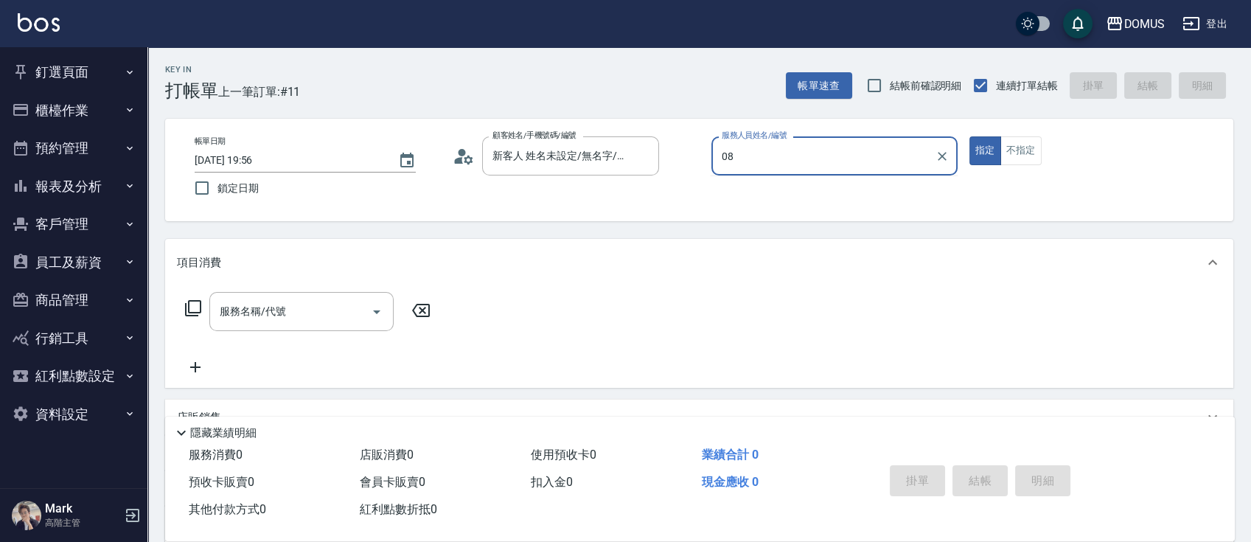
type input "小朱-08"
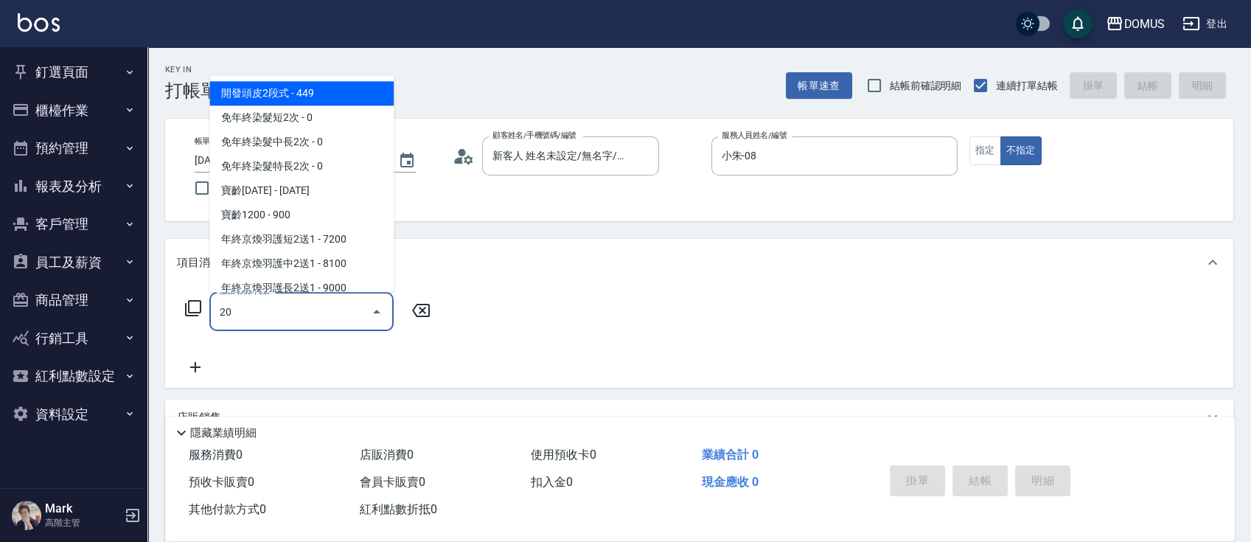
type input "200"
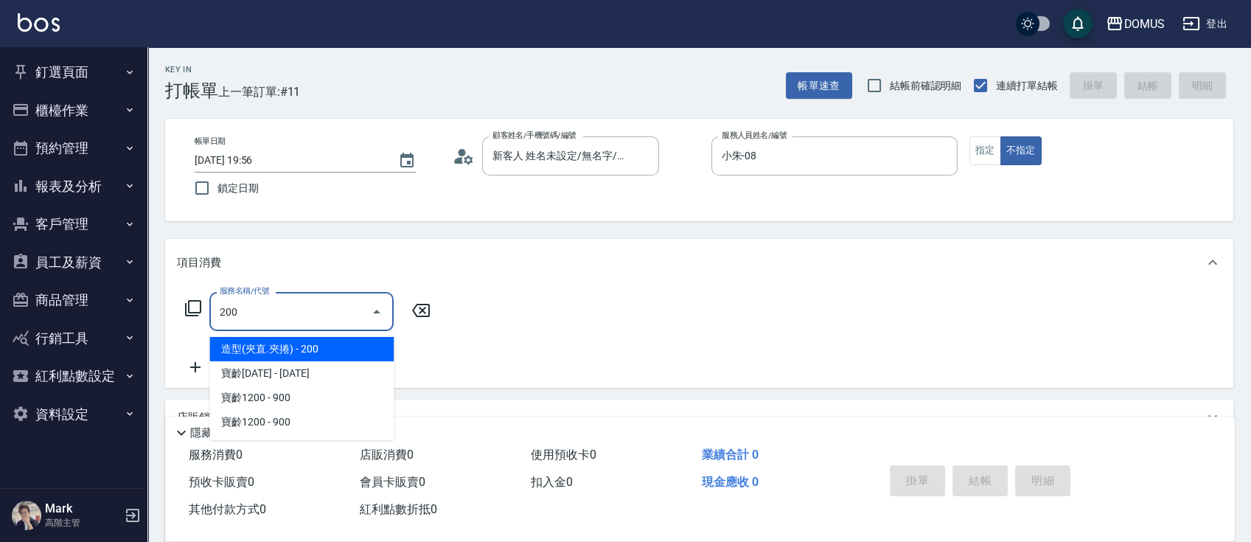
type input "20"
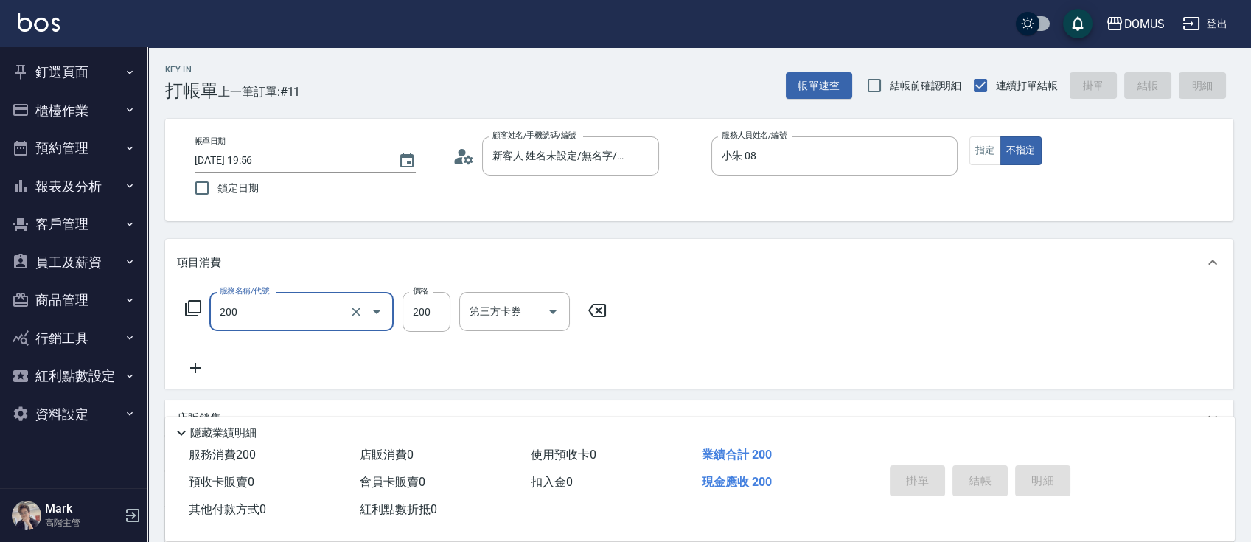
type input "200"
type input "0"
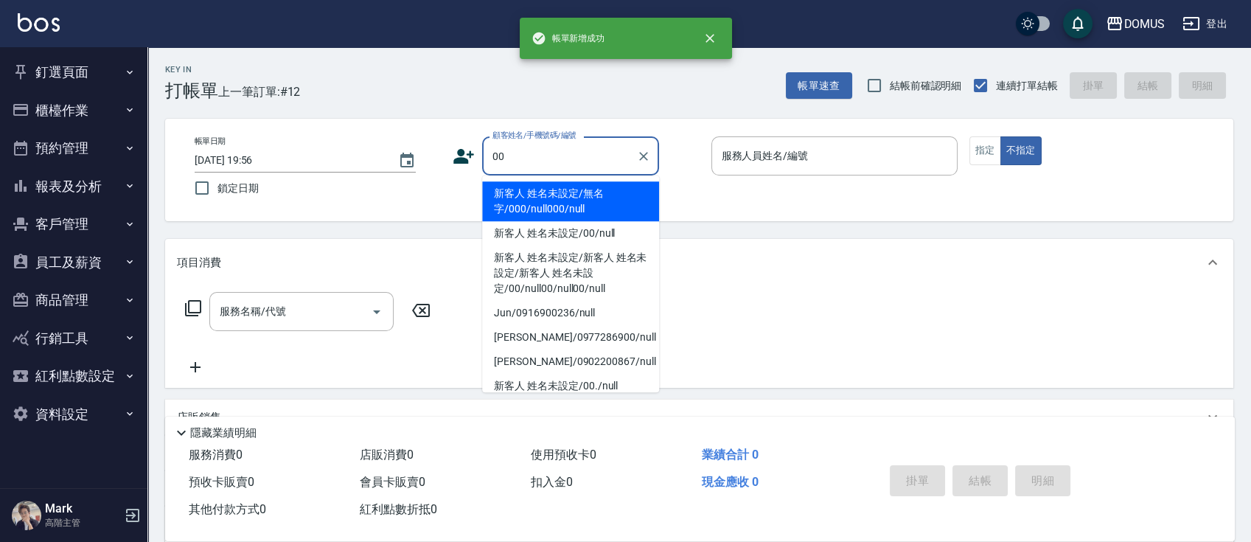
type input "新客人 姓名未設定/無名字/000/null000/null"
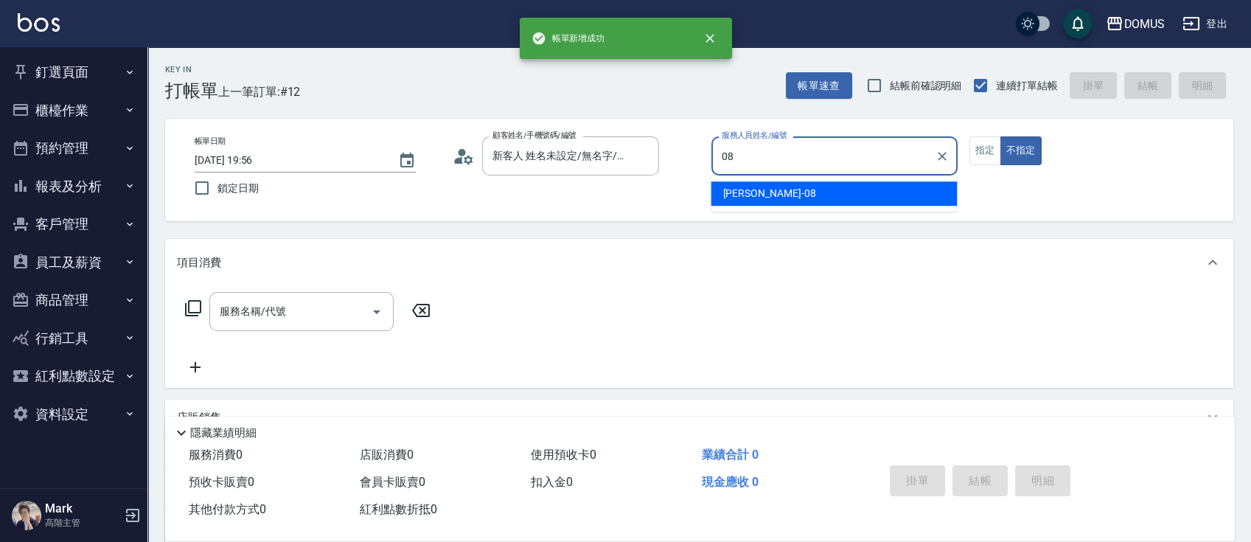
type input "小朱-08"
type button "false"
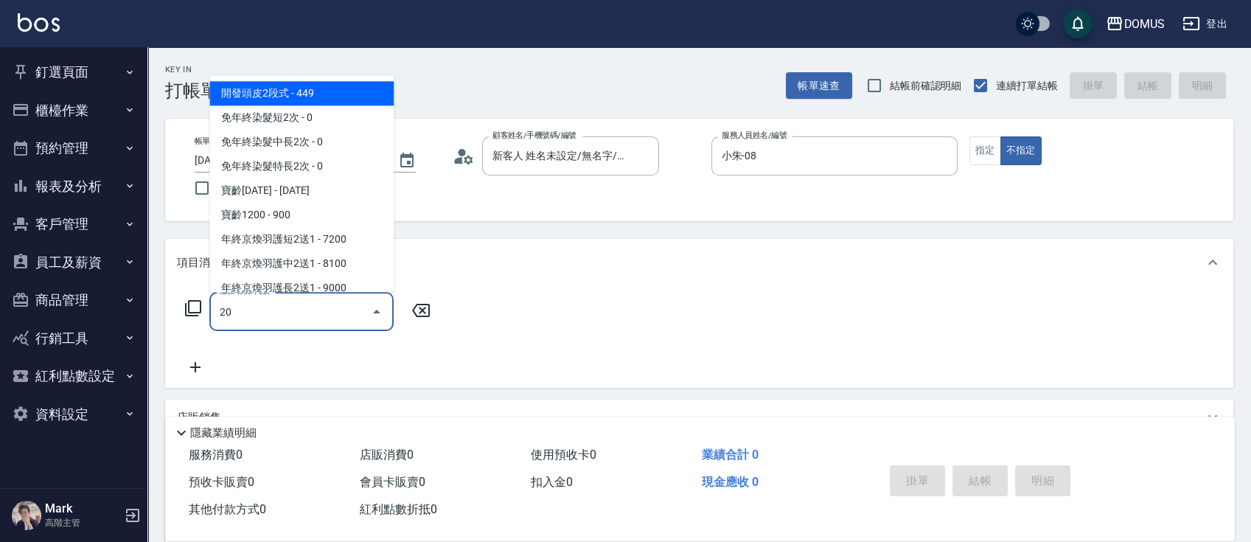
type input "206"
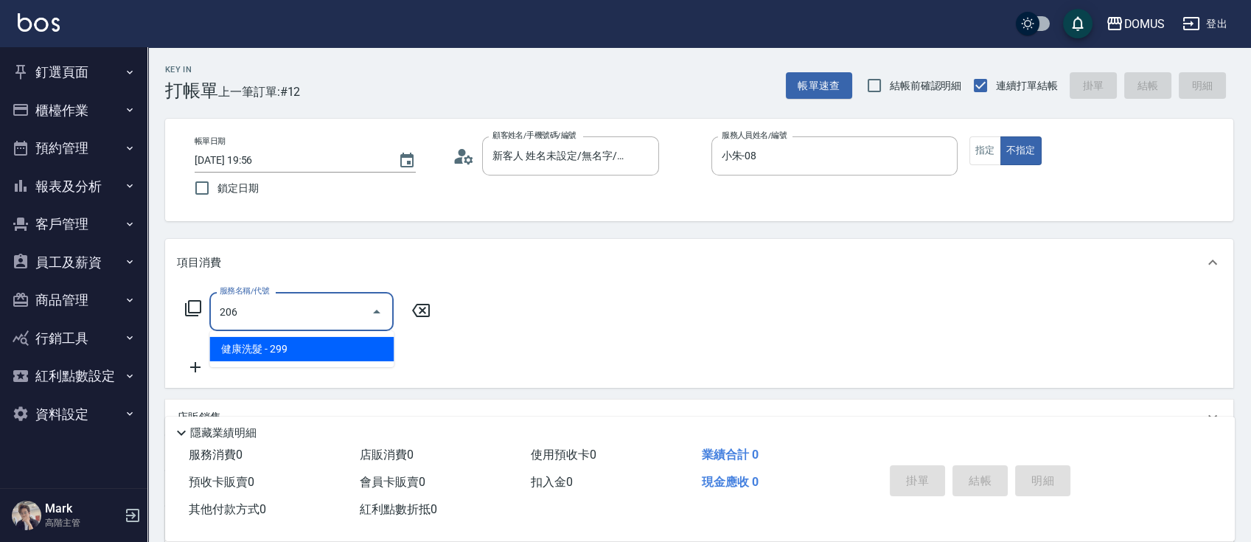
type input "20"
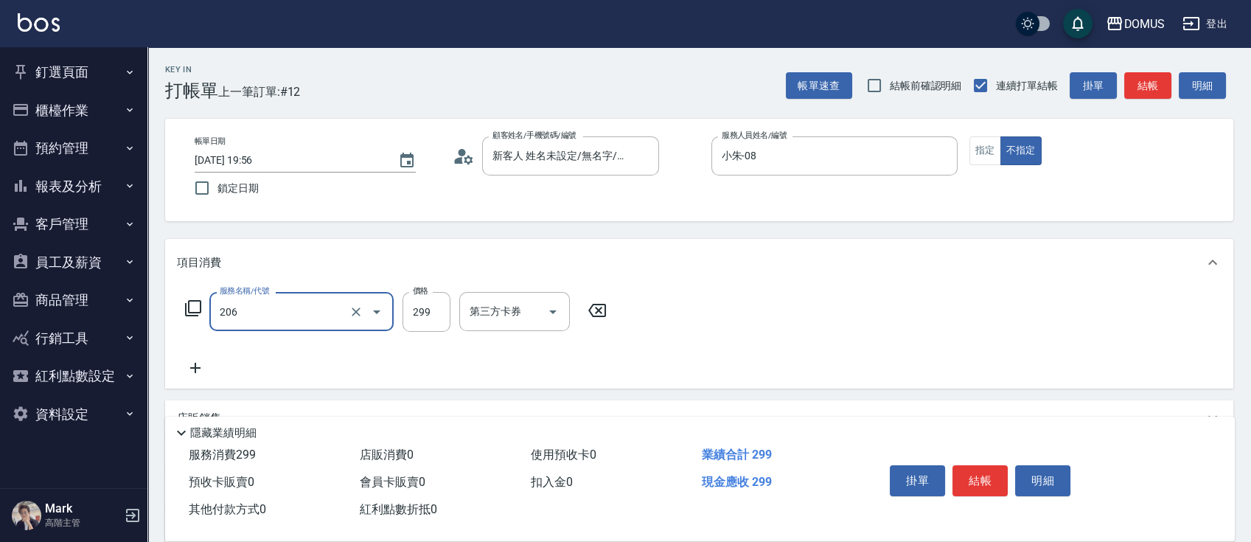
type input "健康洗髮(206)"
type input "0"
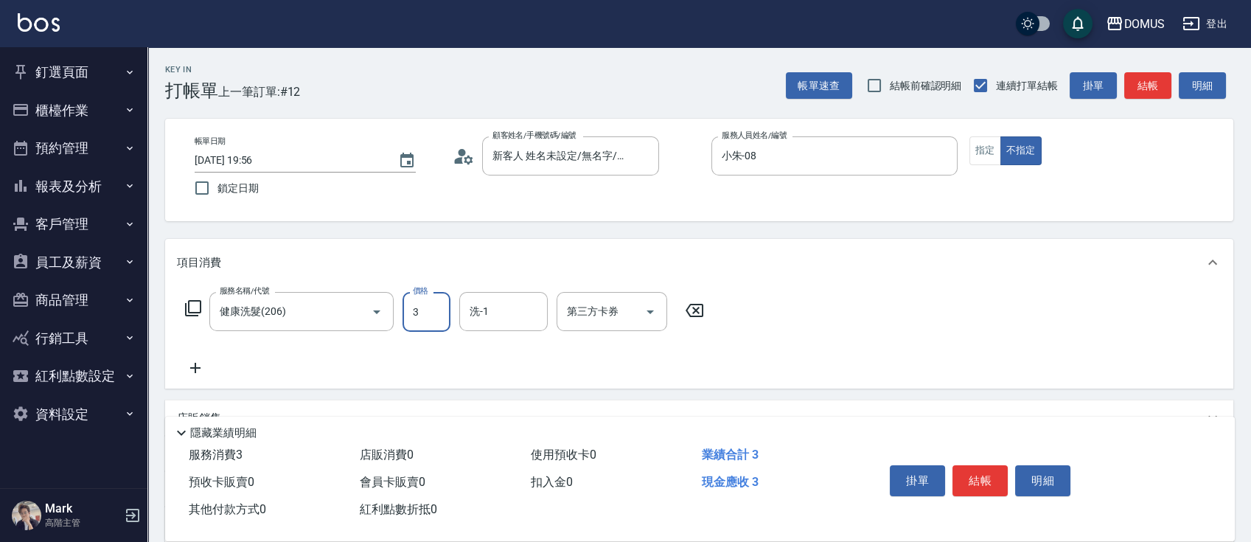
type input "30"
type input "300"
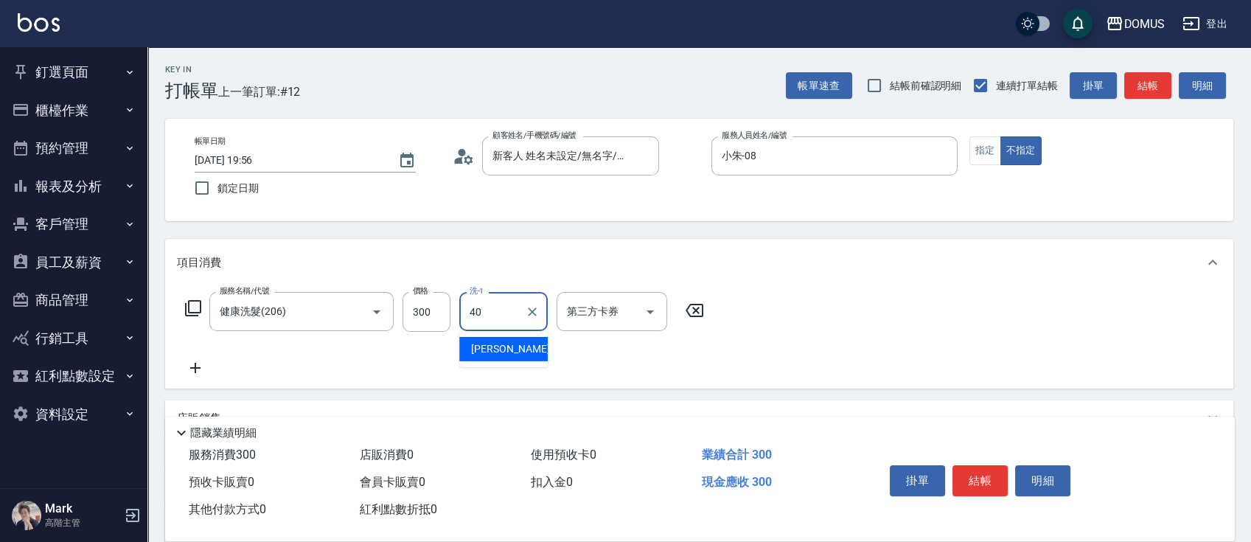
type input "[PERSON_NAME]-40"
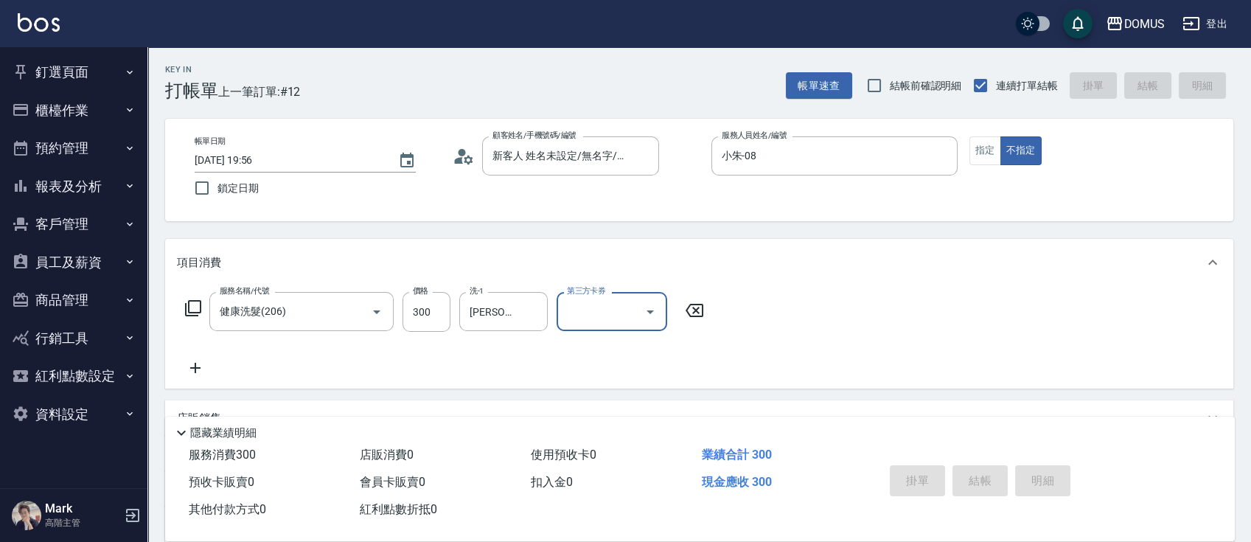
type input "0"
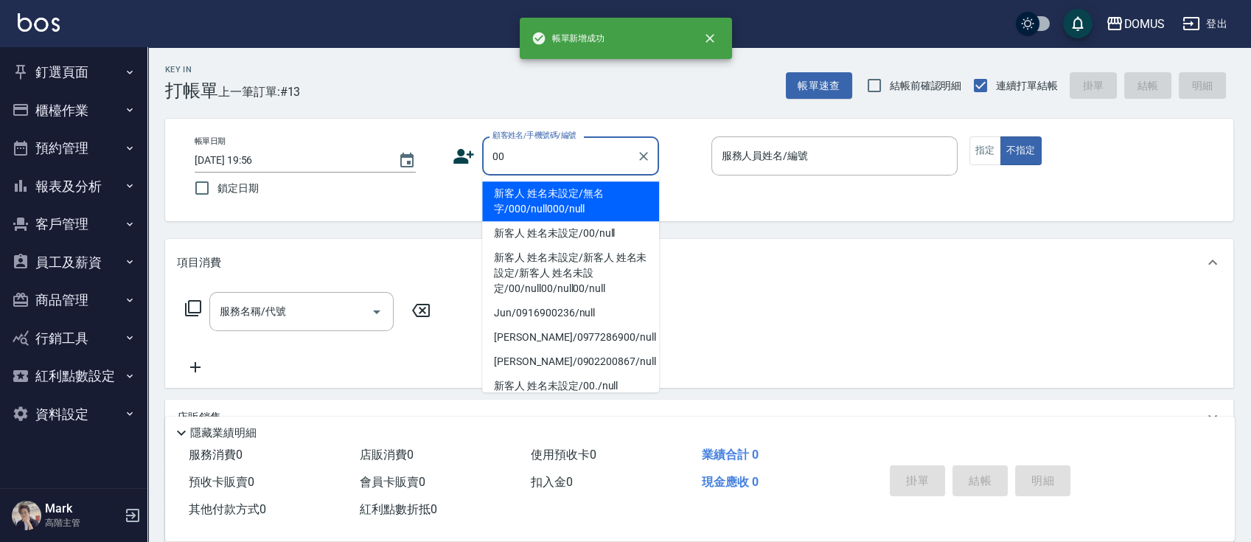
type input "新客人 姓名未設定/無名字/000/null000/null"
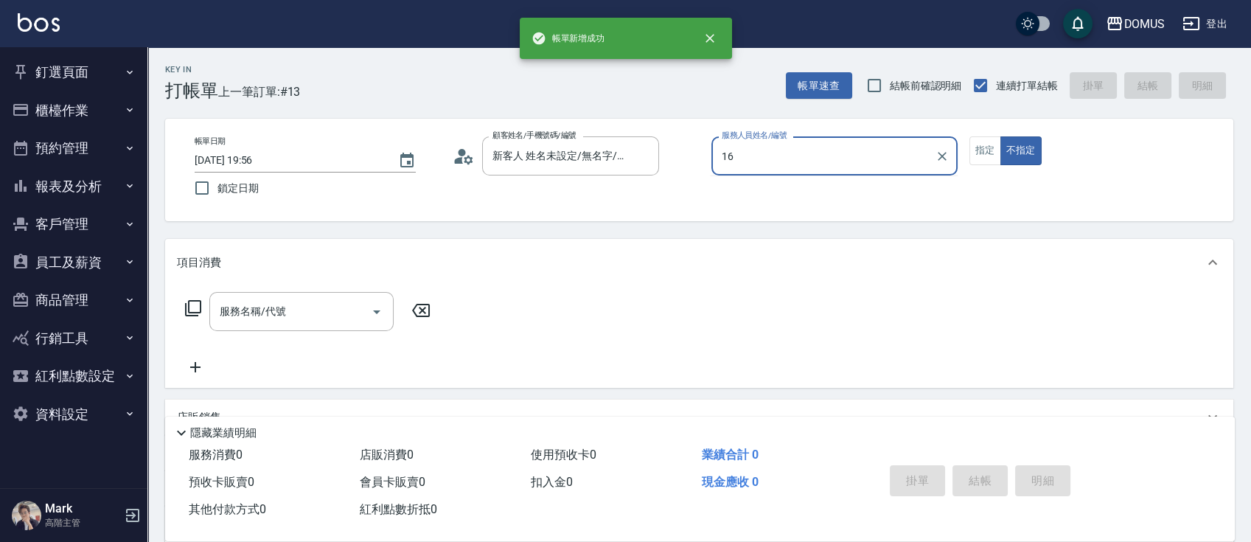
type input "曾曾-16"
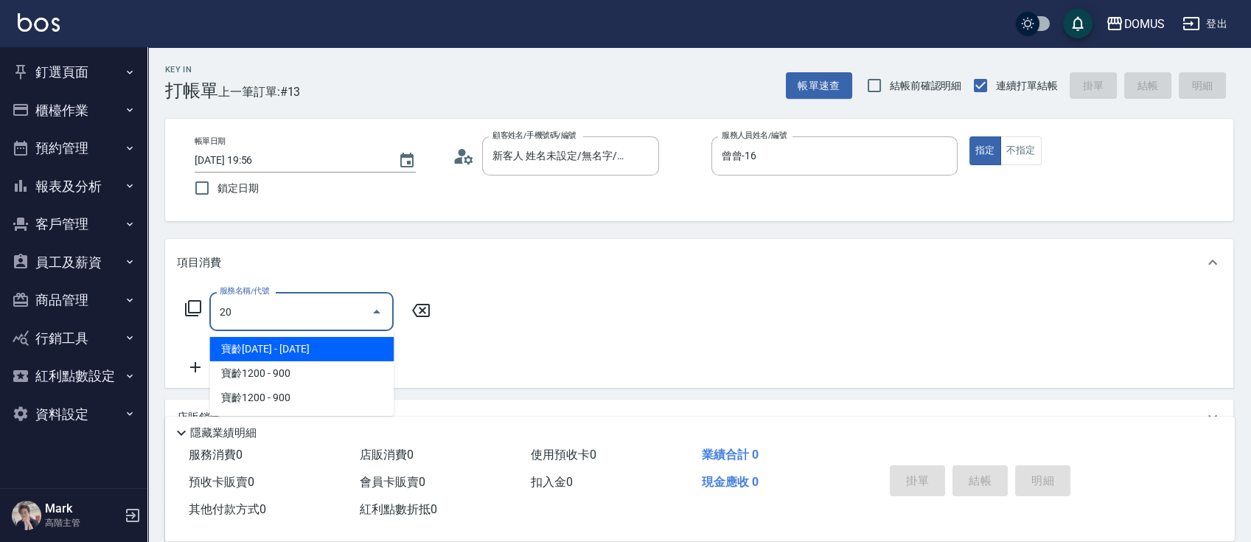
type input "206"
type input "20"
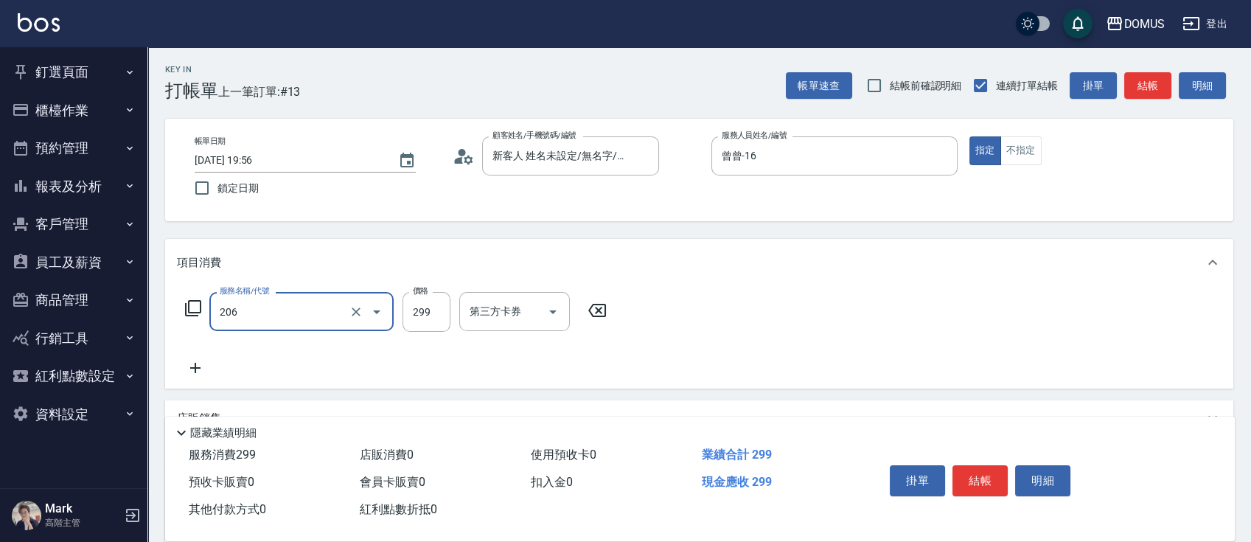
type input "健康洗髮(206)"
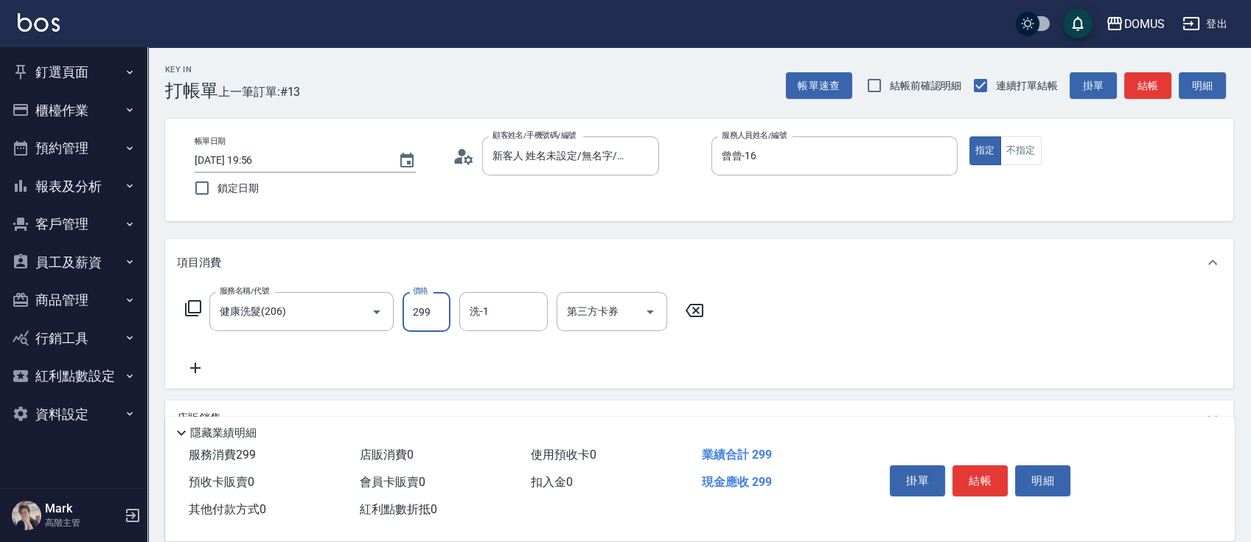
type input "0"
type input "30"
type input "300"
type input "[PERSON_NAME]-40"
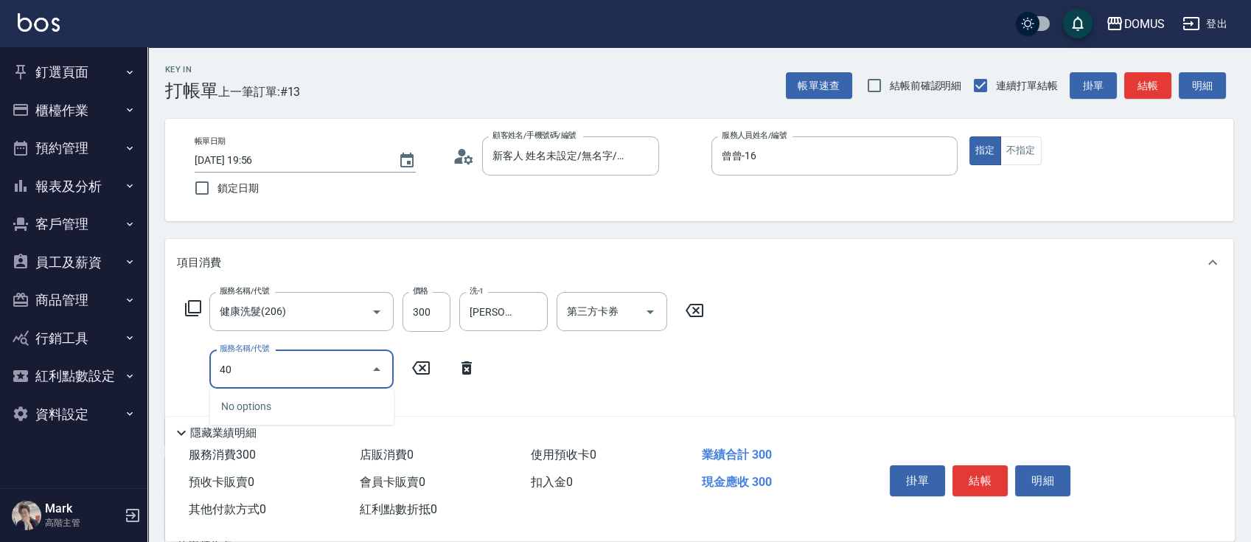
type input "401"
type input "50"
type input "剪髮(401)"
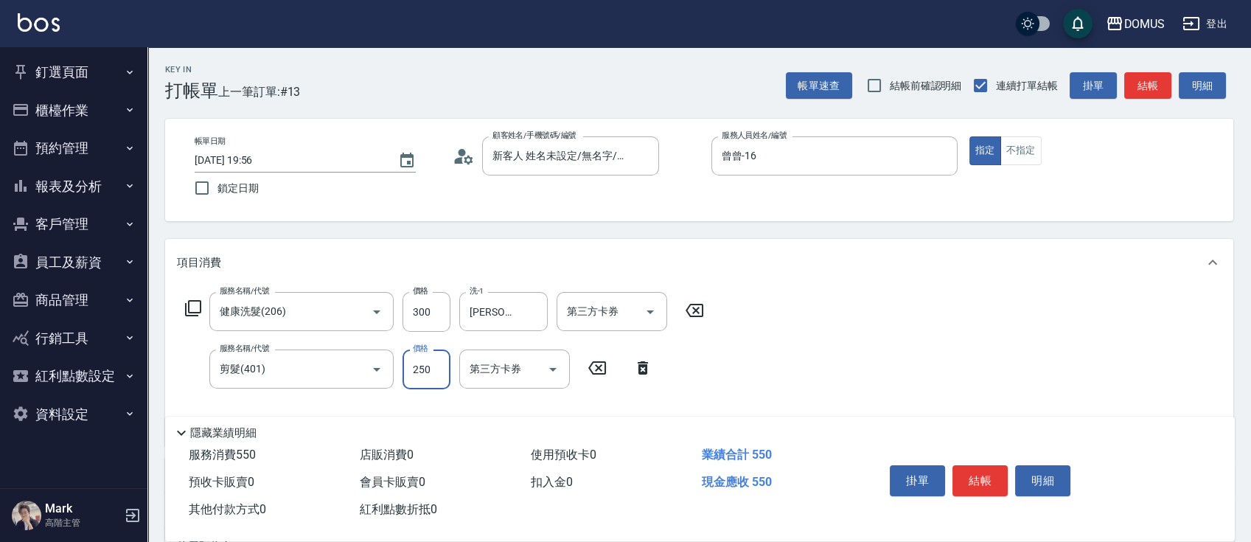
type input "30"
type input "70"
type input "100"
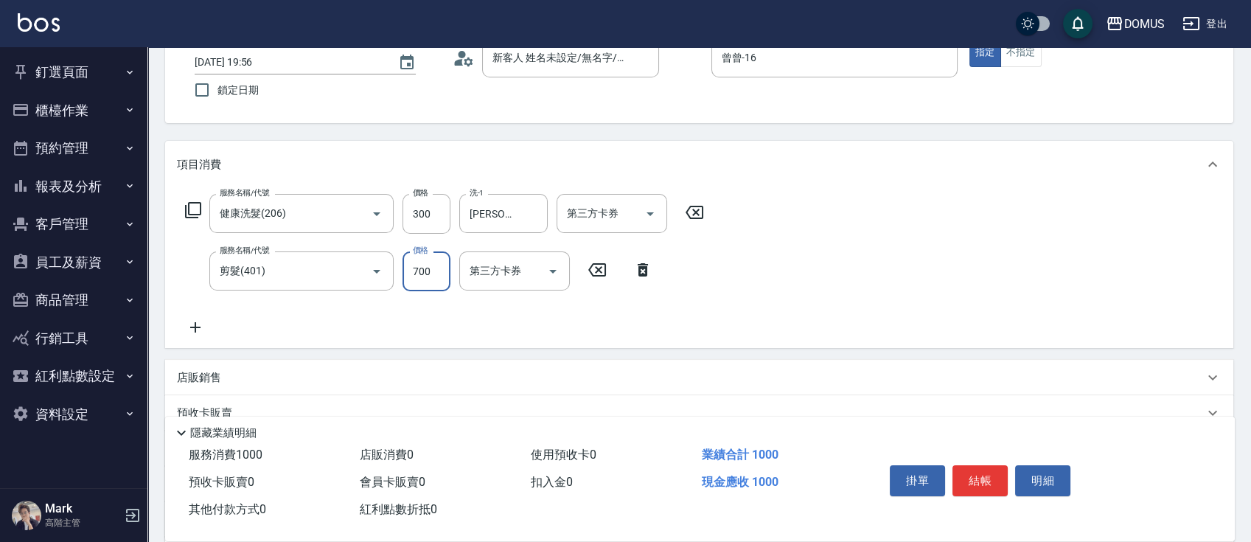
type input "700"
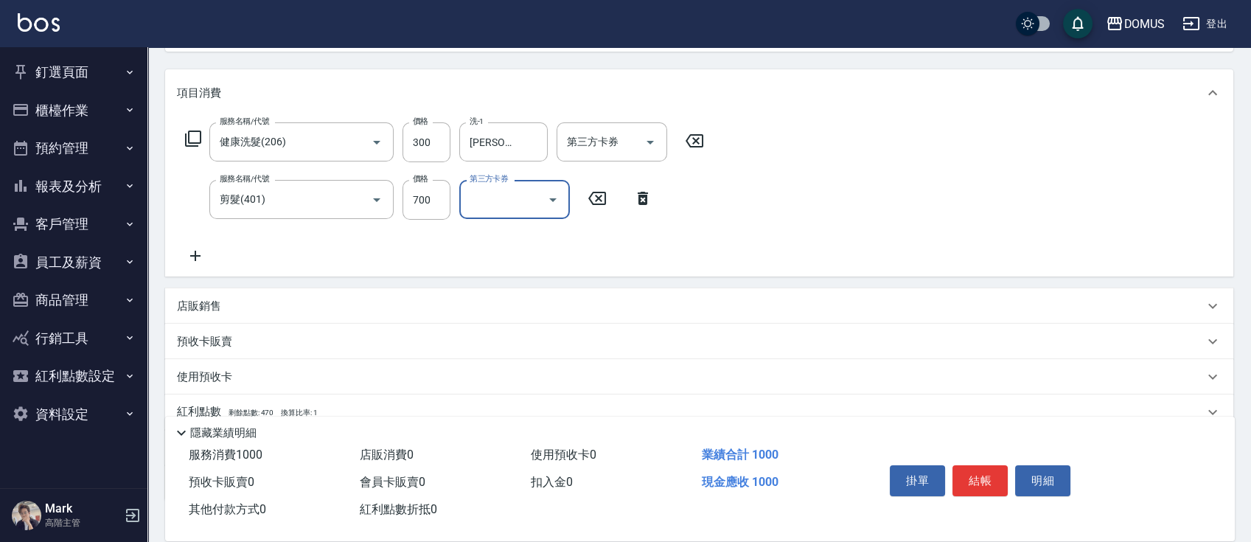
scroll to position [196, 0]
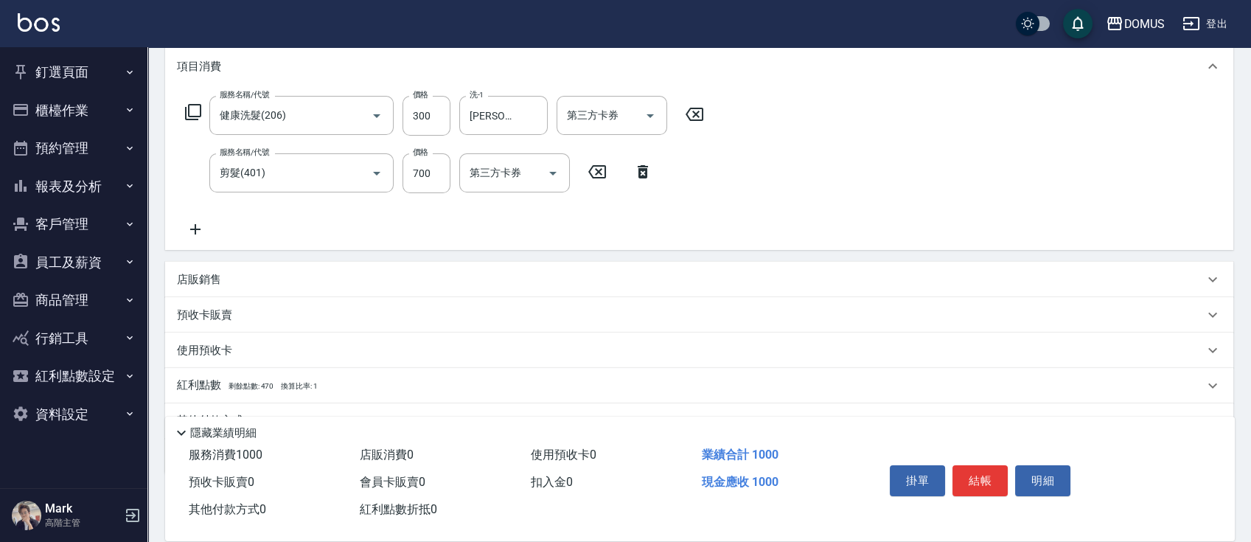
click at [737, 282] on div "店販銷售" at bounding box center [690, 279] width 1027 height 15
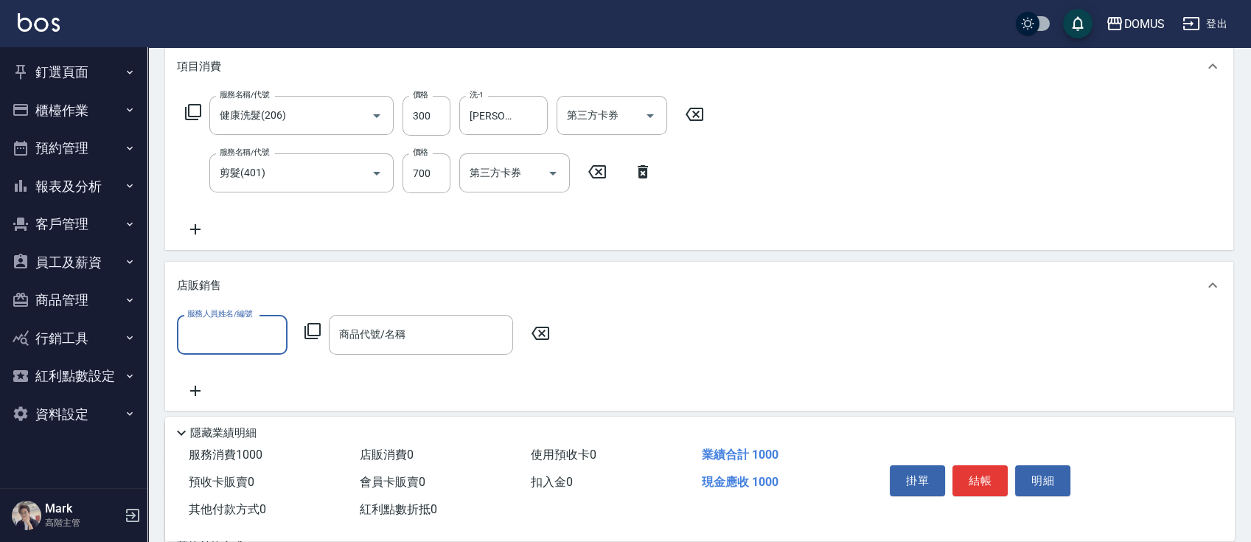
scroll to position [0, 0]
type input "曾曾-16"
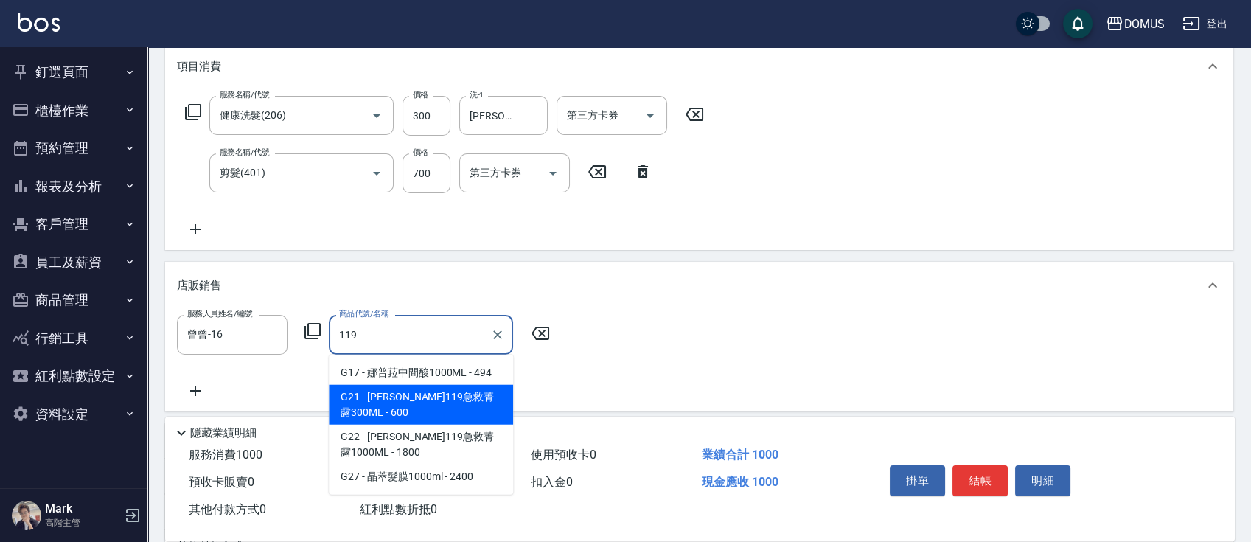
type input "里歐119急救菁露300ML"
type input "160"
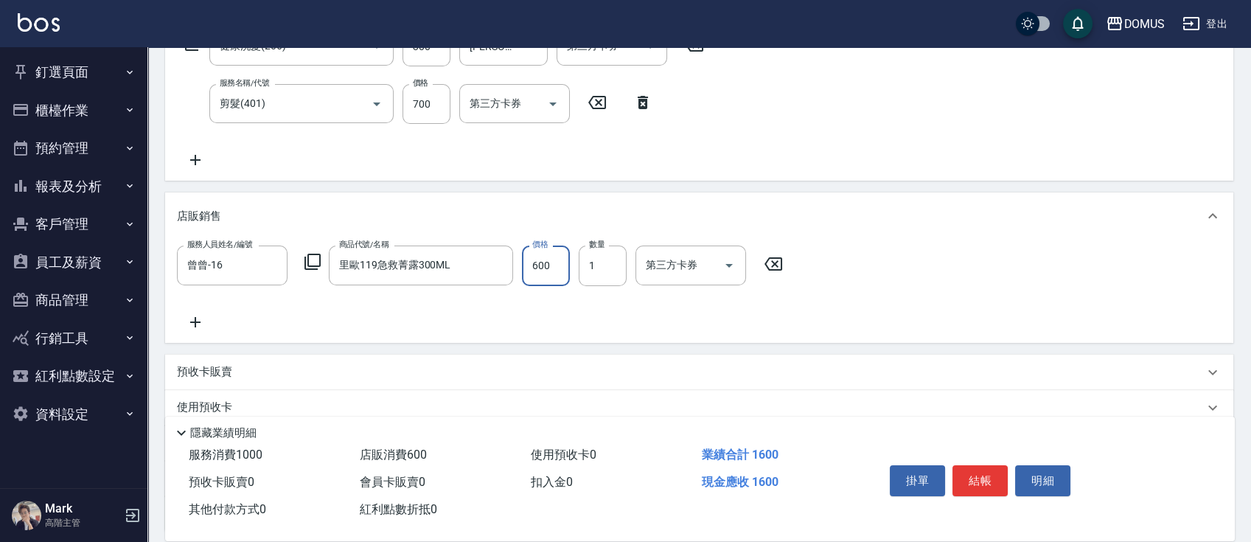
scroll to position [393, 0]
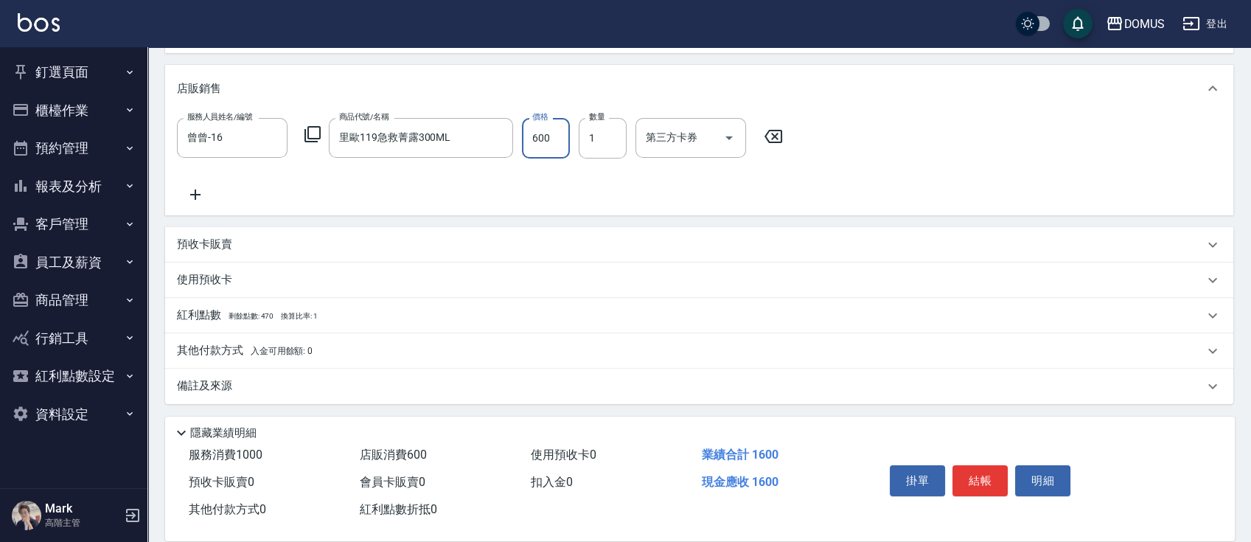
click at [394, 351] on div "其他付款方式 入金可用餘額: 0" at bounding box center [690, 351] width 1027 height 16
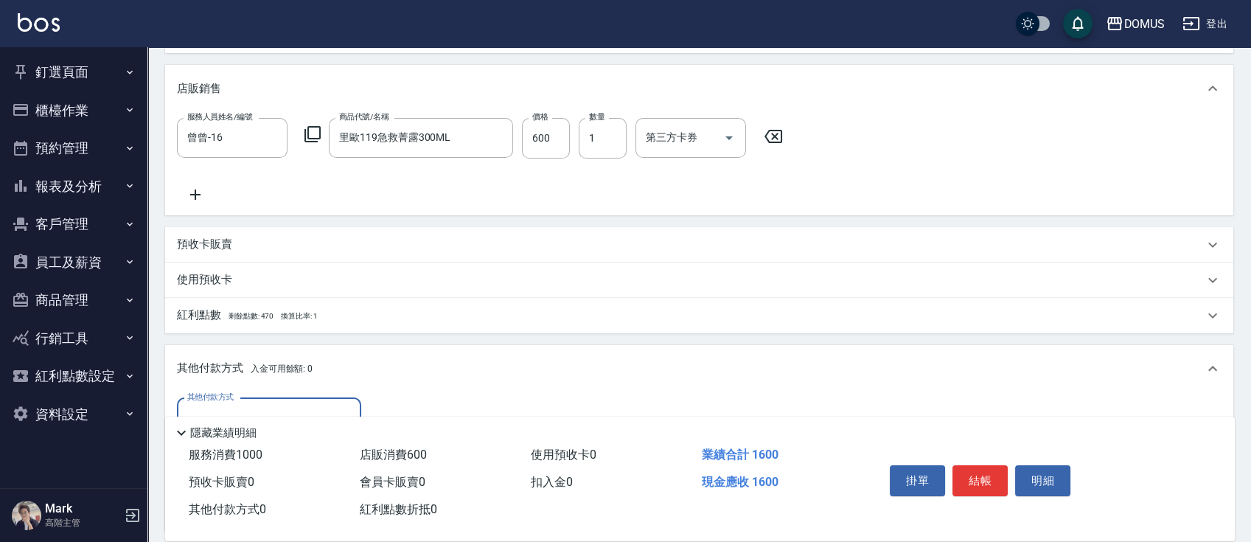
scroll to position [0, 0]
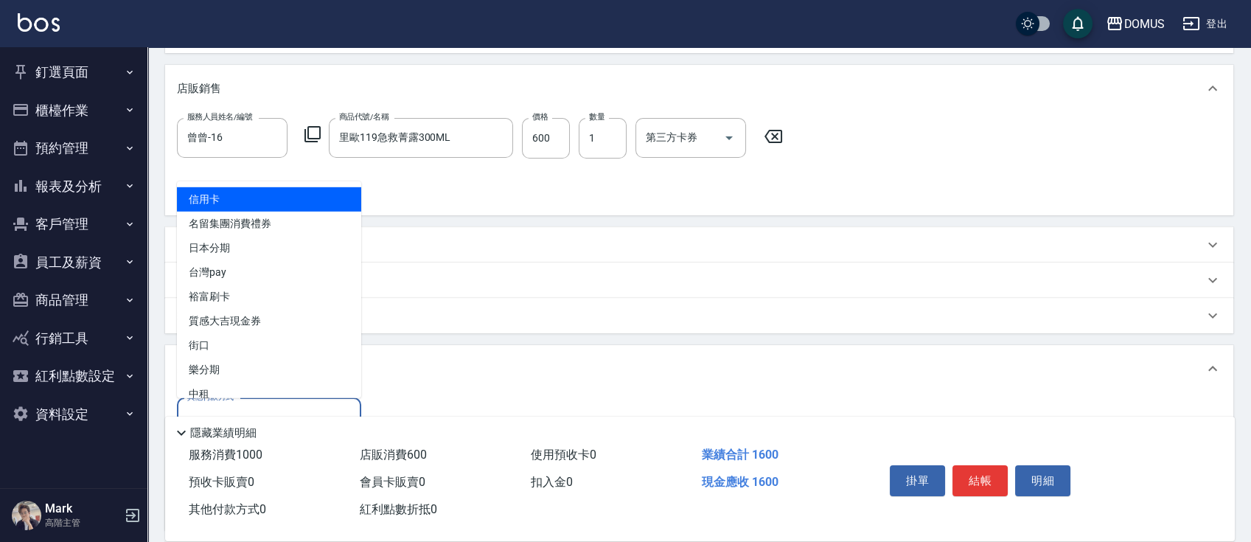
type input "信用卡"
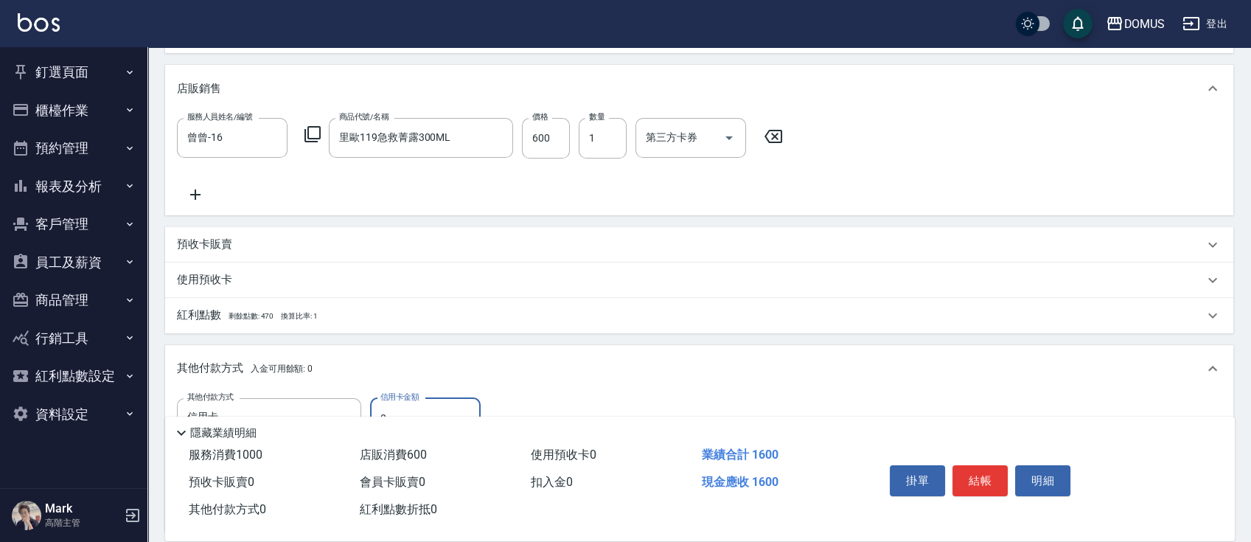
type input "11"
type input "150"
type input "16"
type input "140"
type input "160"
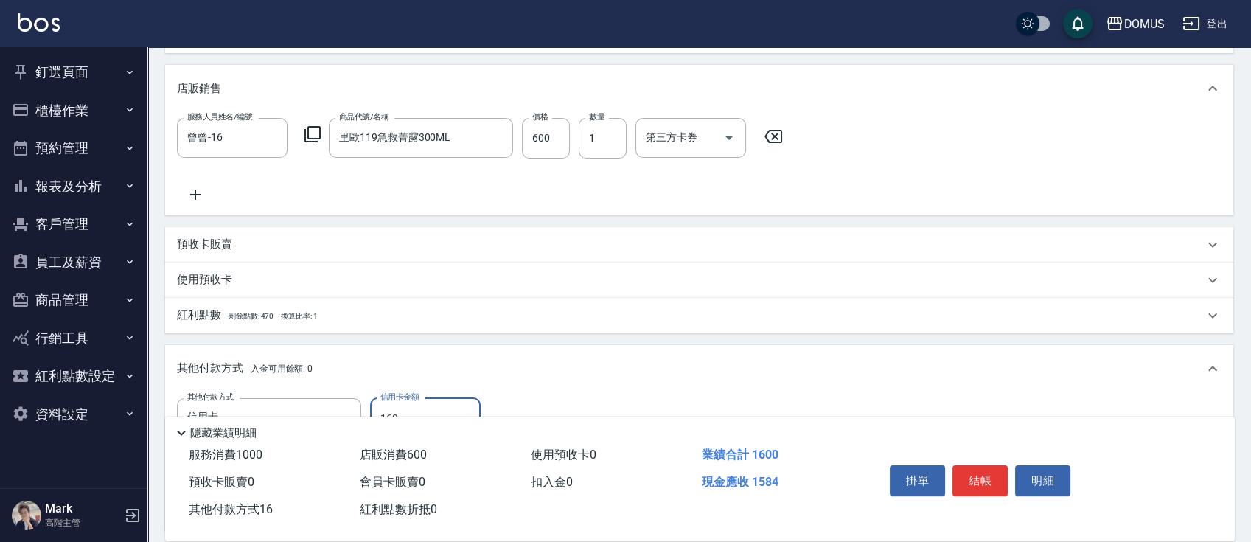
type input "0"
type input "1600"
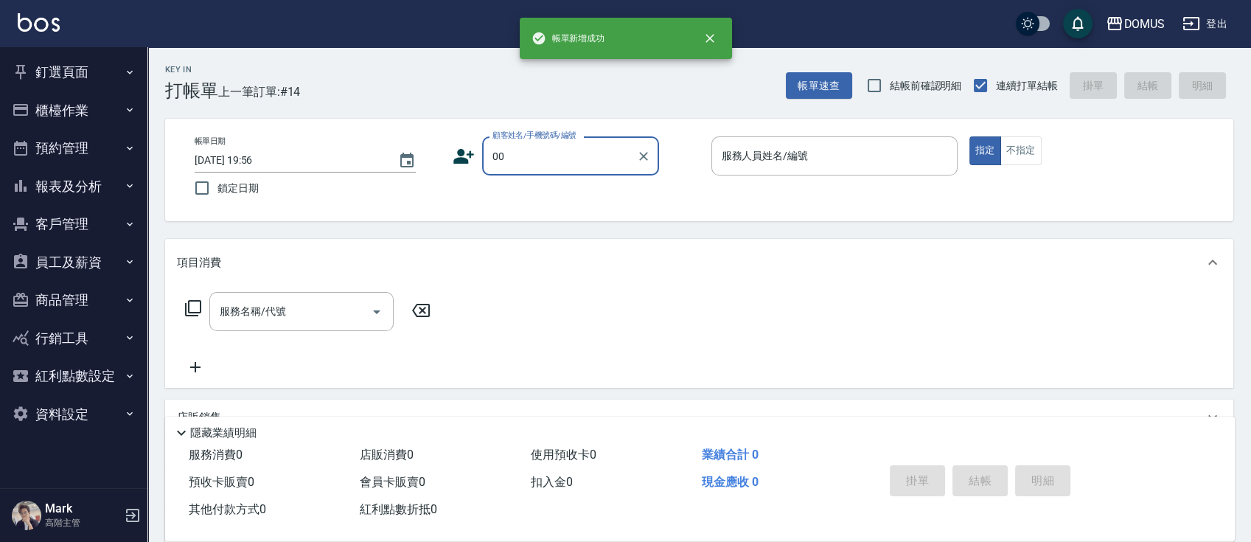
type input "新客人 姓名未設定/無名字/000/null000/null"
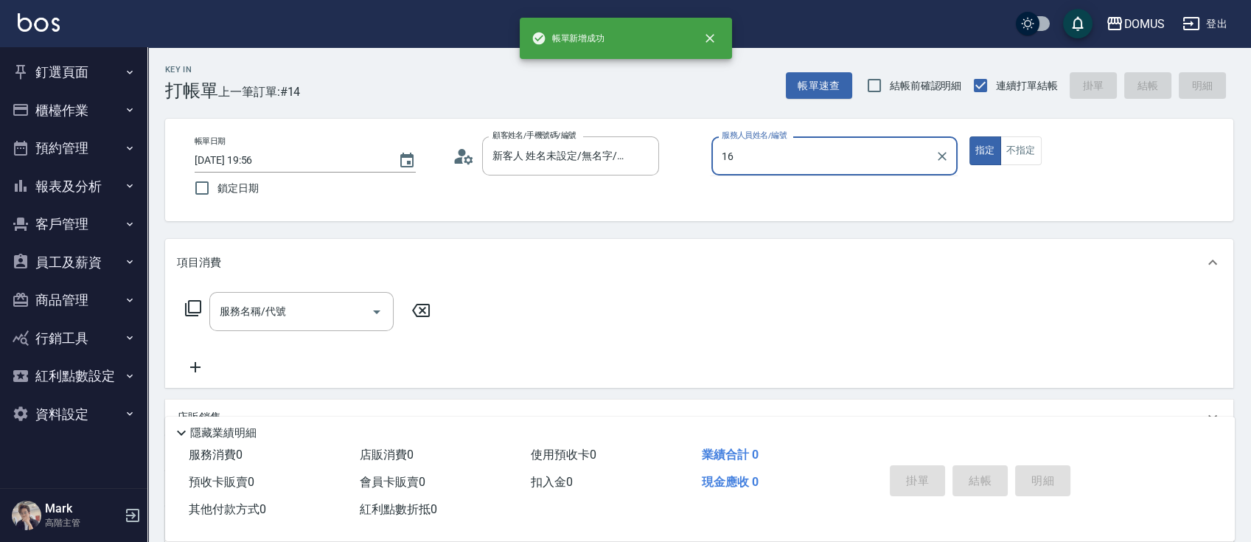
type input "曾曾-16"
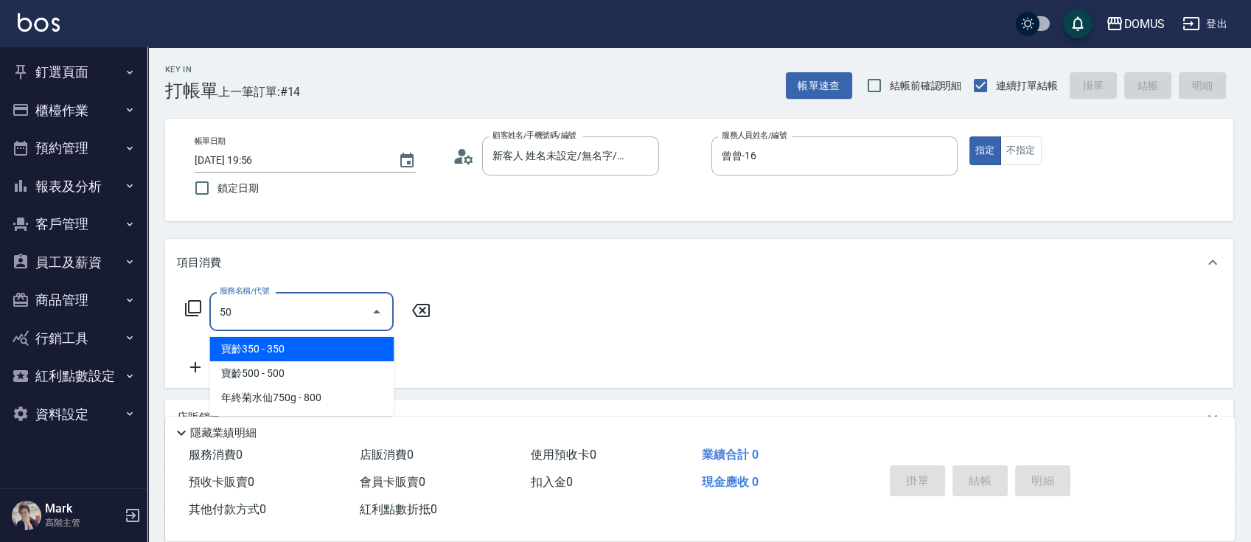
type input "501"
type input "100"
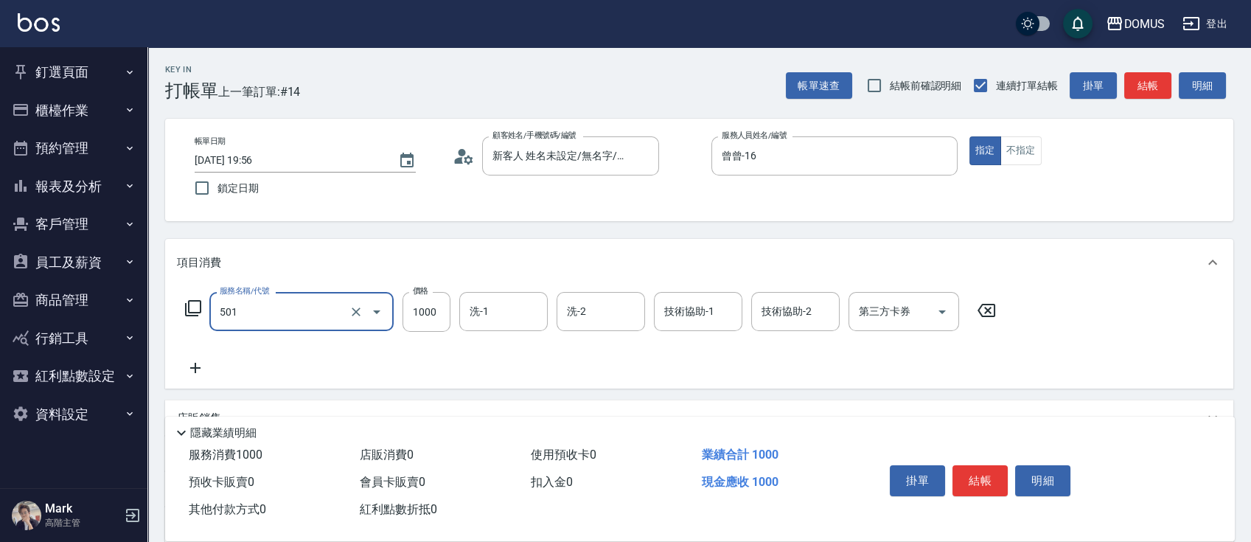
type input "染髮(501)"
type input "0"
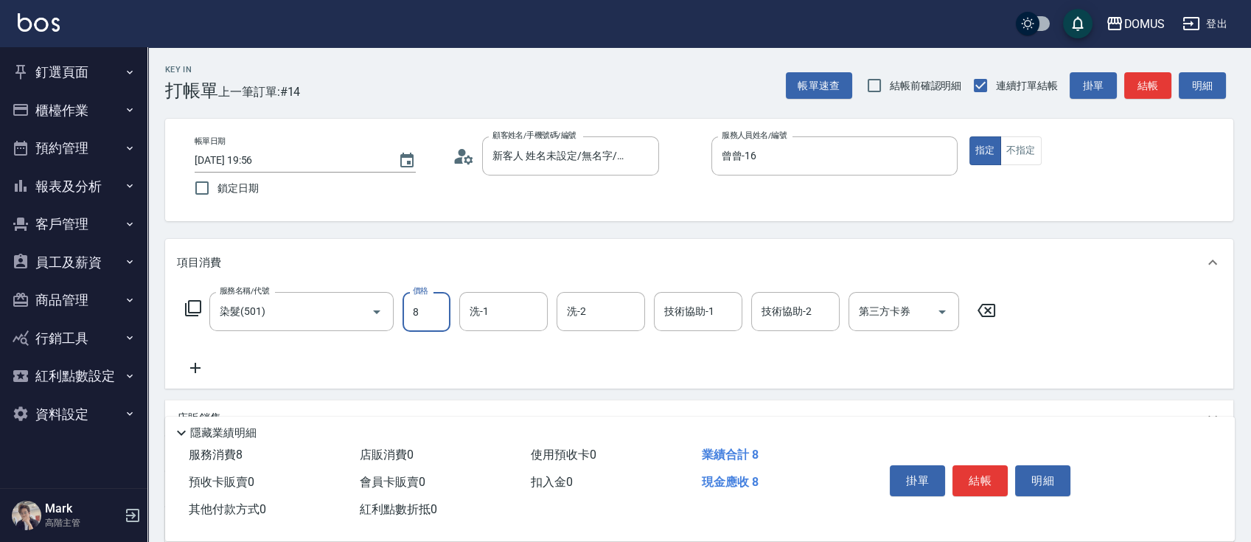
type input "80"
type input "800"
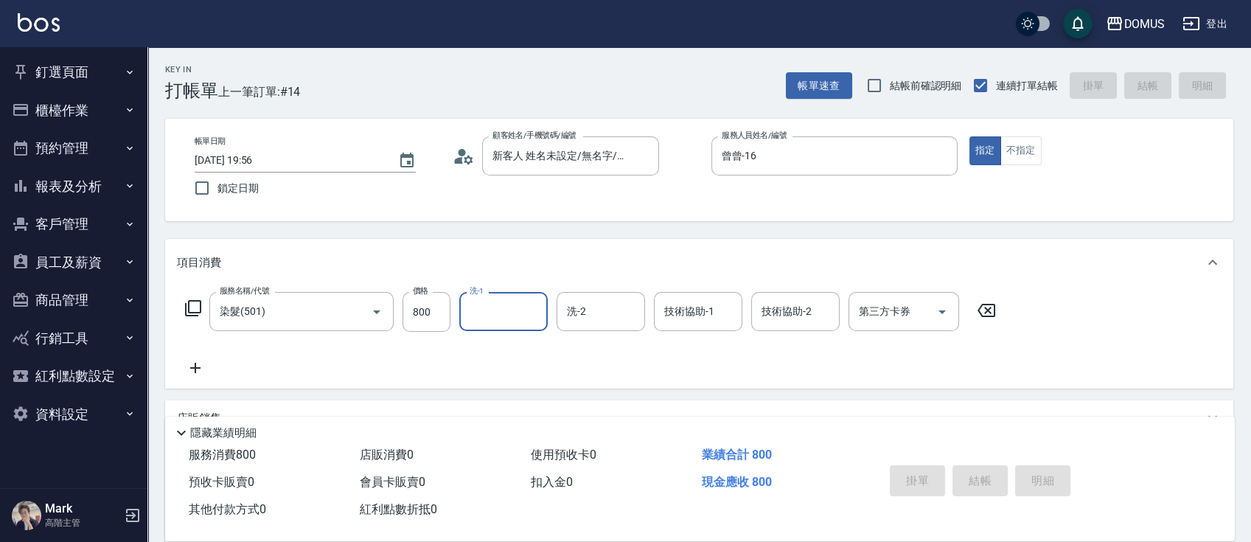
type input "[DATE] 19:57"
type input "0"
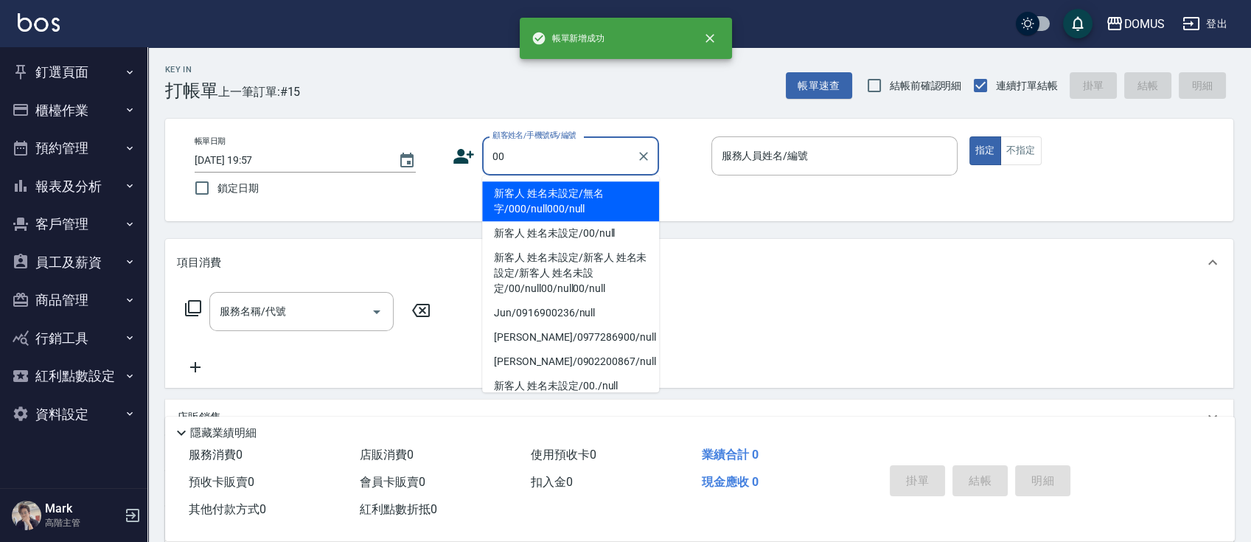
type input "新客人 姓名未設定/無名字/000/null000/null"
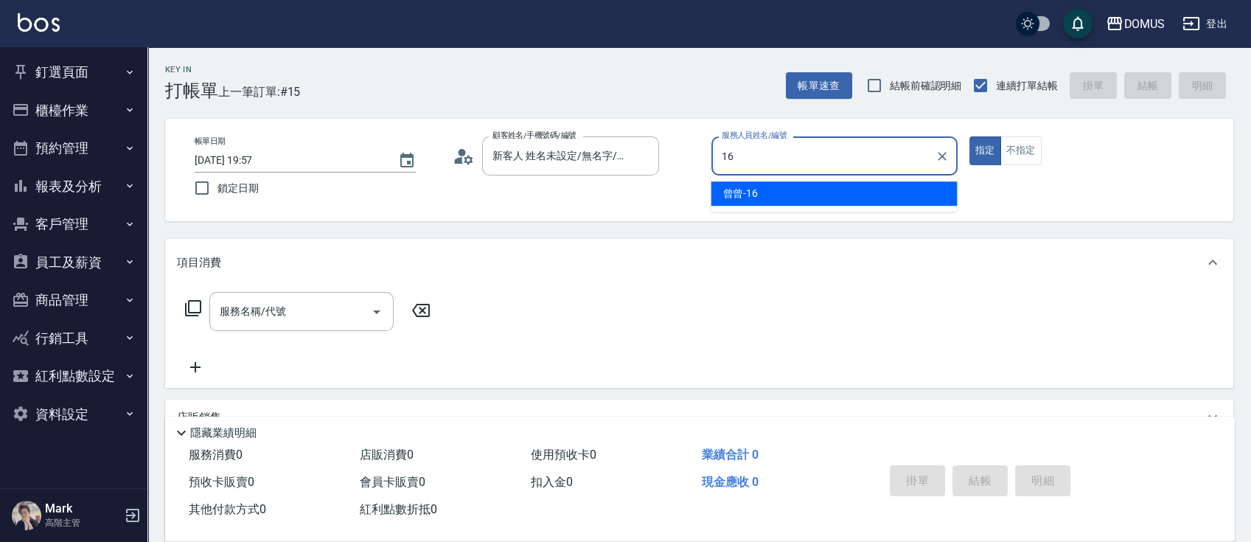
type input "曾曾-16"
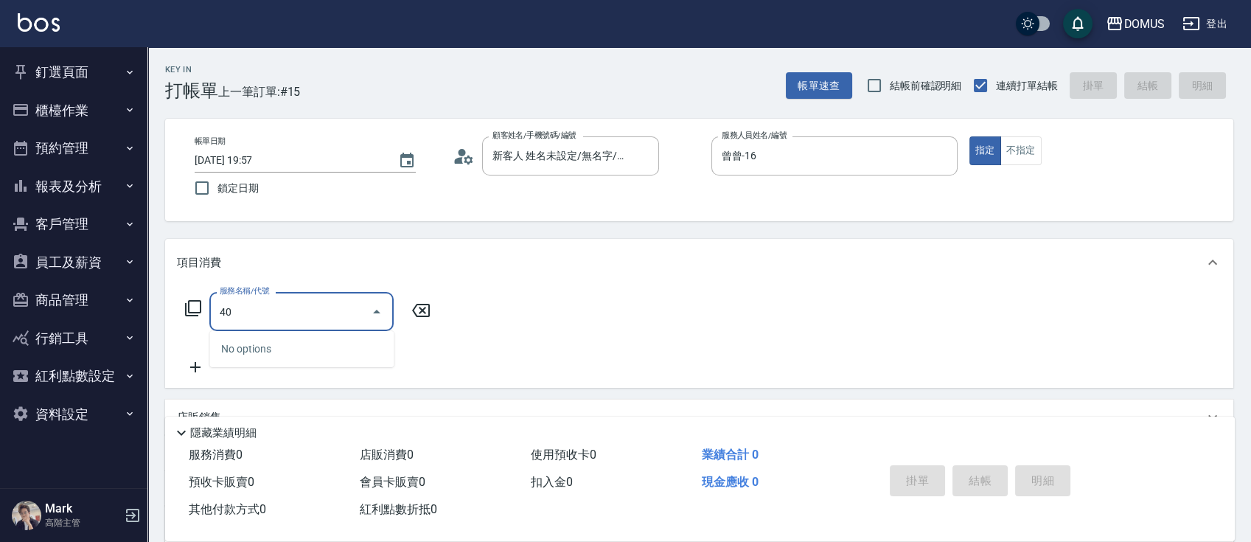
type input "401"
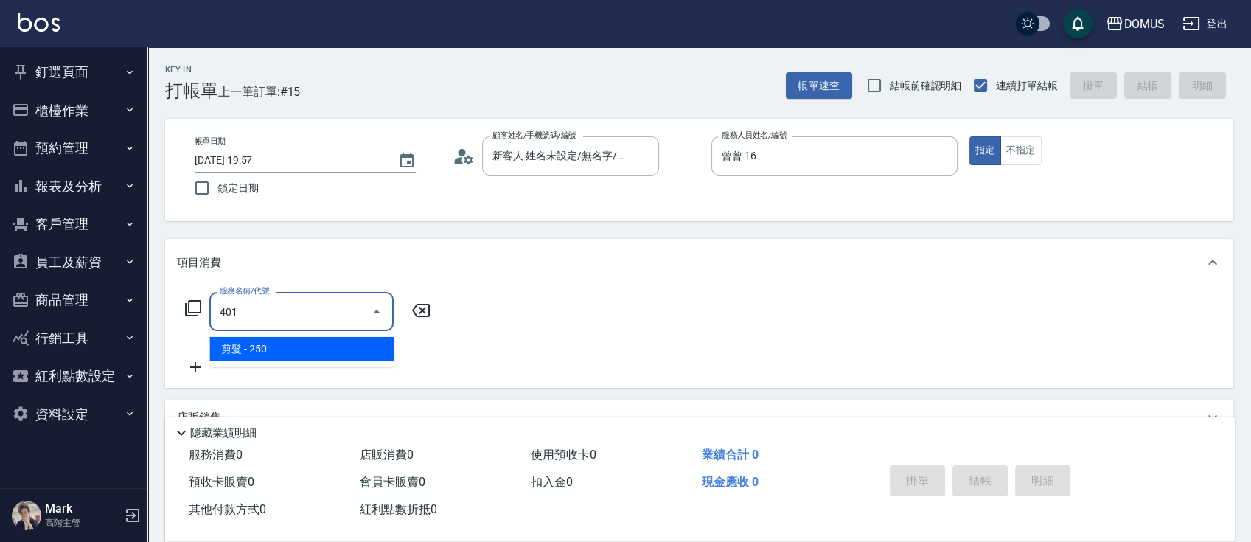
type input "20"
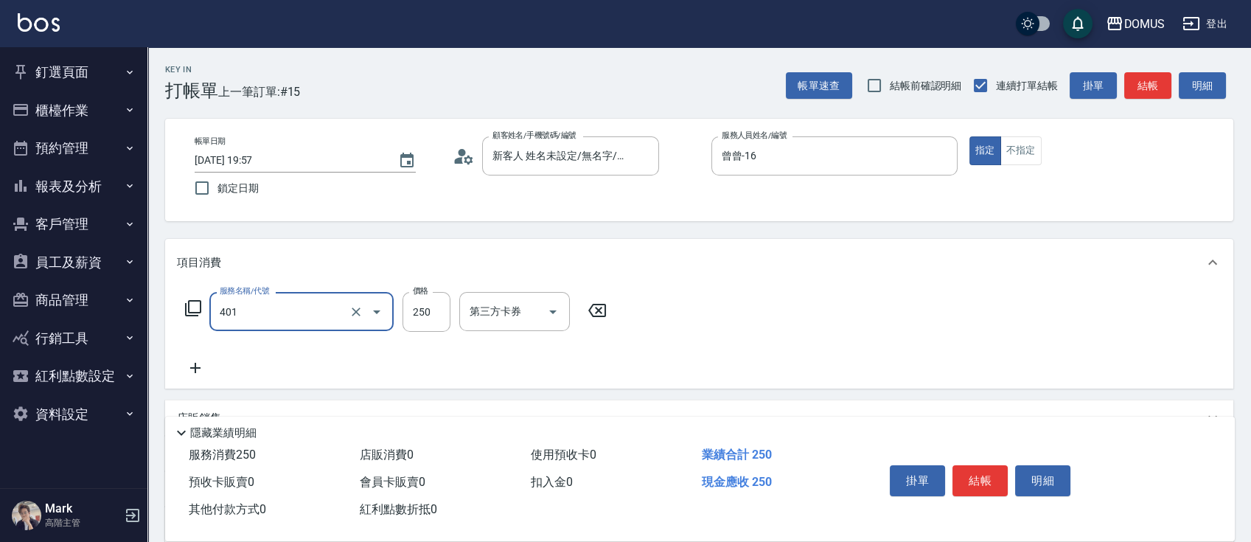
type input "剪髮(401)"
type input "0"
type input "12"
type input "10"
type input "120"
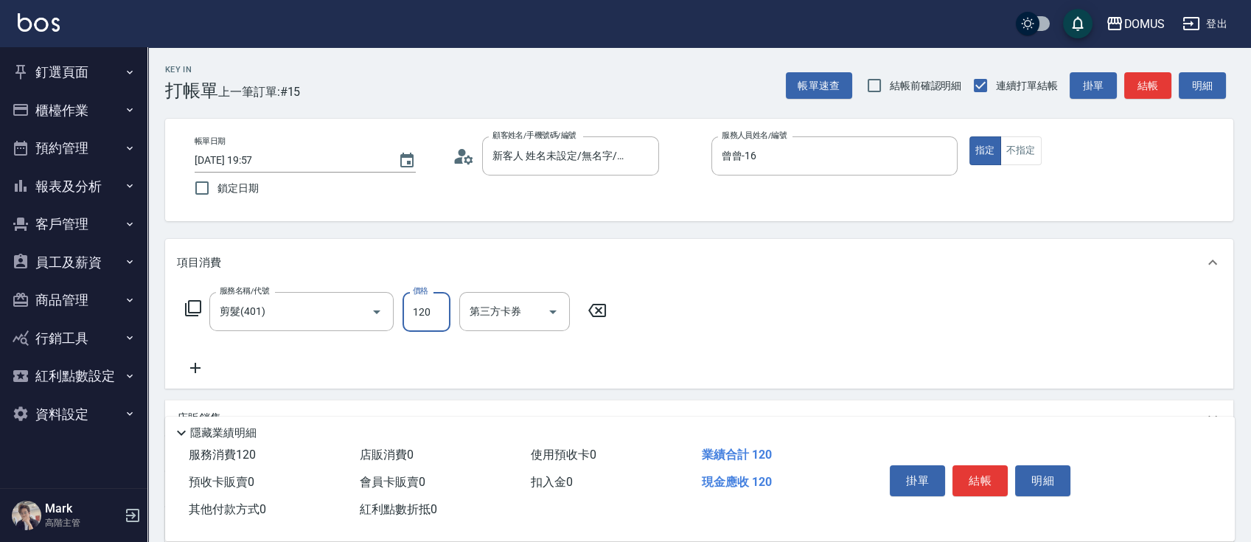
type input "120"
type input "1200"
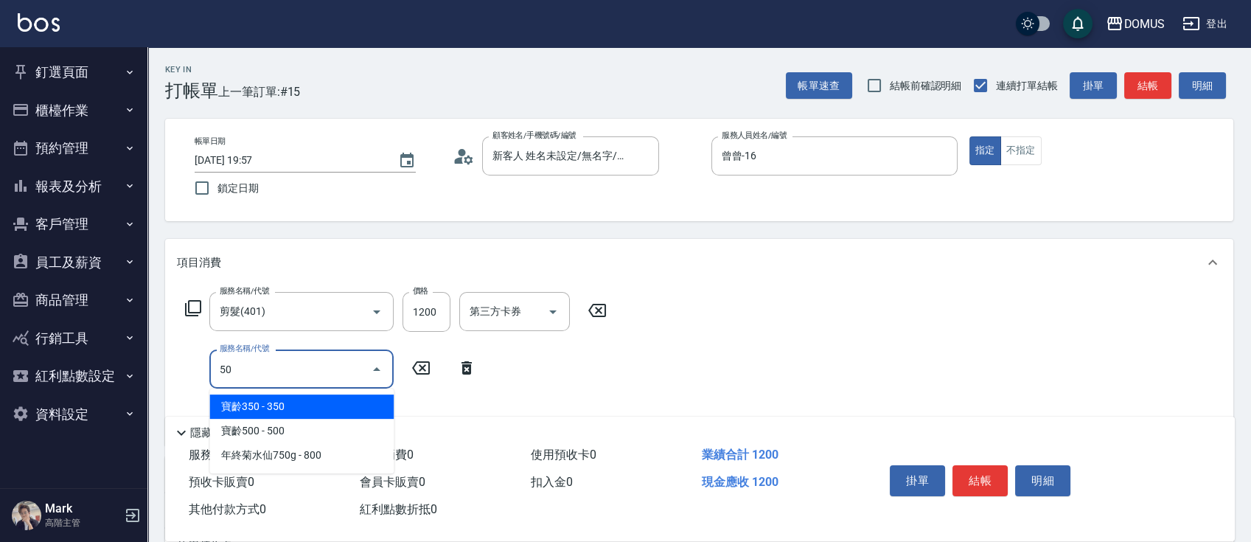
type input "501"
type input "220"
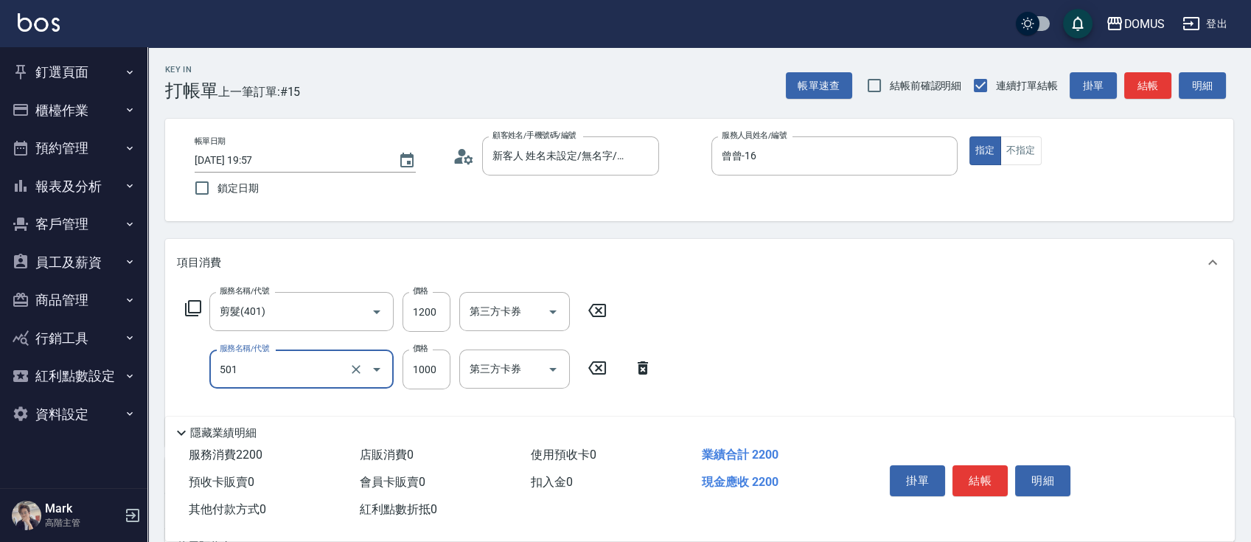
type input "染髮(501)"
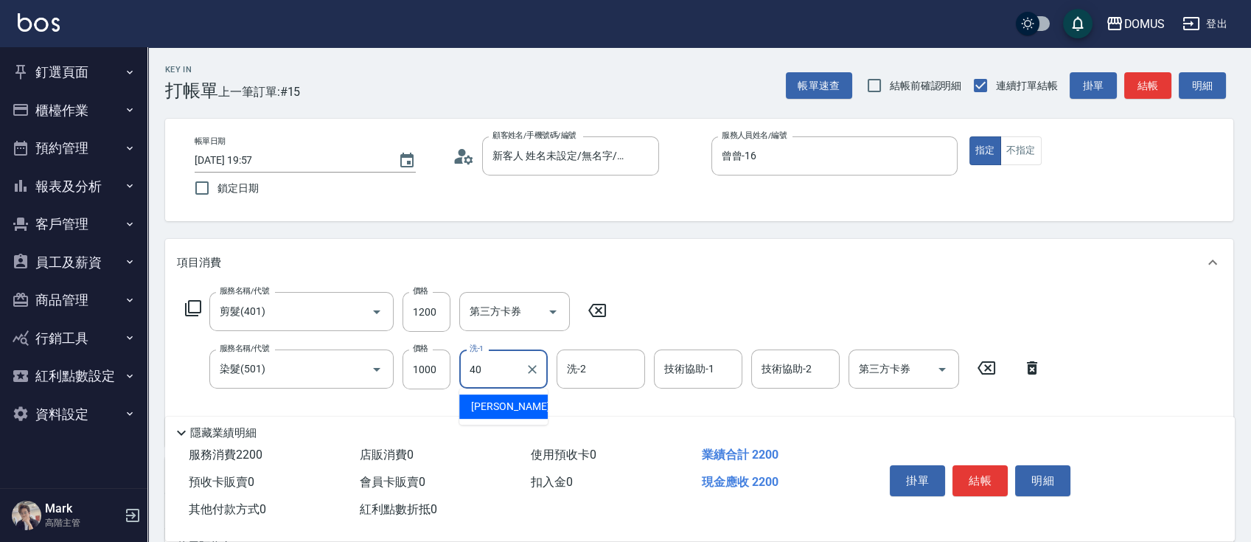
type input "[PERSON_NAME]-40"
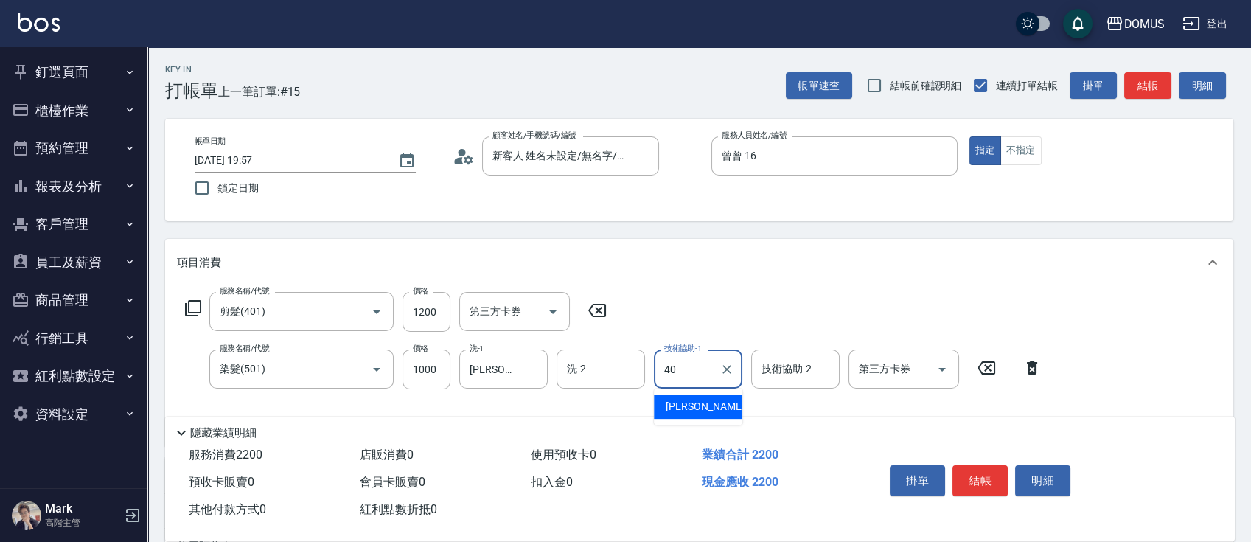
type input "[PERSON_NAME]-40"
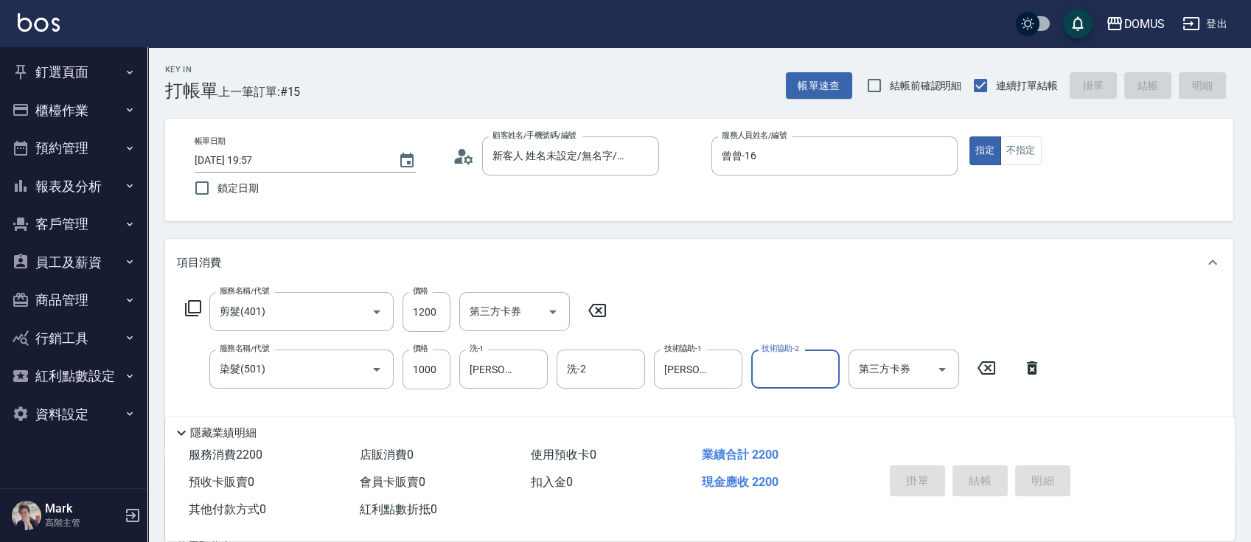
type input "0"
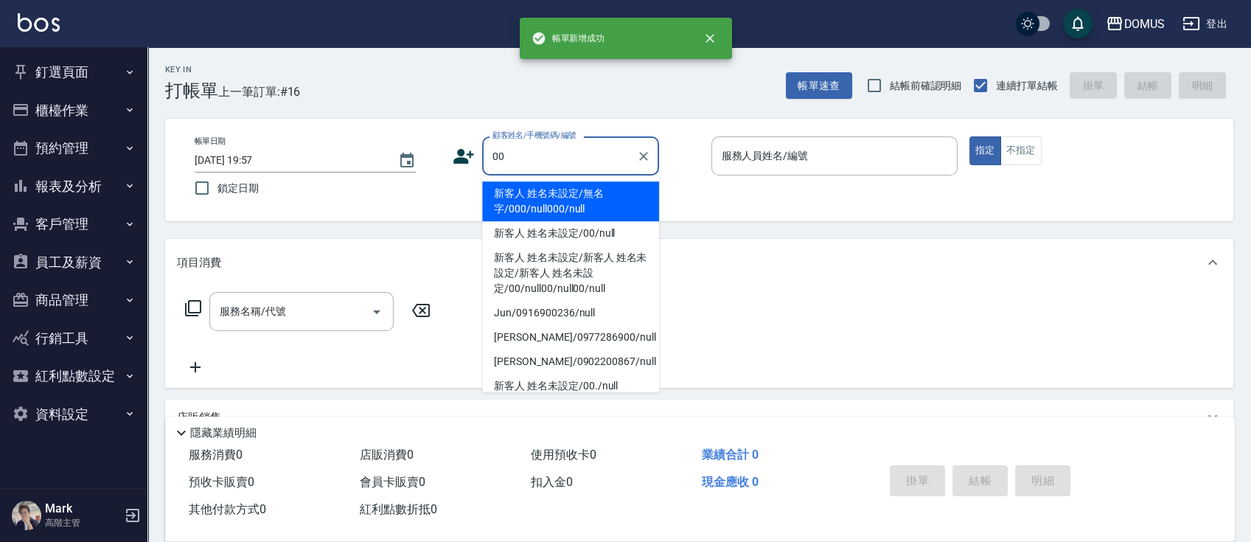
type input "新客人 姓名未設定/無名字/000/null000/null"
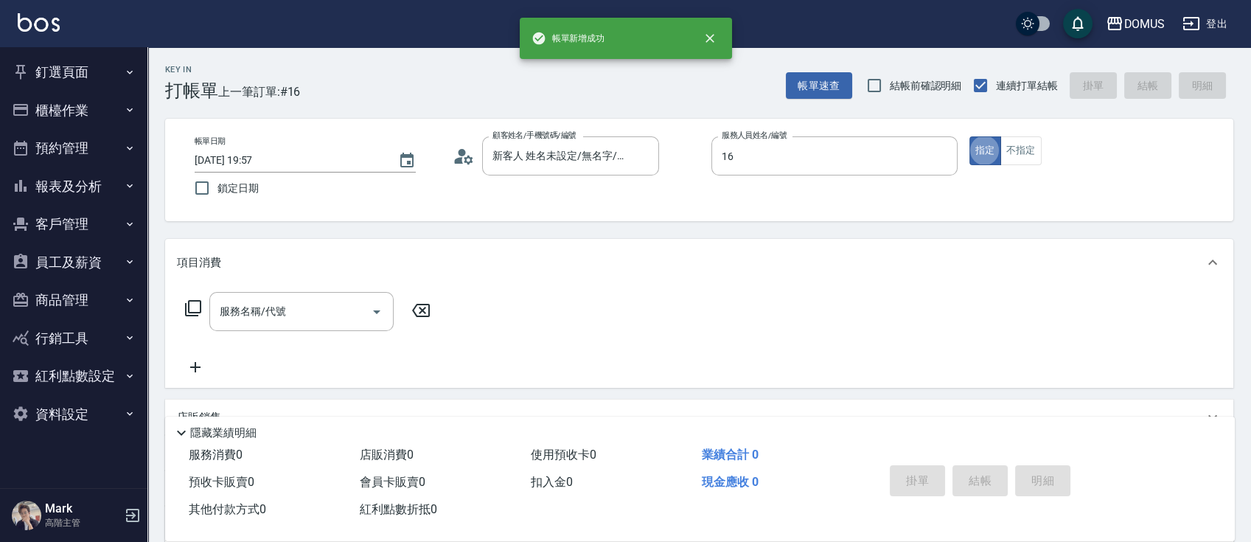
type input "曾曾-16"
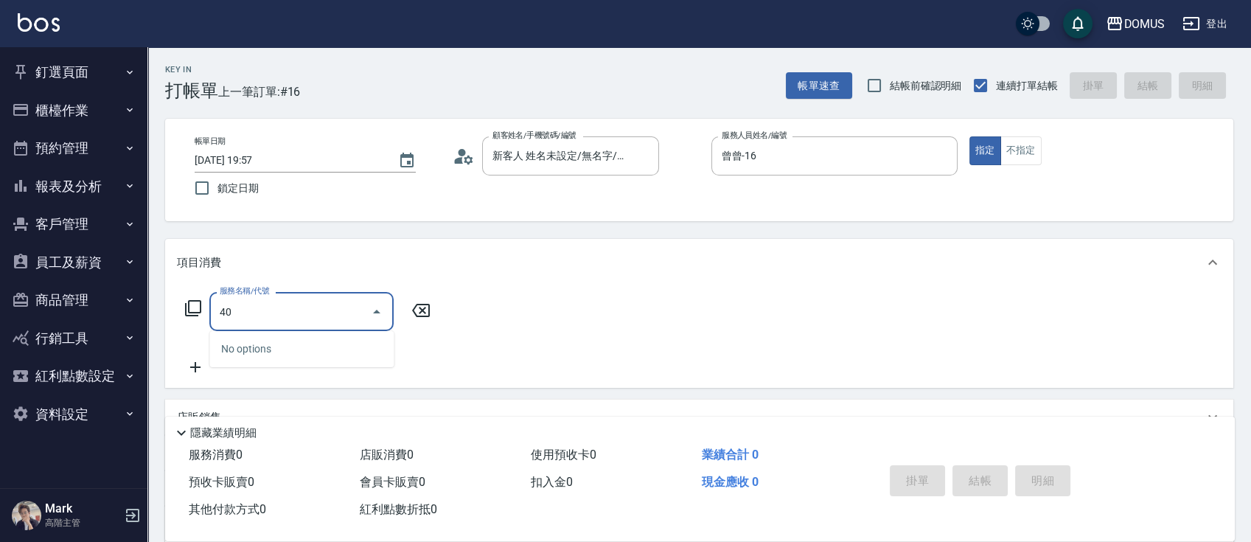
type input "401"
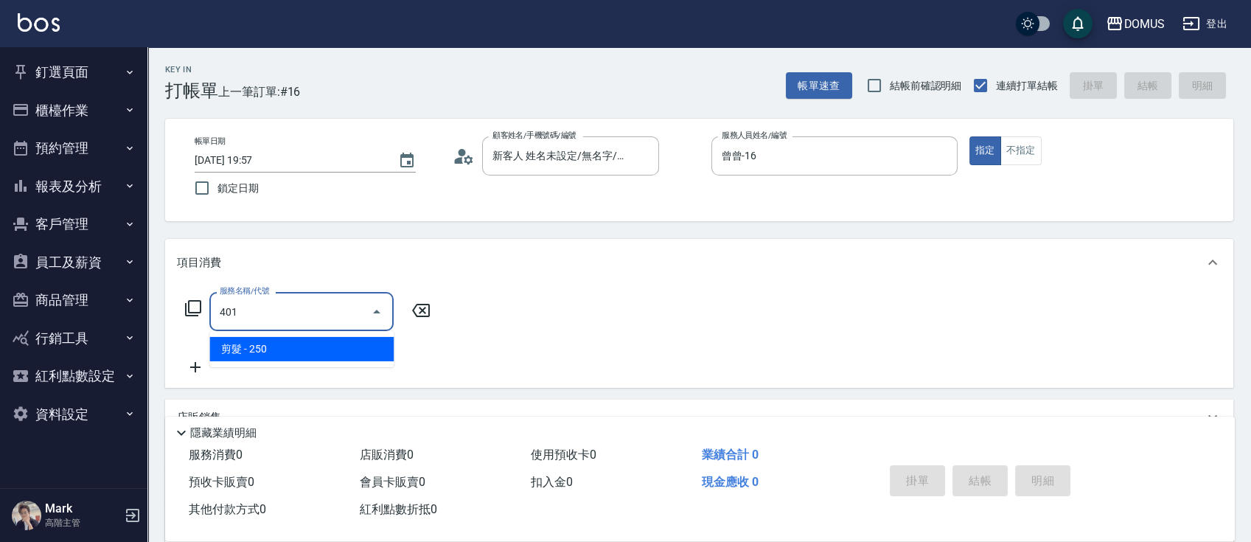
type input "20"
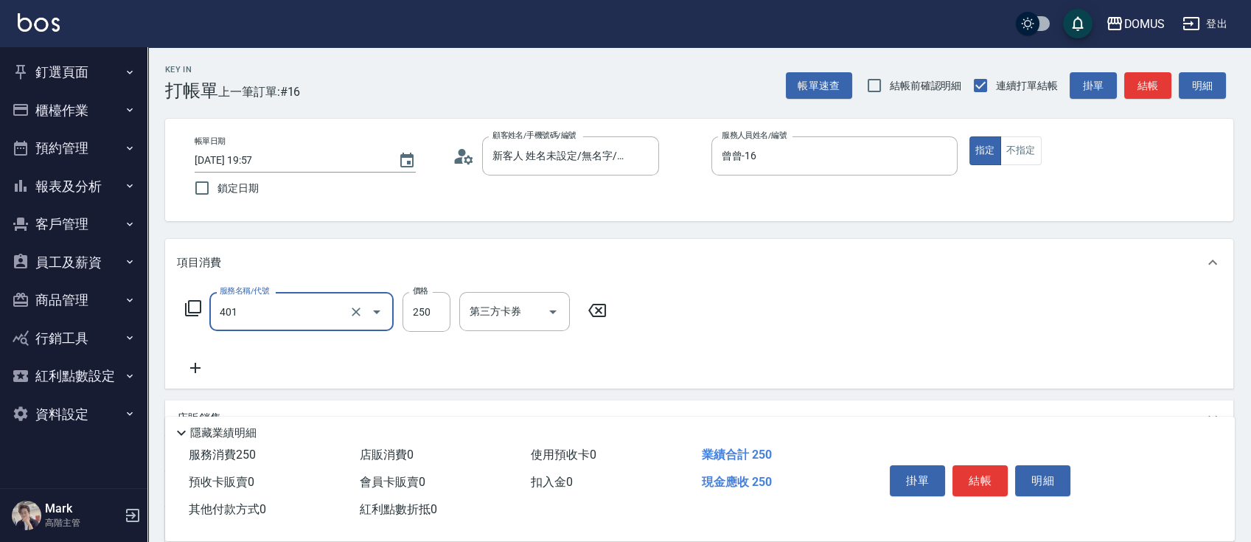
type input "剪髮(401)"
type input "0"
type input "12"
type input "10"
type input "120"
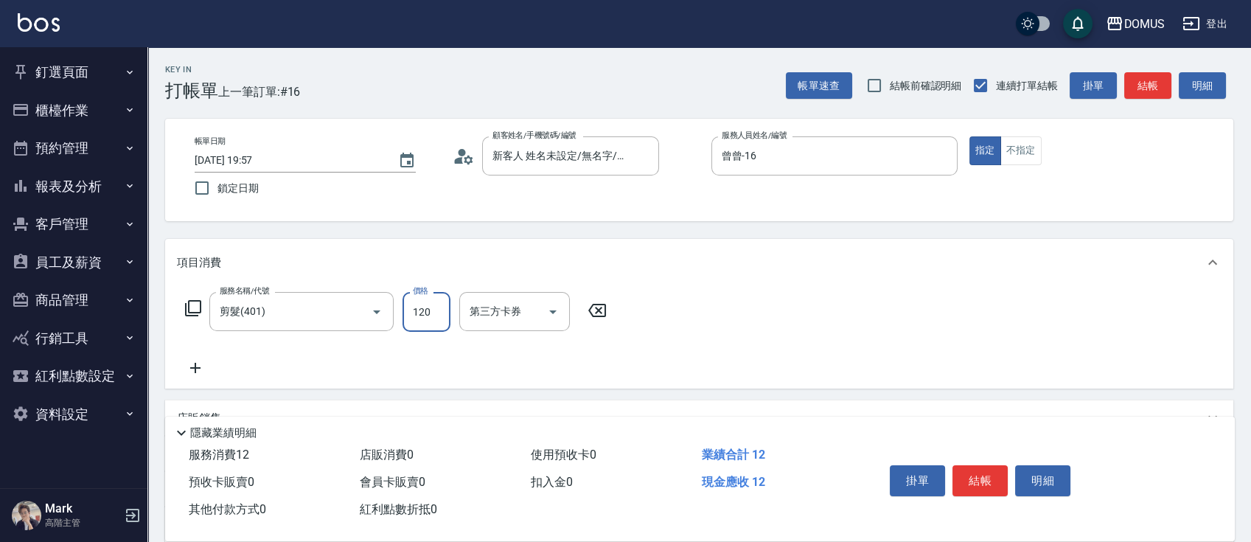
type input "120"
type input "1200"
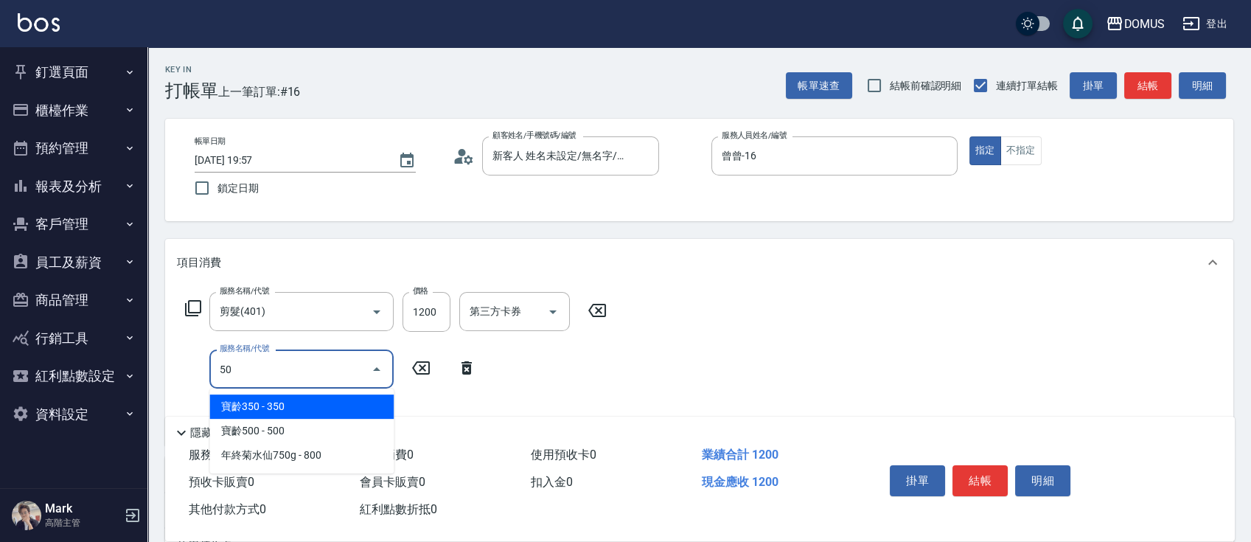
type input "501"
type input "220"
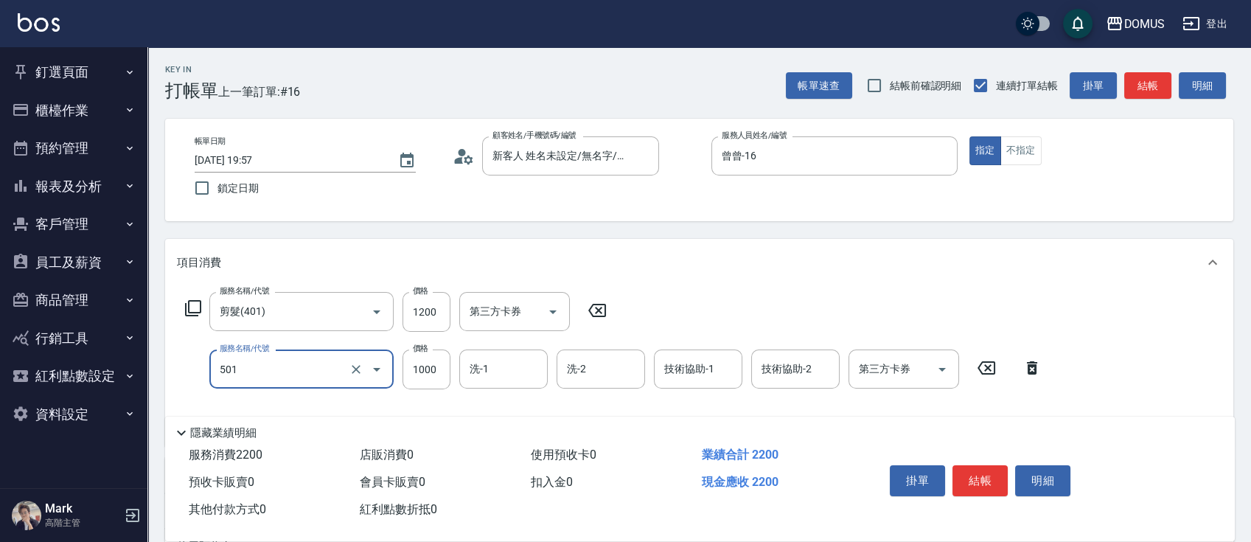
type input "染髮(501)"
type input "1"
type input "120"
type input "15"
type input "130"
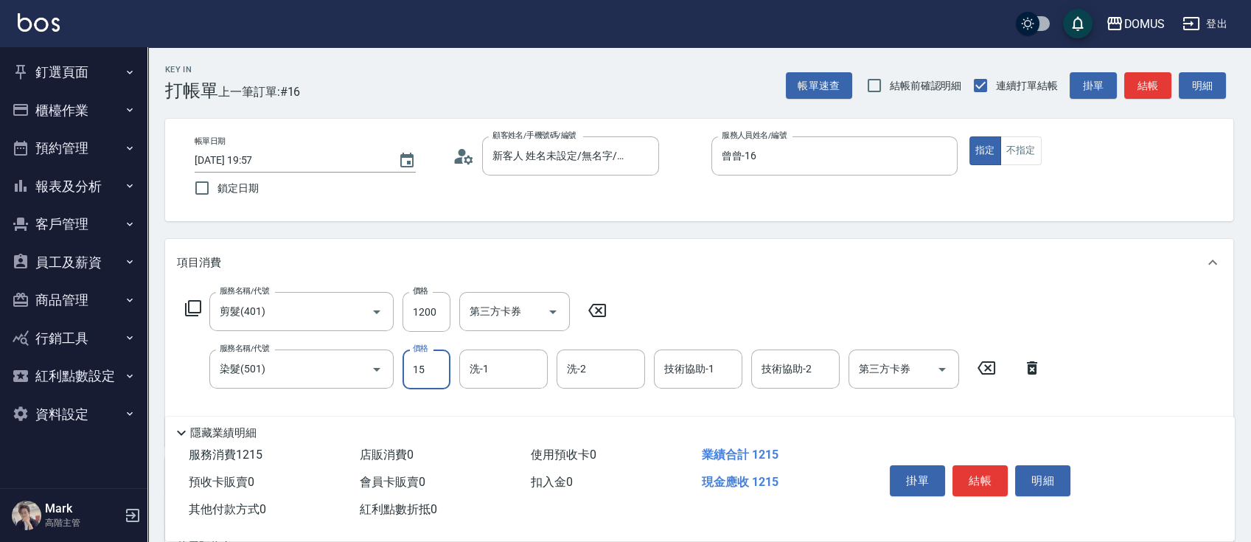
type input "150"
type input "270"
type input "1500"
type input "[PERSON_NAME]-40"
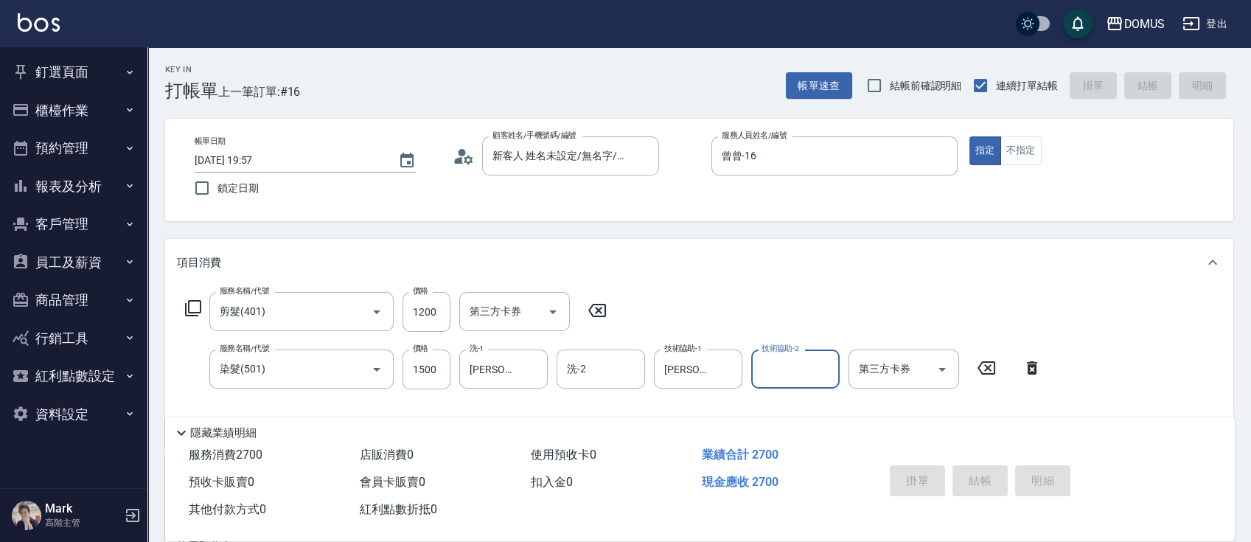
type input "0"
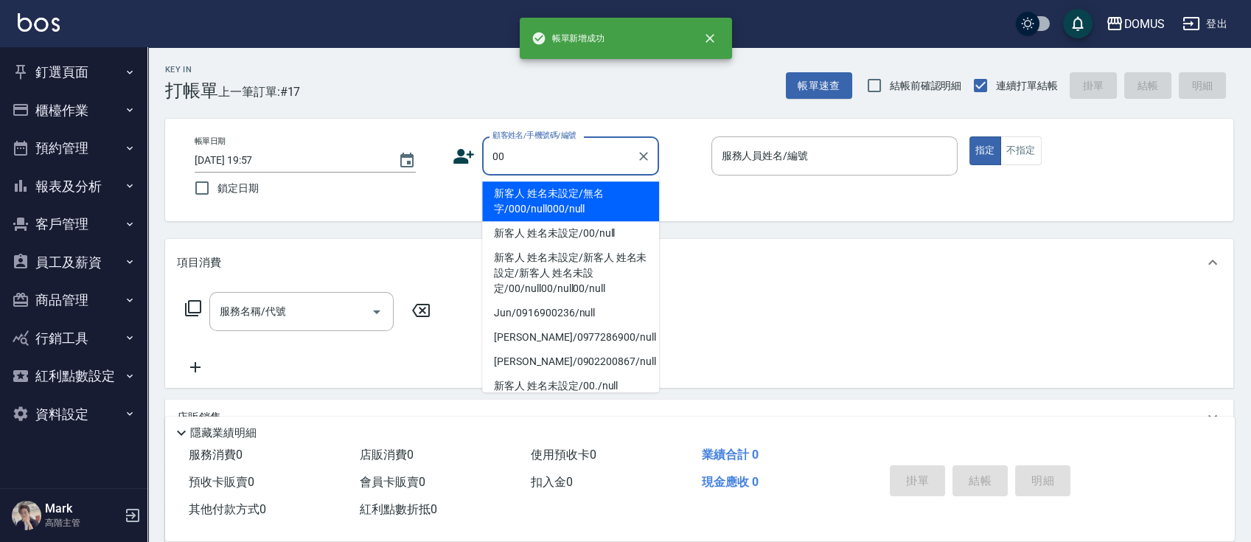
type input "新客人 姓名未設定/無名字/000/null000/null"
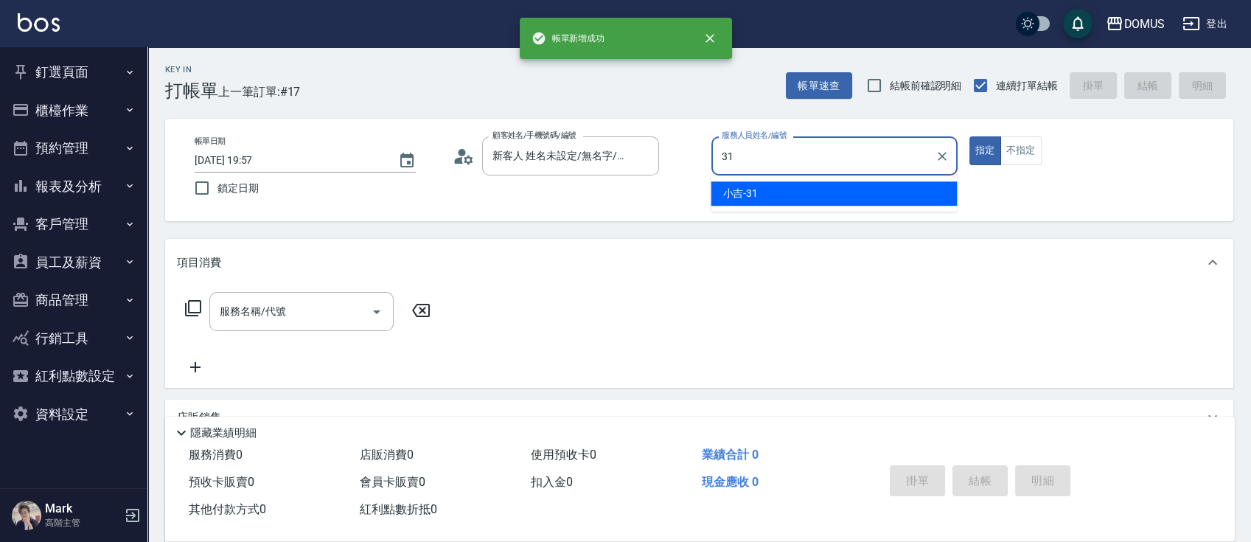
type input "小吉-31"
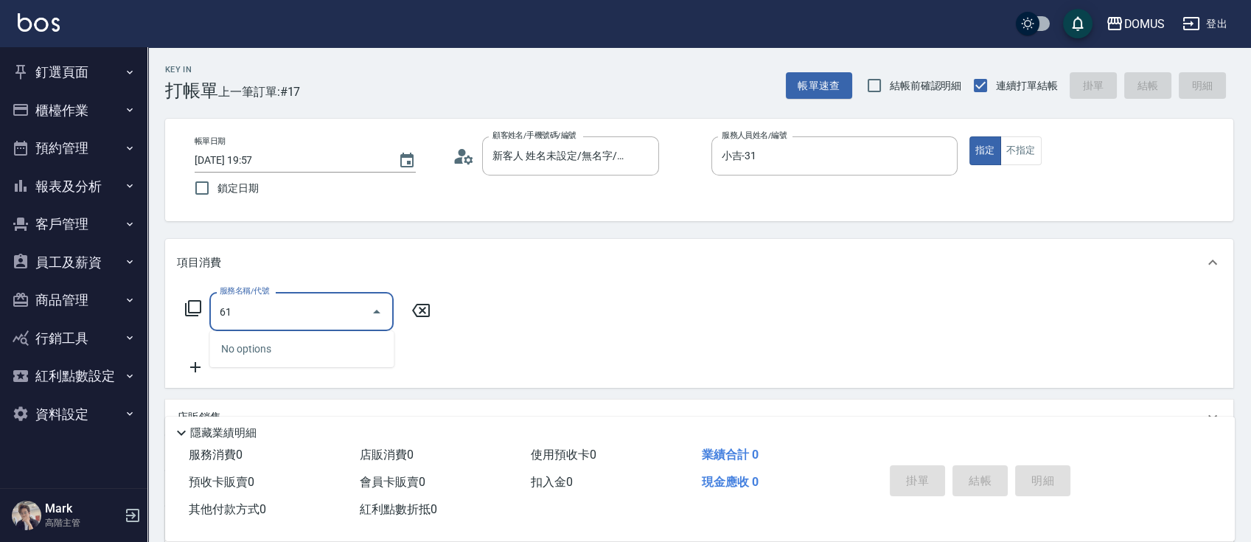
type input "618"
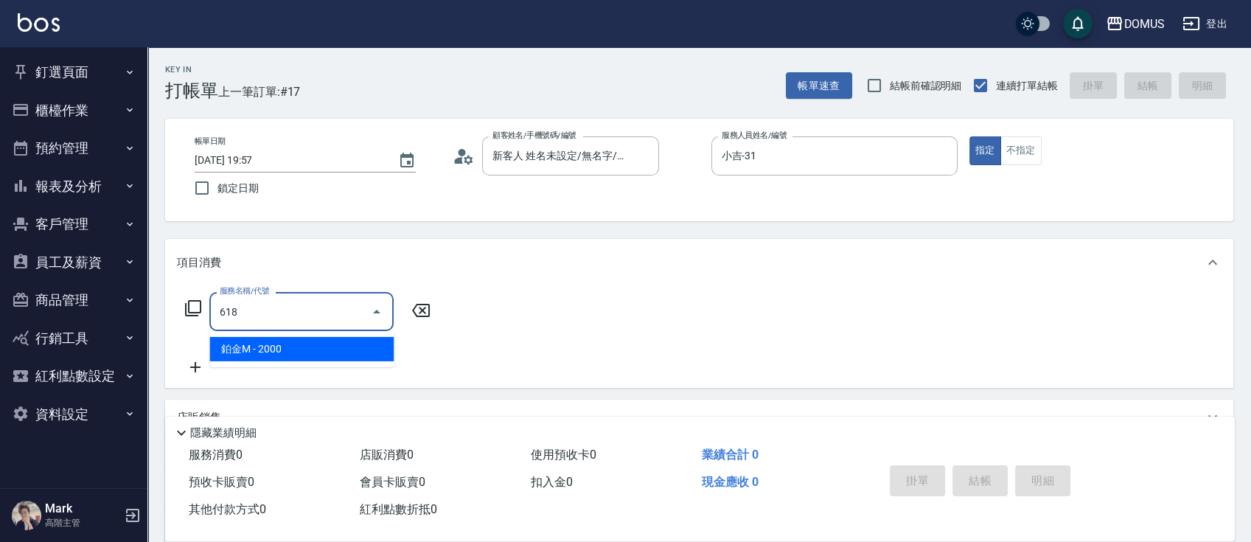
type input "200"
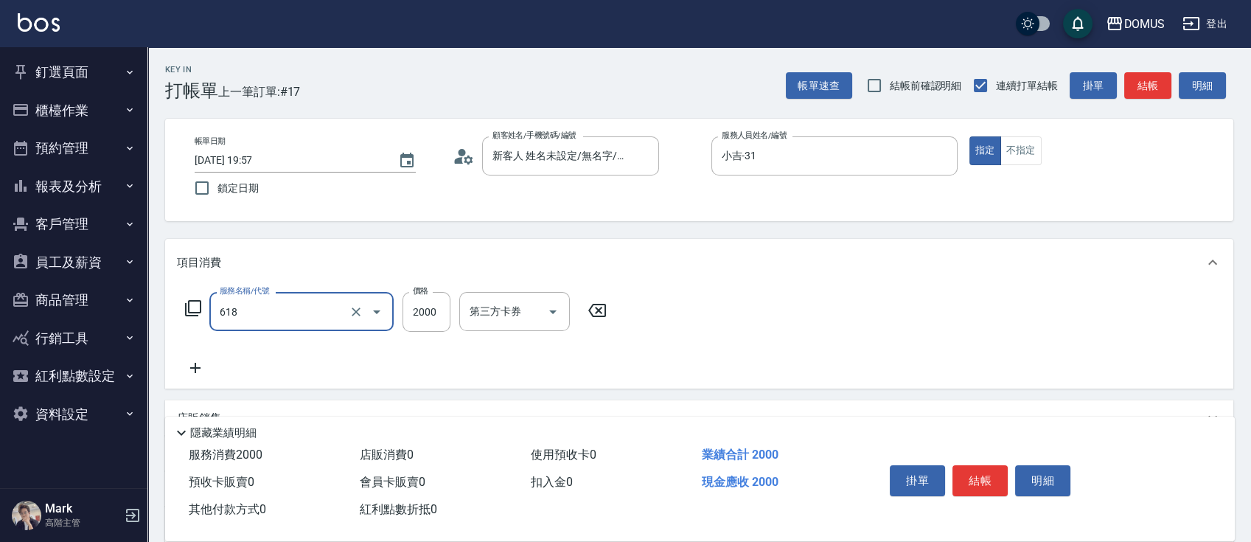
type input "鉑金M(618)"
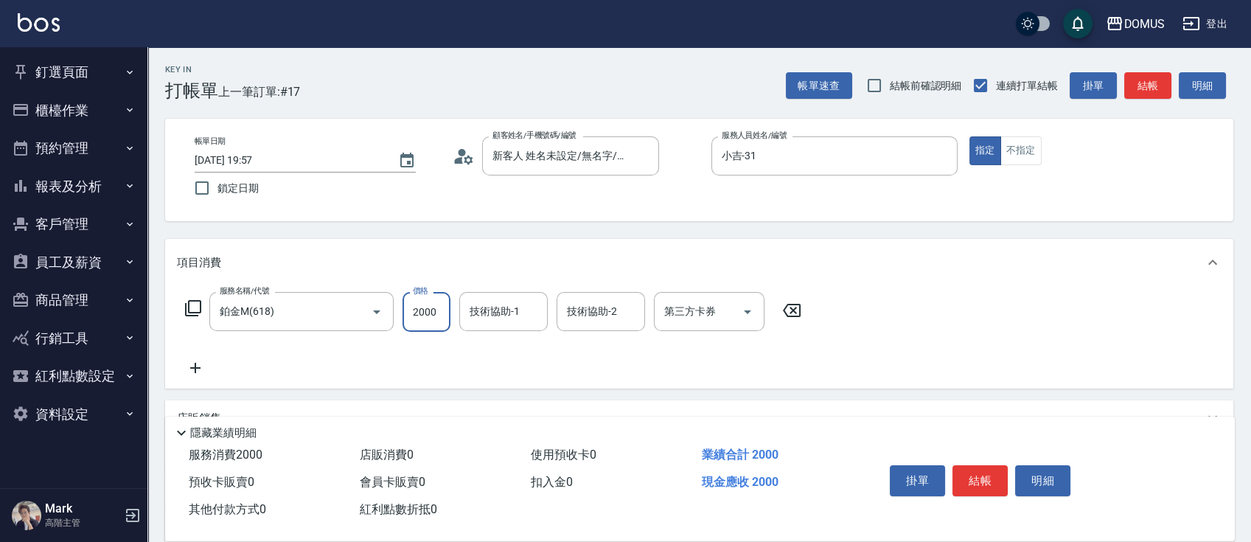
type input "0"
type input "22"
type input "20"
type input "225"
type input "220"
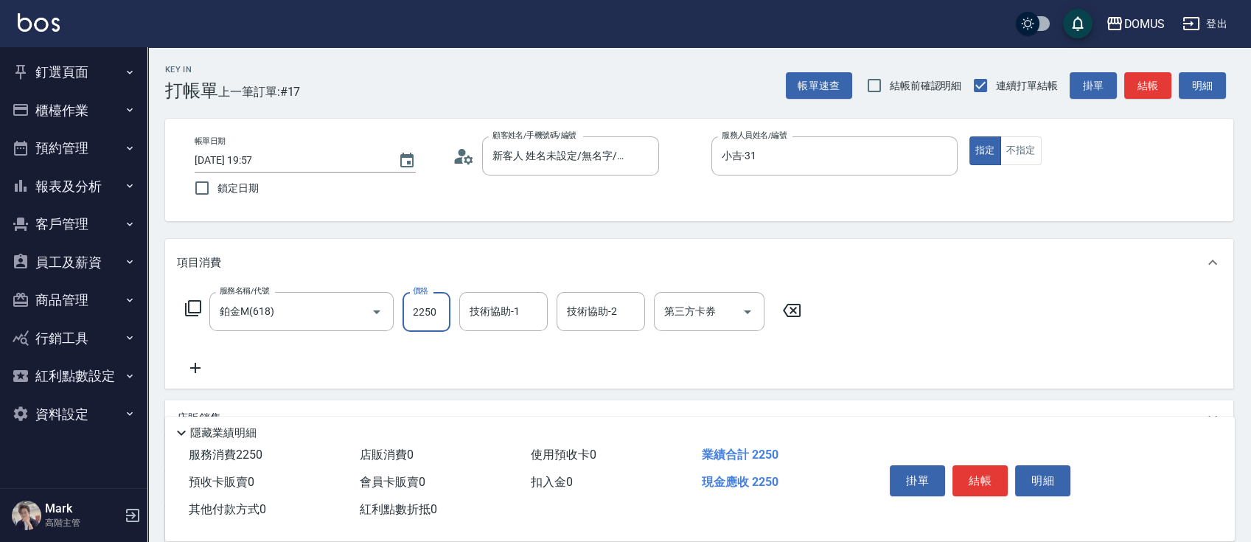
type input "2250"
type input "小宸-20"
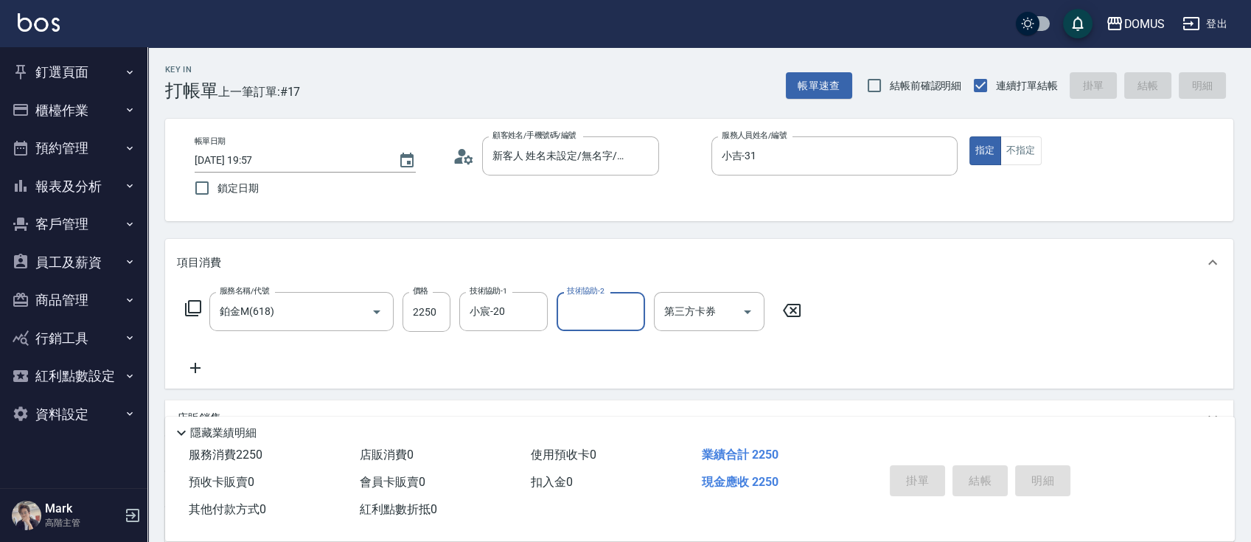
type input "0"
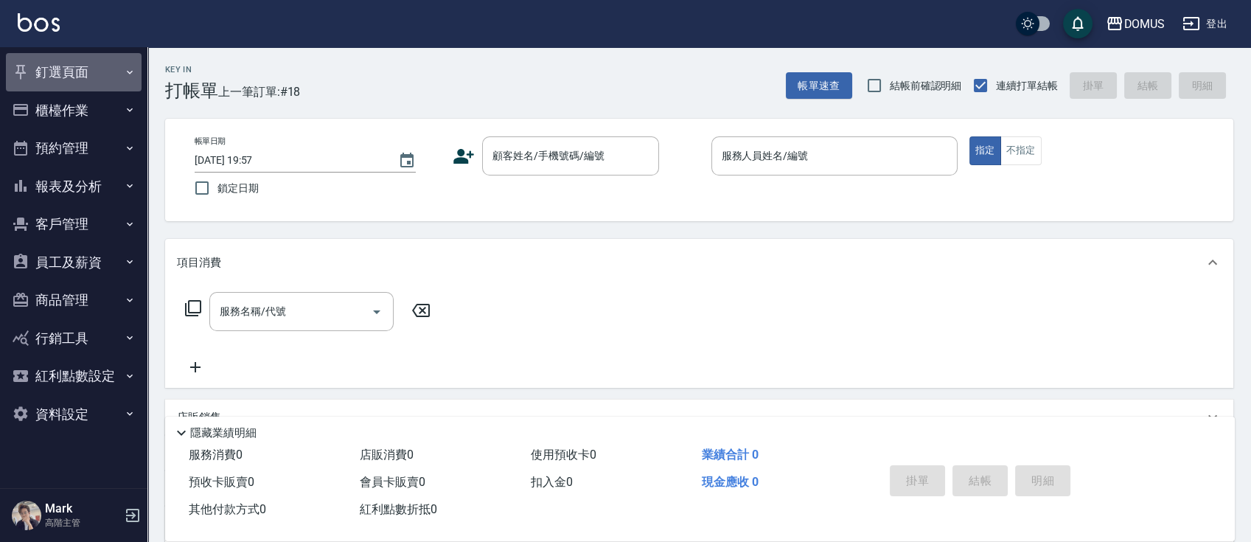
drag, startPoint x: 57, startPoint y: 78, endPoint x: 68, endPoint y: 100, distance: 24.7
click at [57, 80] on button "釘選頁面" at bounding box center [74, 72] width 136 height 38
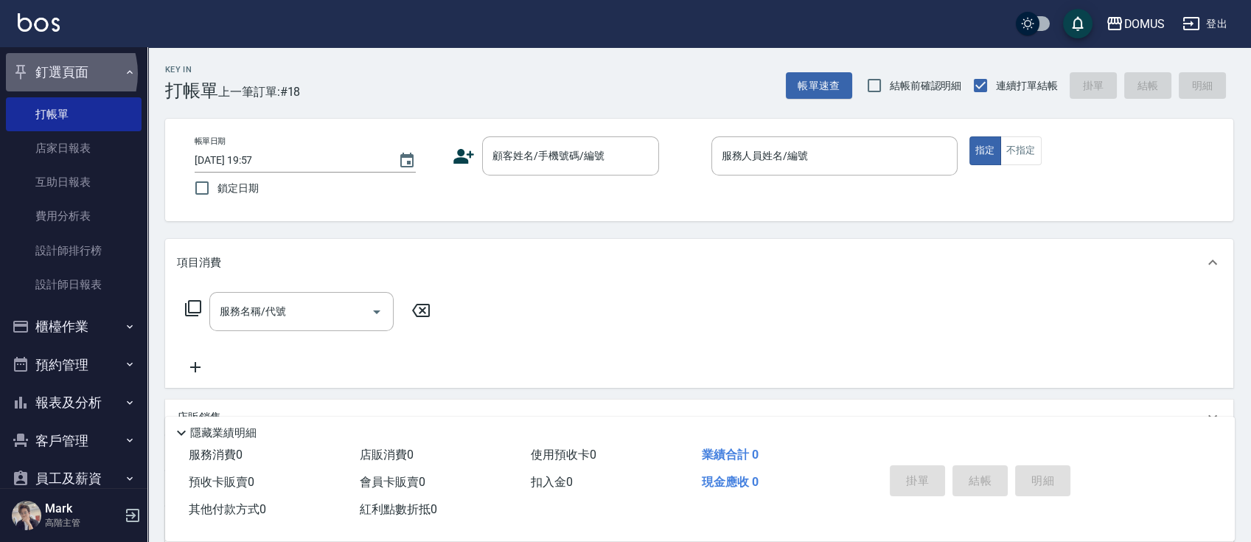
drag, startPoint x: 55, startPoint y: 74, endPoint x: 68, endPoint y: 84, distance: 16.8
click at [55, 74] on button "釘選頁面" at bounding box center [74, 72] width 136 height 38
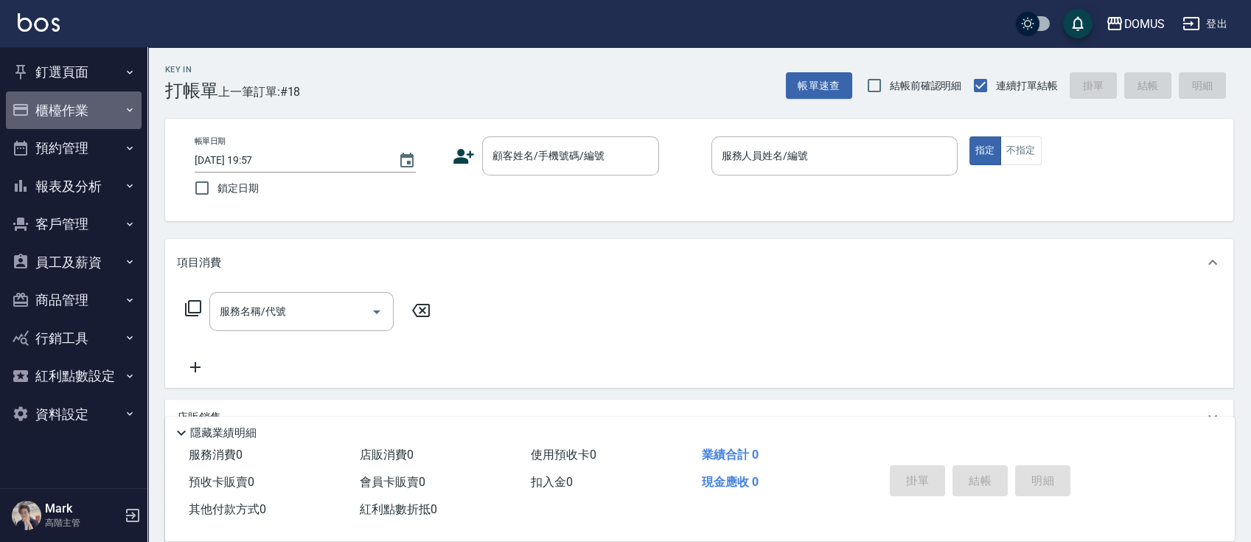
click at [69, 111] on button "櫃檯作業" at bounding box center [74, 110] width 136 height 38
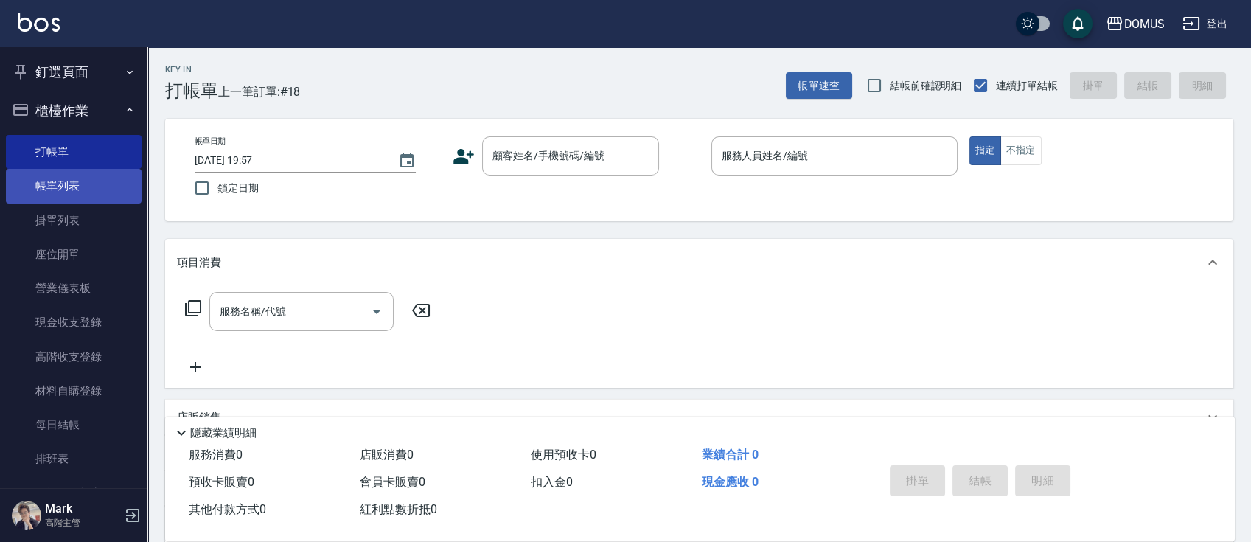
click at [77, 181] on link "帳單列表" at bounding box center [74, 186] width 136 height 34
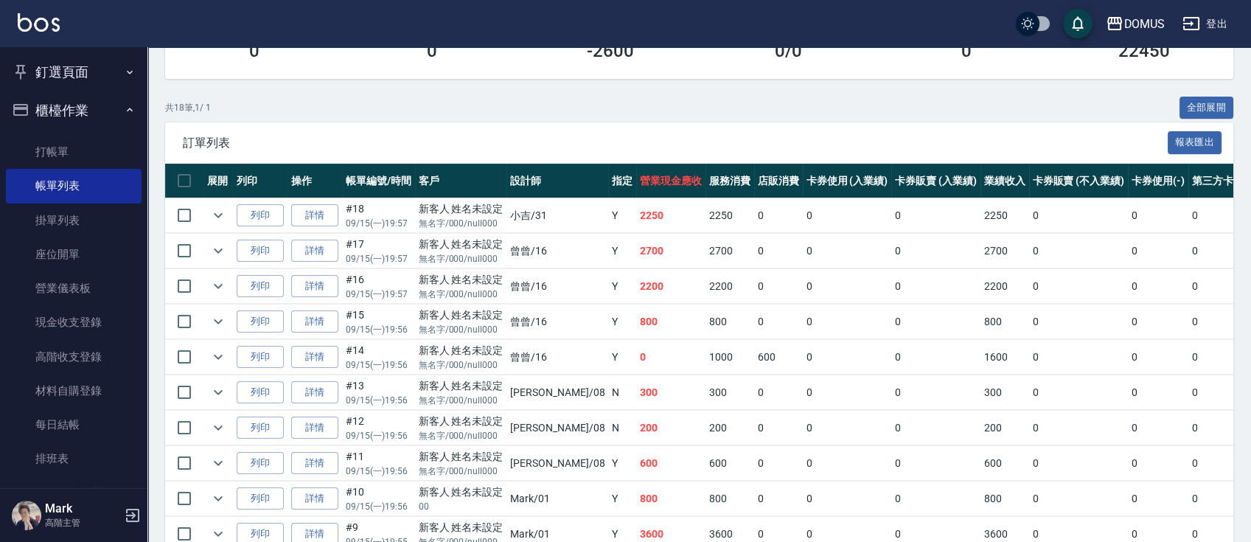
scroll to position [215, 0]
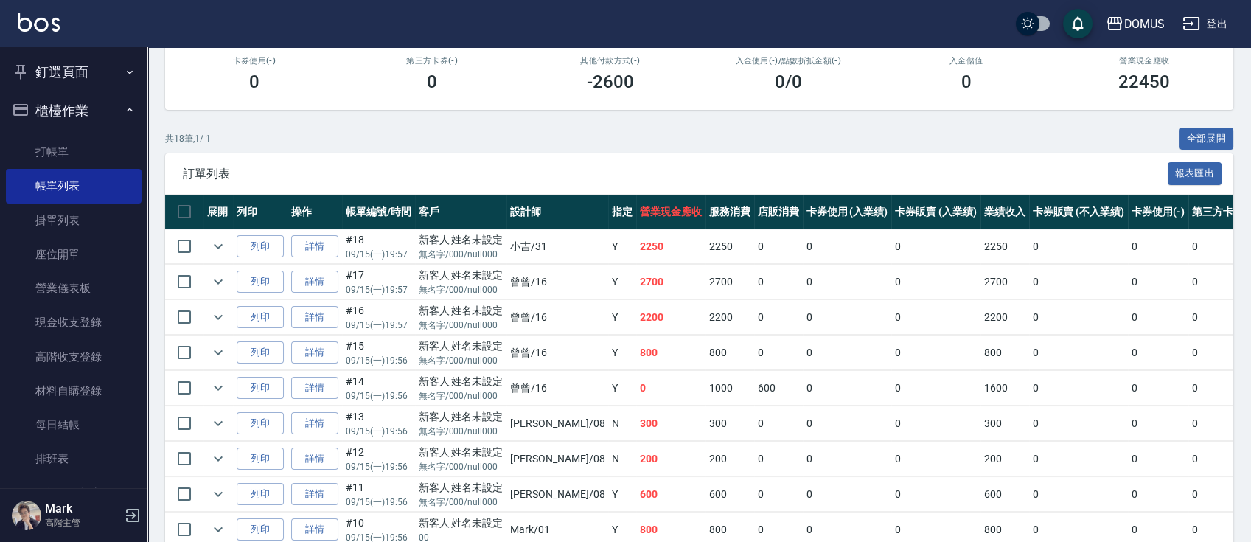
click at [50, 77] on button "釘選頁面" at bounding box center [74, 72] width 136 height 38
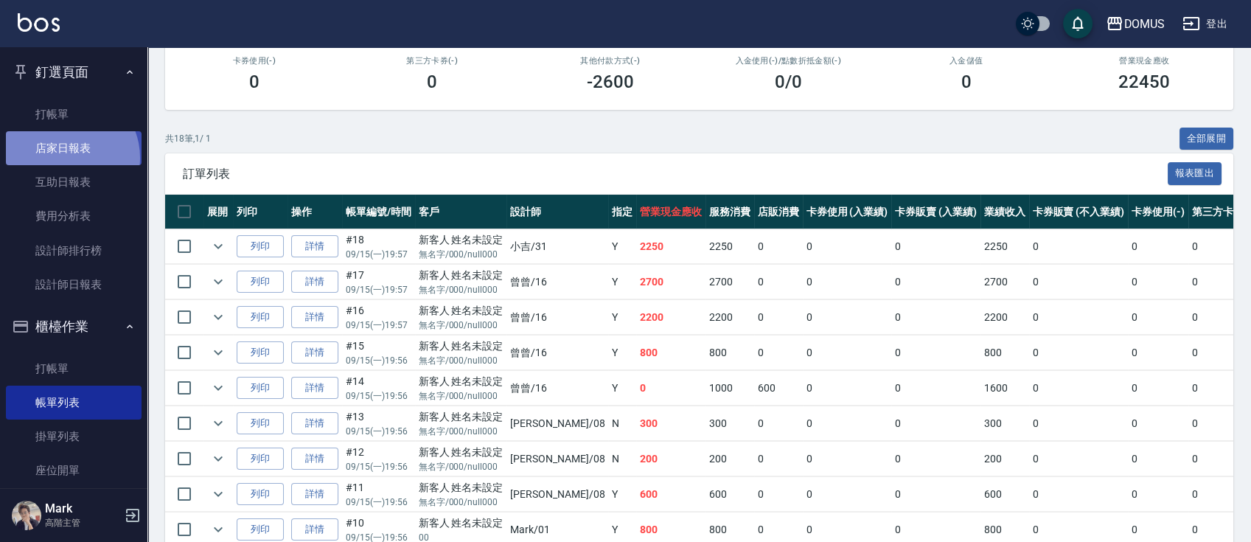
click at [64, 158] on link "店家日報表" at bounding box center [74, 148] width 136 height 34
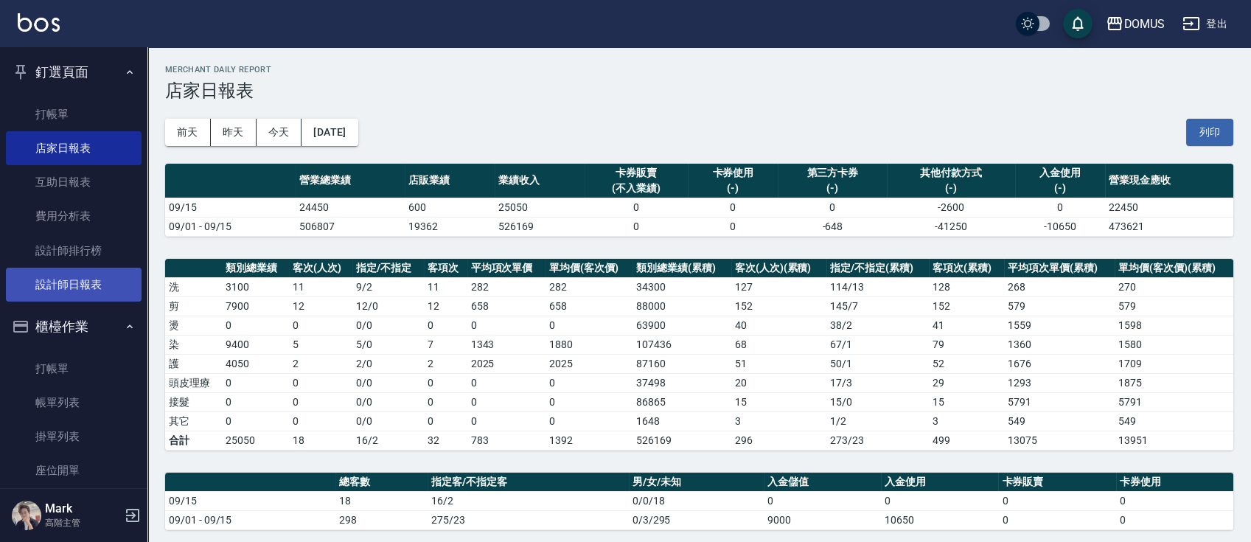
click at [83, 279] on link "設計師日報表" at bounding box center [74, 285] width 136 height 34
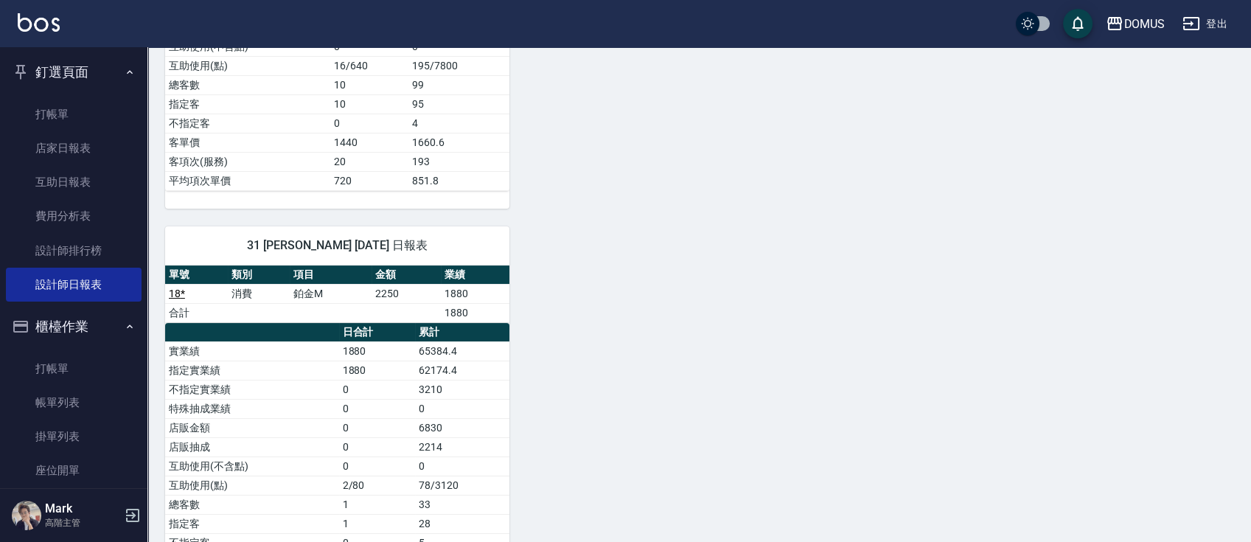
scroll to position [714, 0]
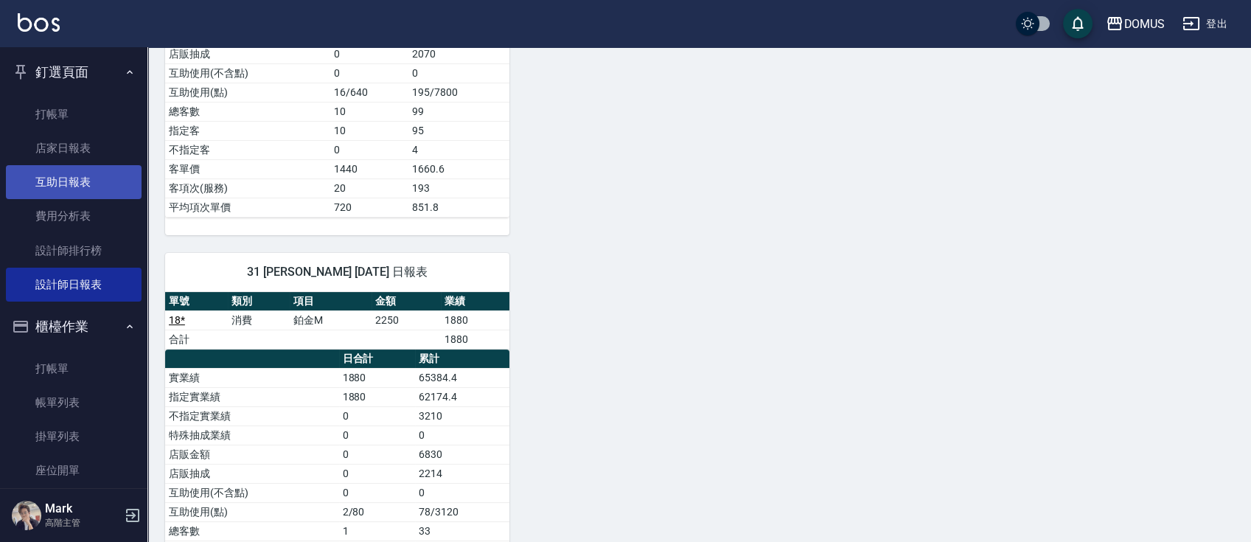
click at [34, 172] on link "互助日報表" at bounding box center [74, 182] width 136 height 34
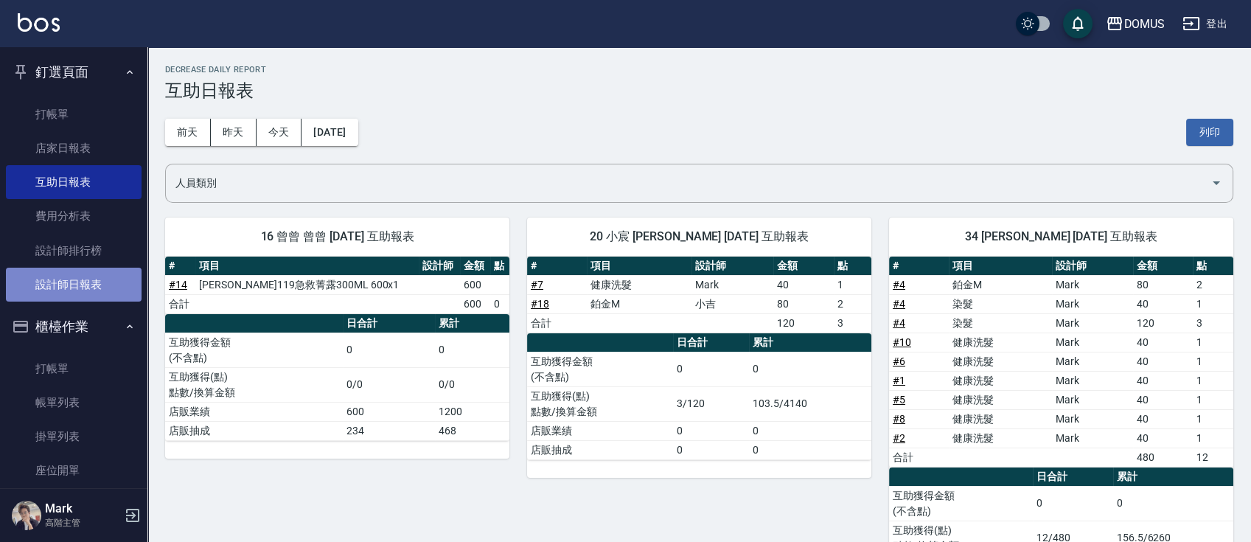
click at [87, 277] on link "設計師日報表" at bounding box center [74, 285] width 136 height 34
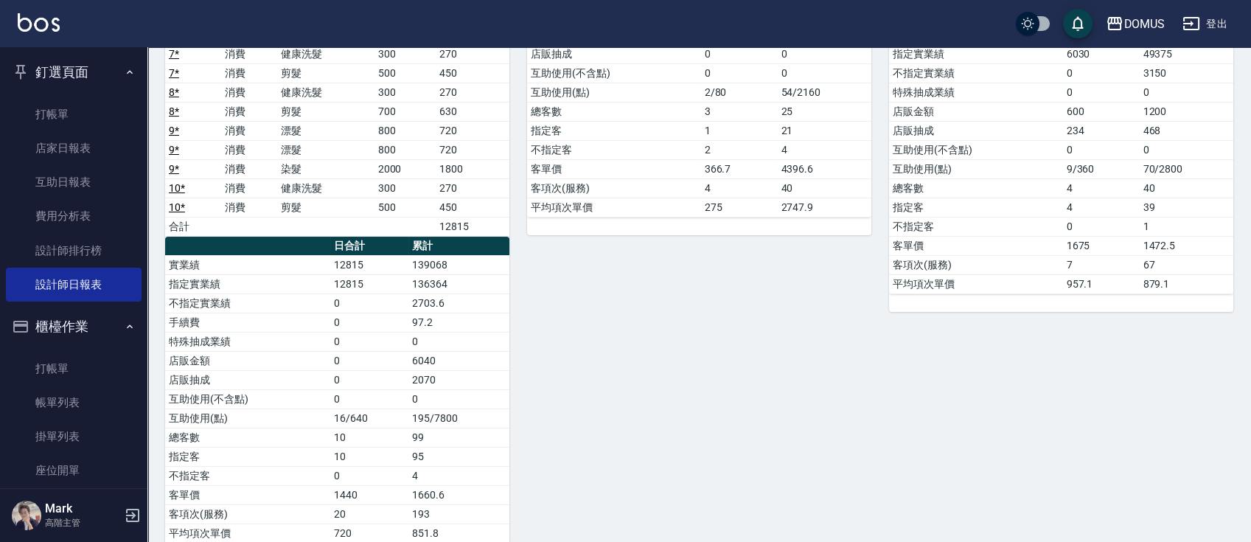
scroll to position [393, 0]
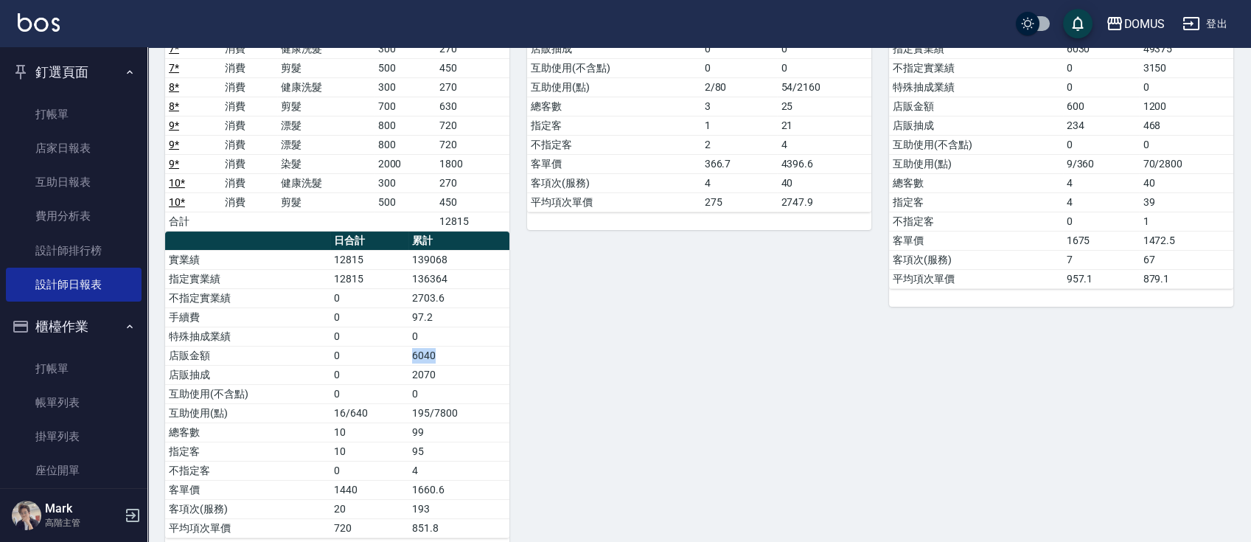
drag, startPoint x: 448, startPoint y: 351, endPoint x: 910, endPoint y: 410, distance: 466.0
click at [411, 354] on td "6040" at bounding box center [458, 355] width 101 height 19
click at [986, 417] on div "16 曾曾 曾曾 [DATE] 日報表 單號 類別 項目 金額 業績 14 * 消費 健康洗髮 300 270 14 * 消費 剪髮 700 630 14 *…" at bounding box center [1052, 154] width 362 height 803
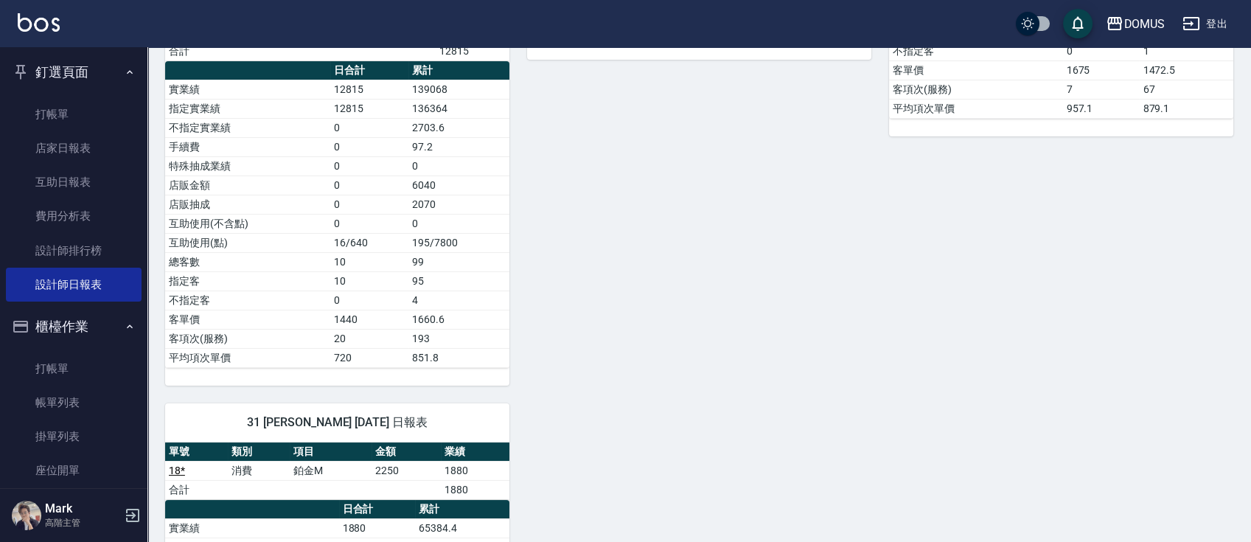
scroll to position [347, 0]
